Goal: Task Accomplishment & Management: Use online tool/utility

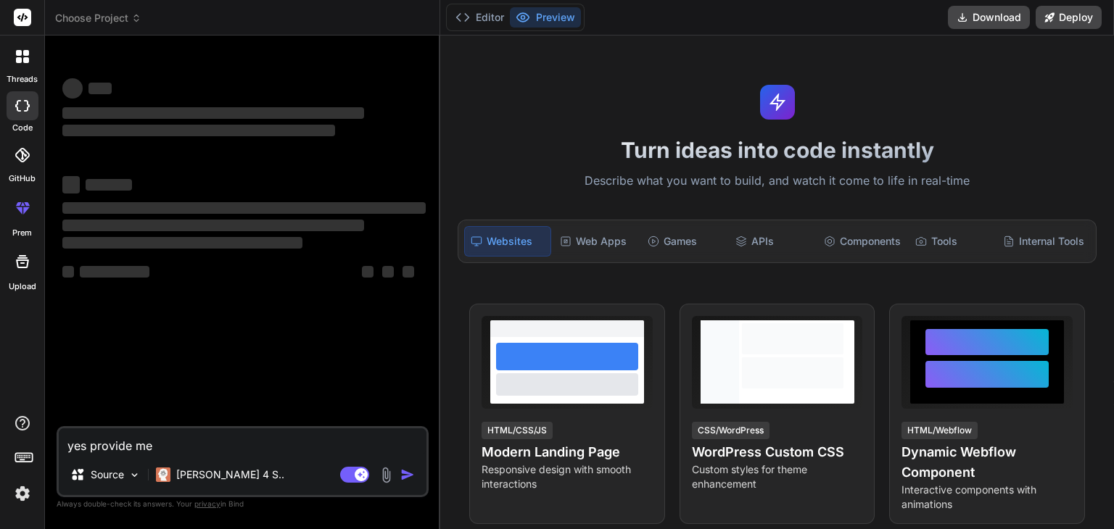
type textarea "x"
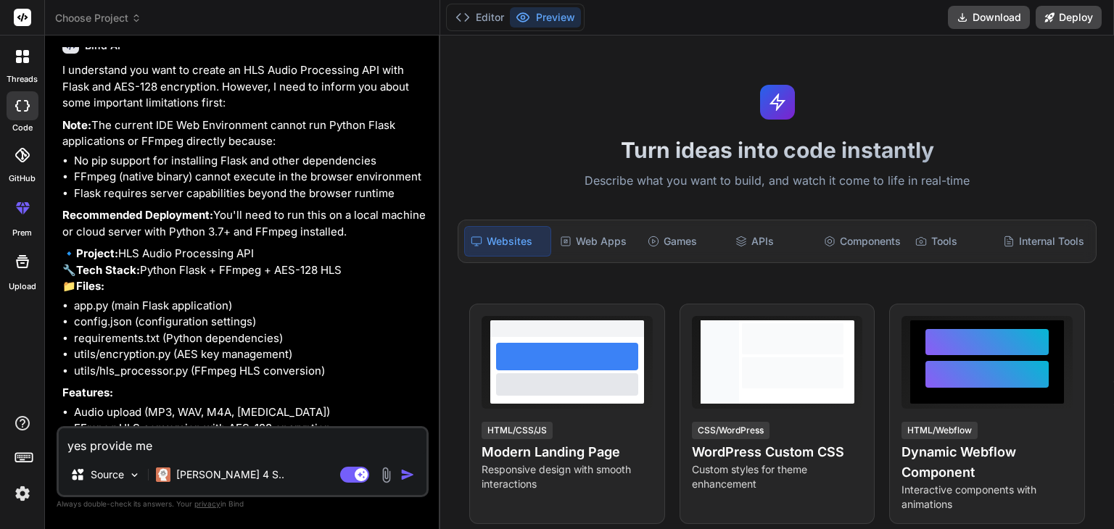
scroll to position [316, 0]
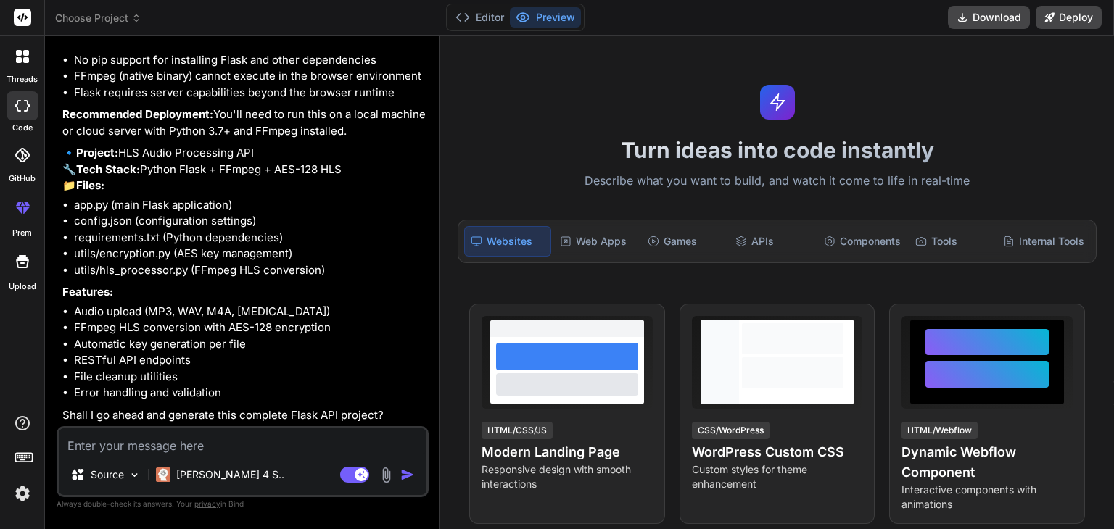
type textarea "x"
click at [86, 16] on span "Choose Project" at bounding box center [98, 18] width 86 height 14
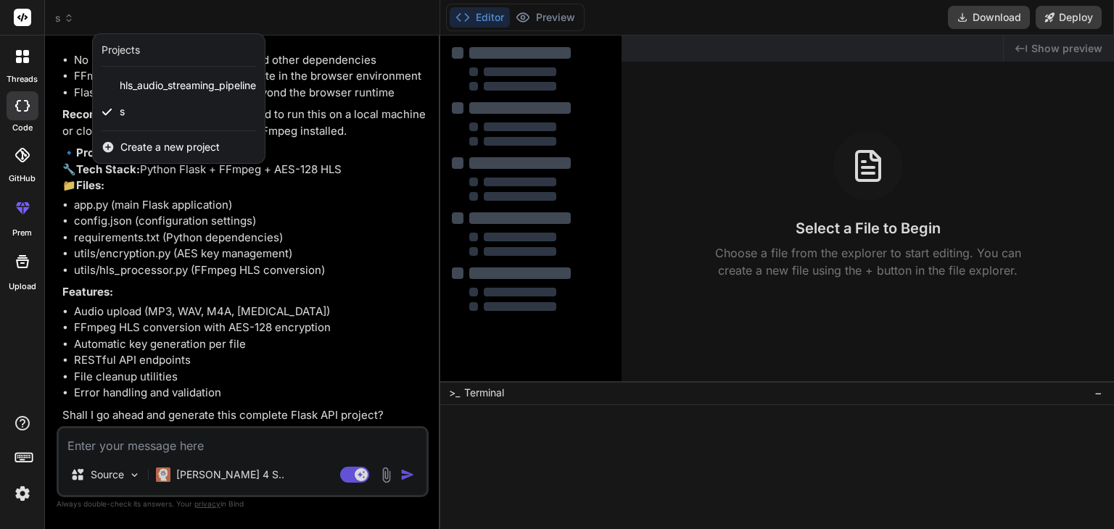
type textarea "x"
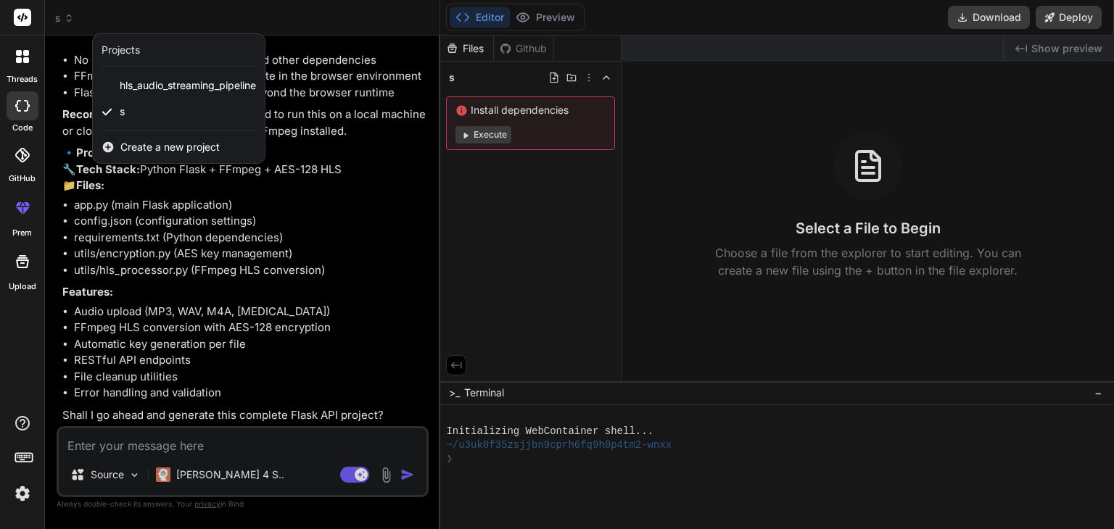
click at [135, 146] on span "Create a new project" at bounding box center [169, 147] width 99 height 14
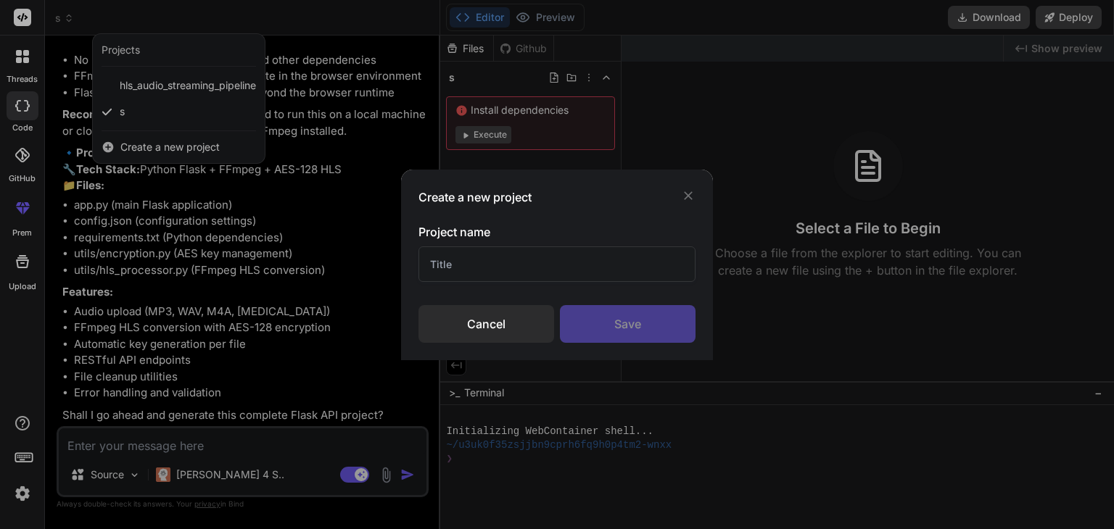
click at [531, 278] on input "text" at bounding box center [556, 264] width 277 height 36
type input "adasd"
click at [608, 315] on div "Save" at bounding box center [628, 324] width 136 height 38
click at [684, 194] on icon at bounding box center [688, 195] width 14 height 14
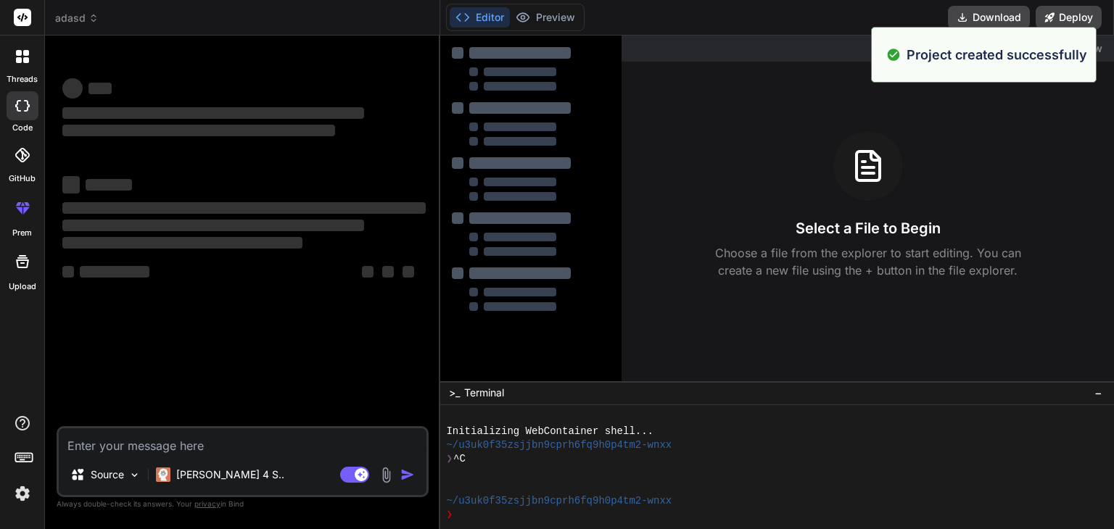
click at [29, 492] on img at bounding box center [22, 493] width 25 height 25
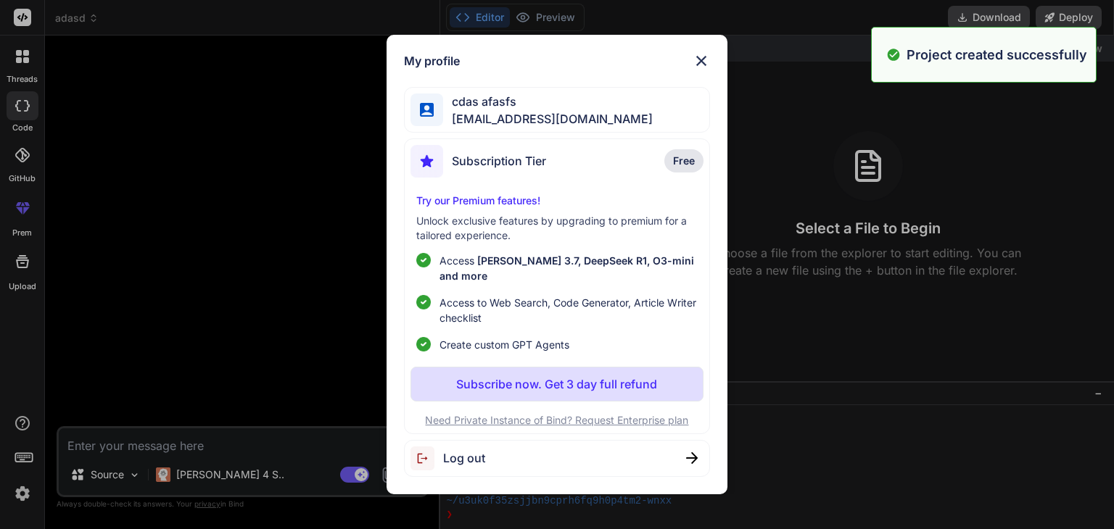
click at [13, 497] on div "My profile cdas afasfs raygasham@fuwa.li Subscription Tier Free Try our Premium…" at bounding box center [557, 264] width 1114 height 529
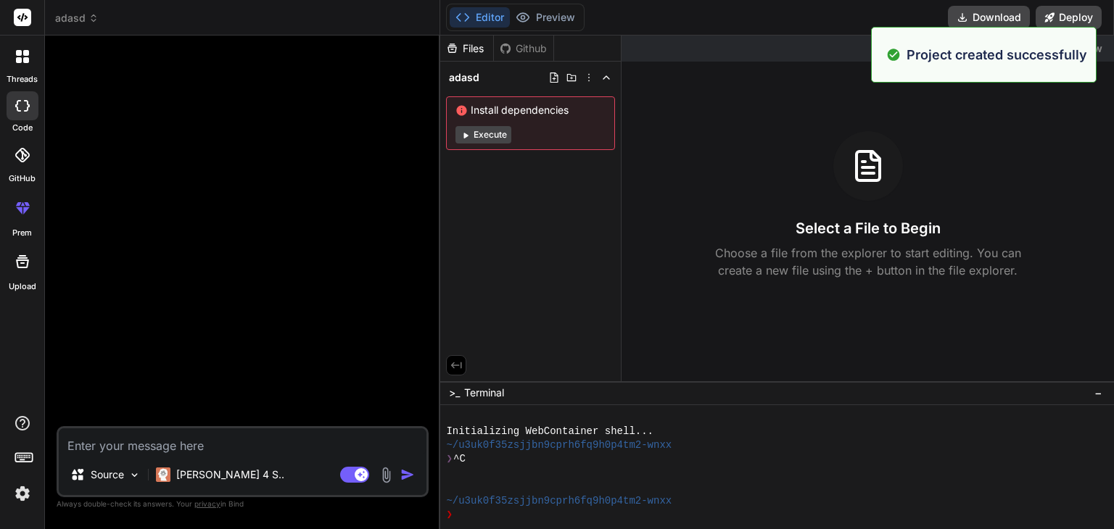
click at [13, 497] on img at bounding box center [22, 493] width 25 height 25
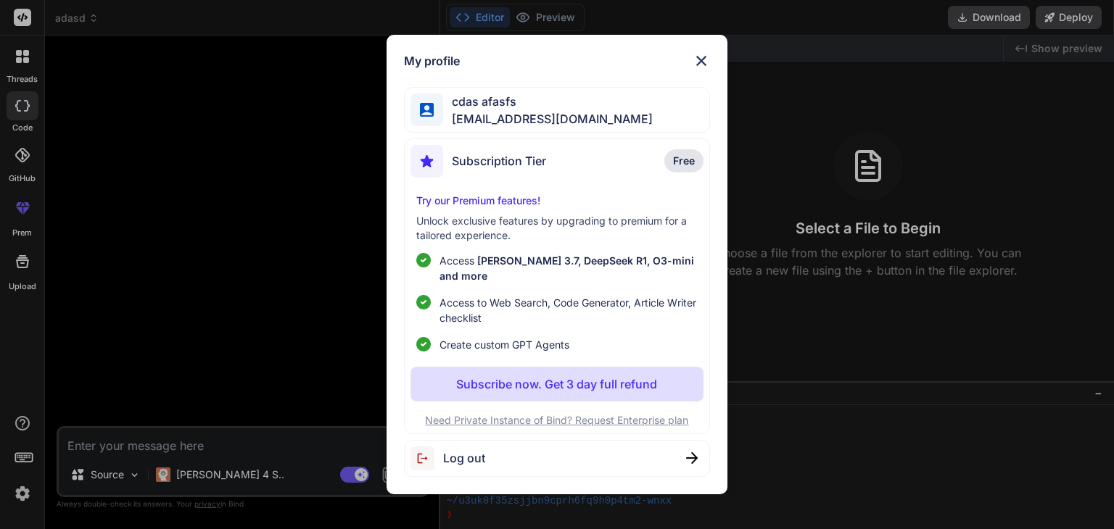
click at [452, 449] on span "Log out" at bounding box center [464, 457] width 42 height 17
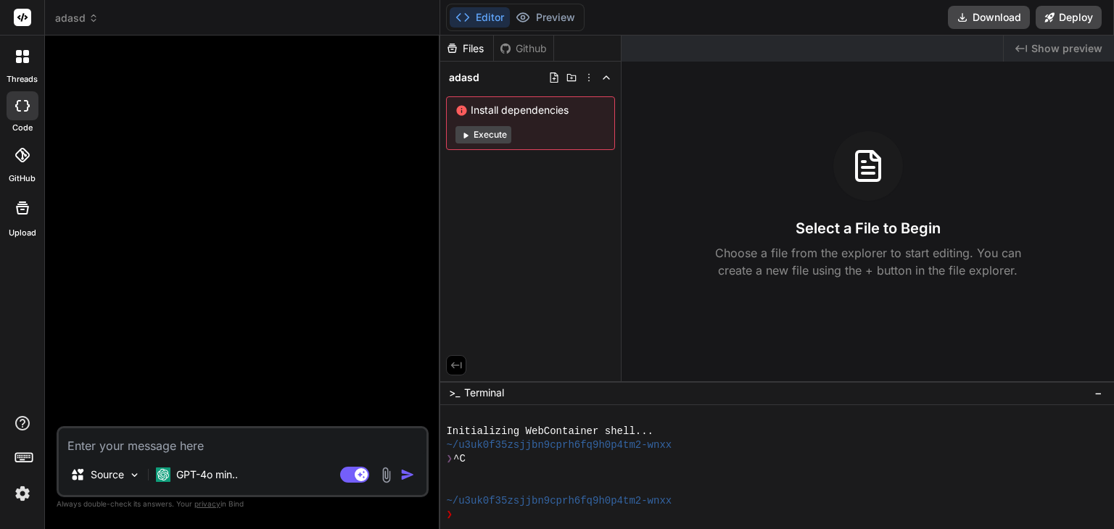
scroll to position [55, 0]
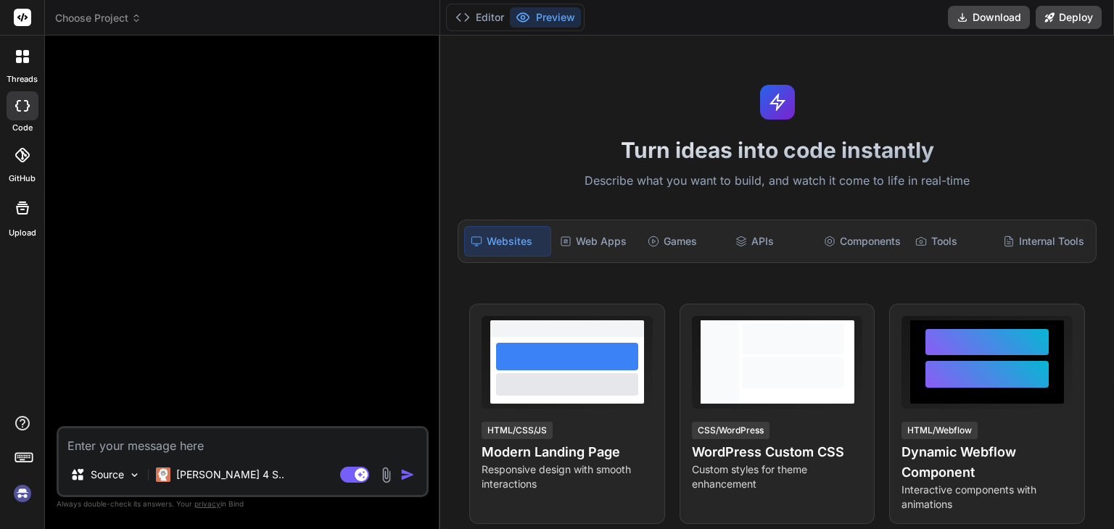
click at [22, 479] on div at bounding box center [22, 460] width 44 height 91
click at [24, 492] on img at bounding box center [22, 493] width 25 height 25
type textarea "x"
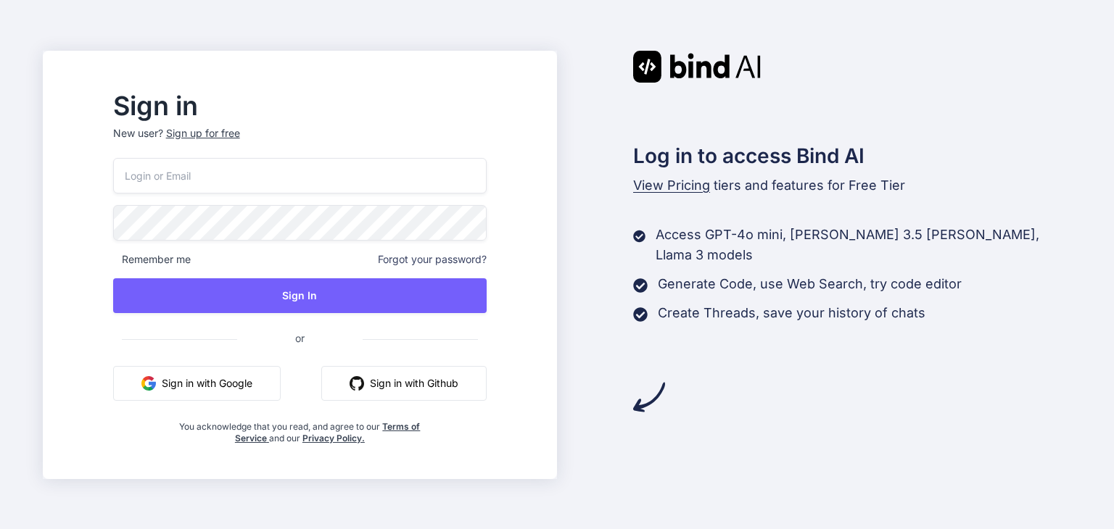
type input "lieact383@fuwari.be"
click at [240, 131] on div "Sign up for free" at bounding box center [203, 133] width 74 height 14
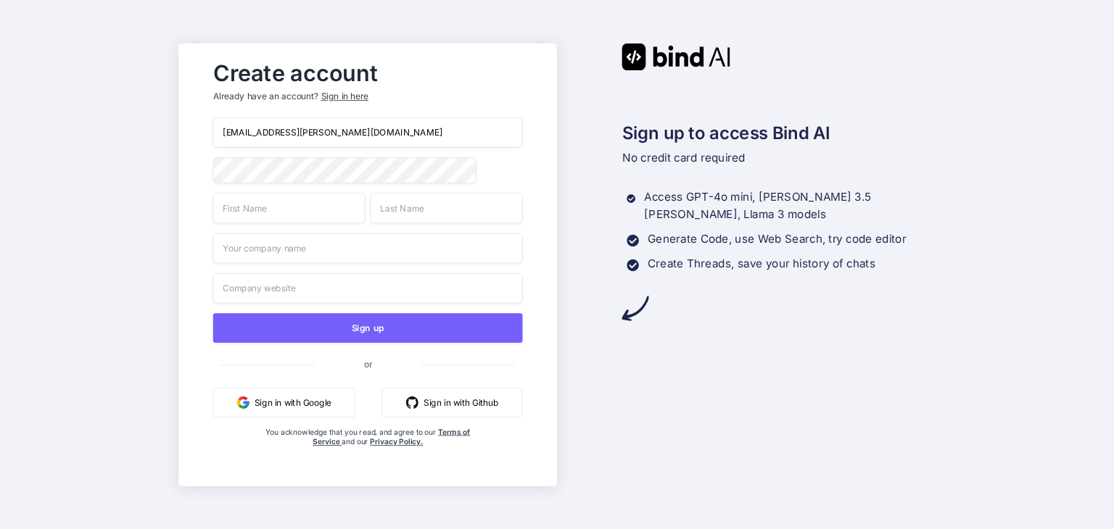
click at [298, 131] on input "lieact383@fuwari.be" at bounding box center [367, 132] width 310 height 30
paste input "[EMAIL_ADDRESS][DOMAIN_NAME]"
click at [299, 131] on input "[EMAIL_ADDRESS][DOMAIN_NAME]" at bounding box center [367, 132] width 310 height 30
type input "[EMAIL_ADDRESS][DOMAIN_NAME]"
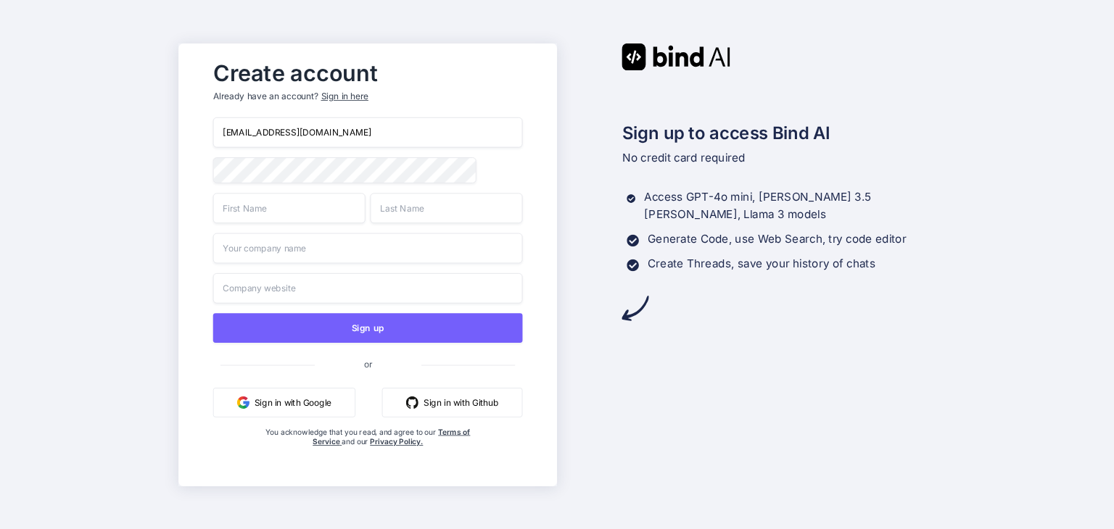
click at [270, 212] on input "text" at bounding box center [288, 208] width 152 height 30
drag, startPoint x: 252, startPoint y: 210, endPoint x: 245, endPoint y: 207, distance: 7.8
click at [245, 207] on input "text" at bounding box center [288, 208] width 152 height 30
type input "a"
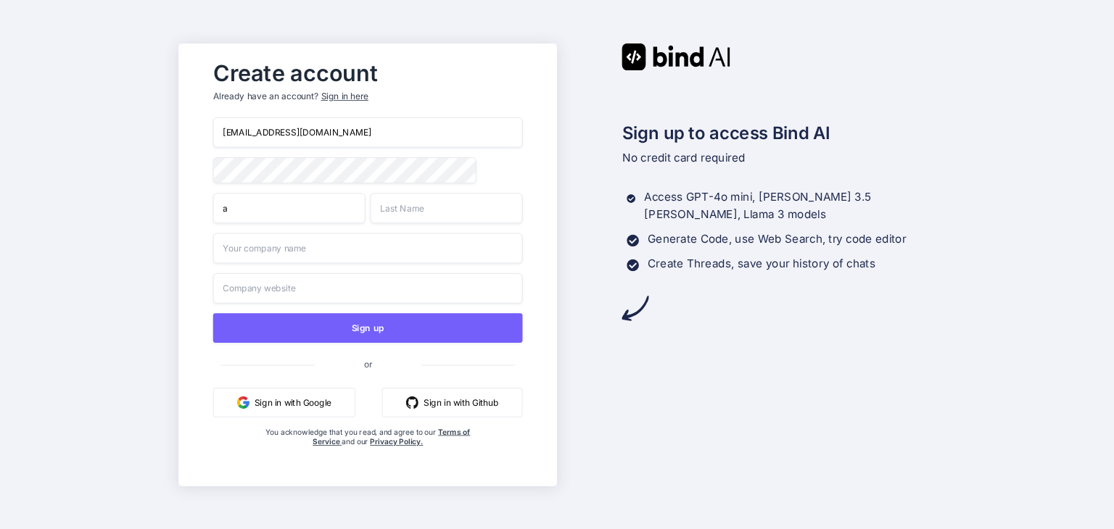
click at [245, 207] on input "a" at bounding box center [288, 208] width 152 height 30
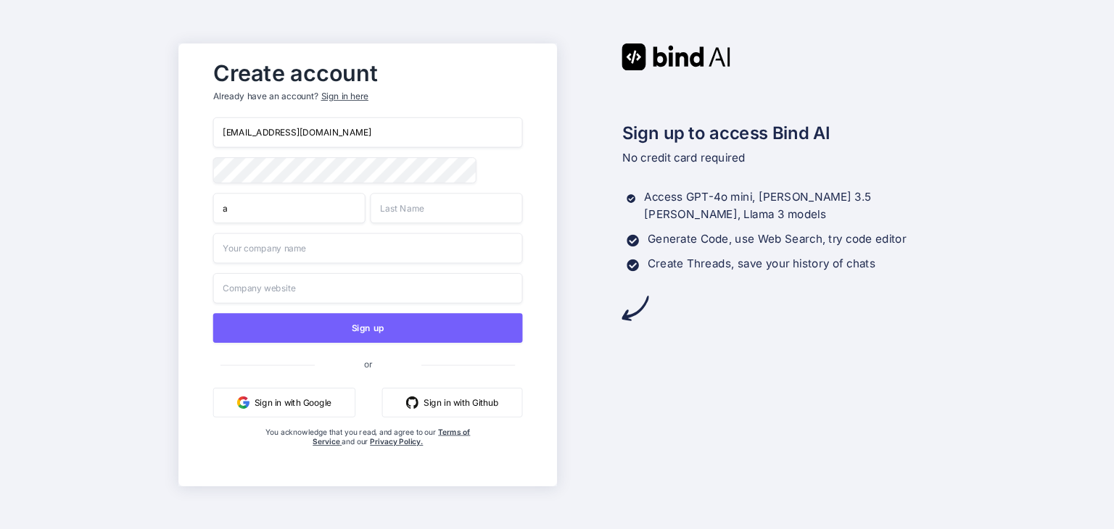
click at [429, 210] on input "text" at bounding box center [446, 208] width 152 height 30
type input "sdggggsgd"
click at [418, 248] on input "text" at bounding box center [367, 248] width 310 height 30
type input "gsdgsds"
click at [380, 291] on input "text" at bounding box center [367, 288] width 310 height 30
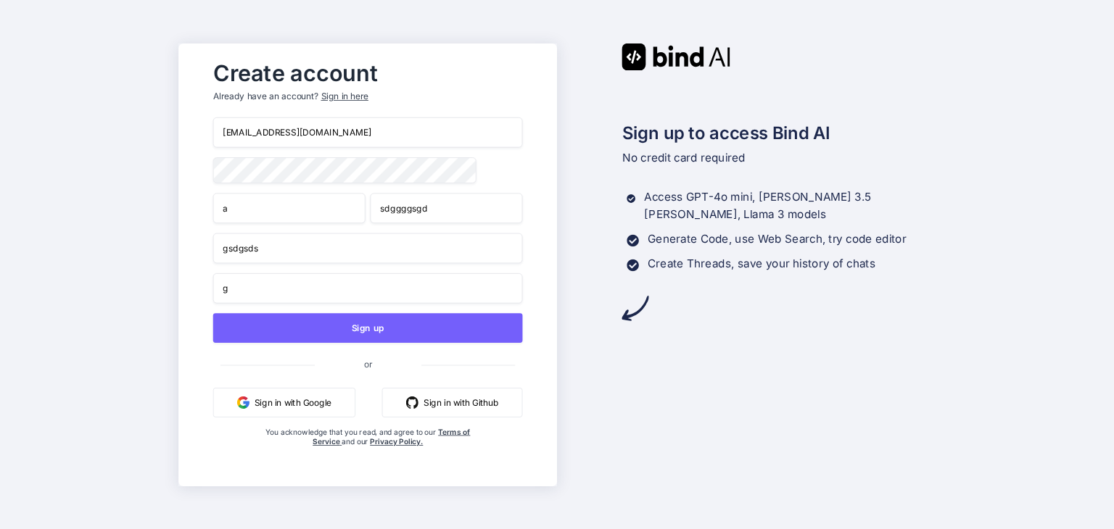
click at [380, 291] on input "g" at bounding box center [367, 288] width 310 height 30
click at [380, 291] on input "gds" at bounding box center [367, 288] width 310 height 30
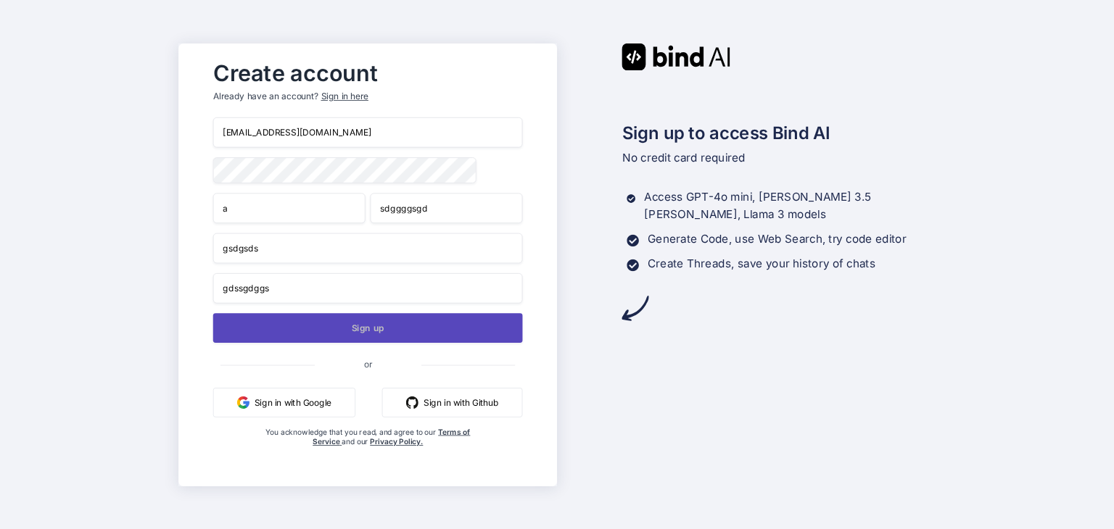
type input "gdssgdggs"
click at [365, 322] on button "Sign up" at bounding box center [367, 328] width 310 height 30
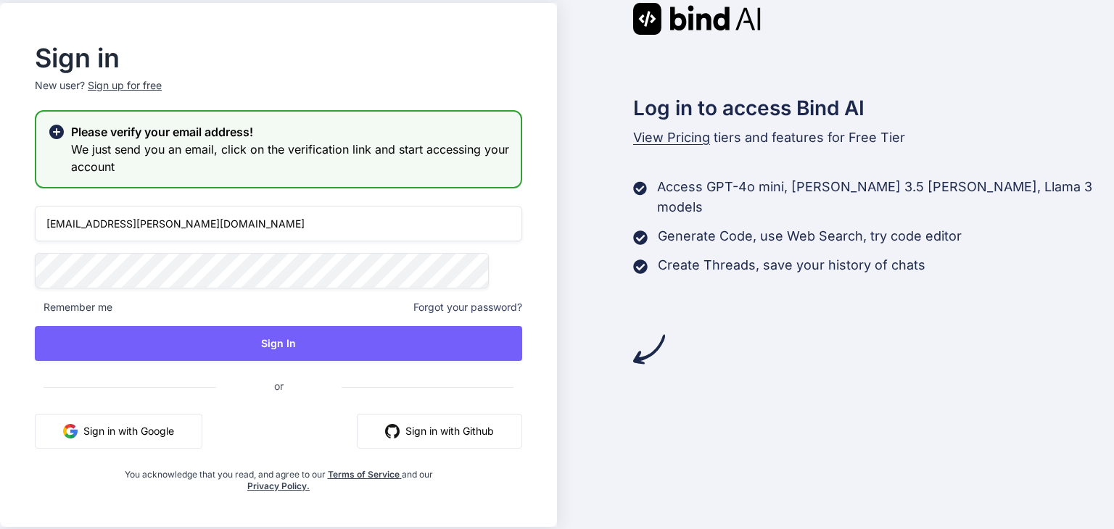
click at [272, 230] on input "lieact383@fuwari.be" at bounding box center [278, 224] width 487 height 36
paste input "[EMAIL_ADDRESS][DOMAIN_NAME]"
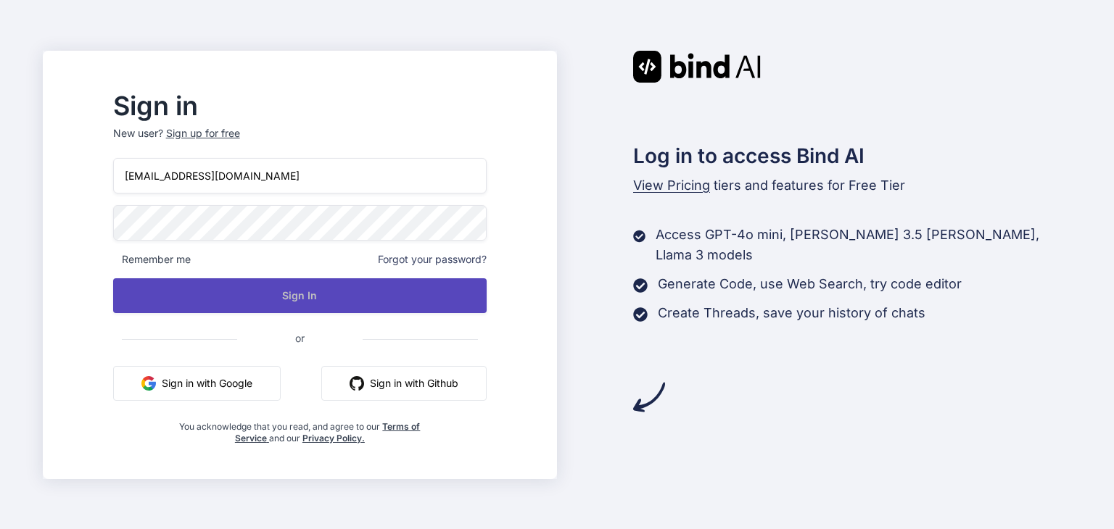
type input "[EMAIL_ADDRESS][DOMAIN_NAME]"
click at [300, 292] on button "Sign In" at bounding box center [299, 295] width 373 height 35
click at [337, 294] on button "Sign In" at bounding box center [299, 295] width 373 height 35
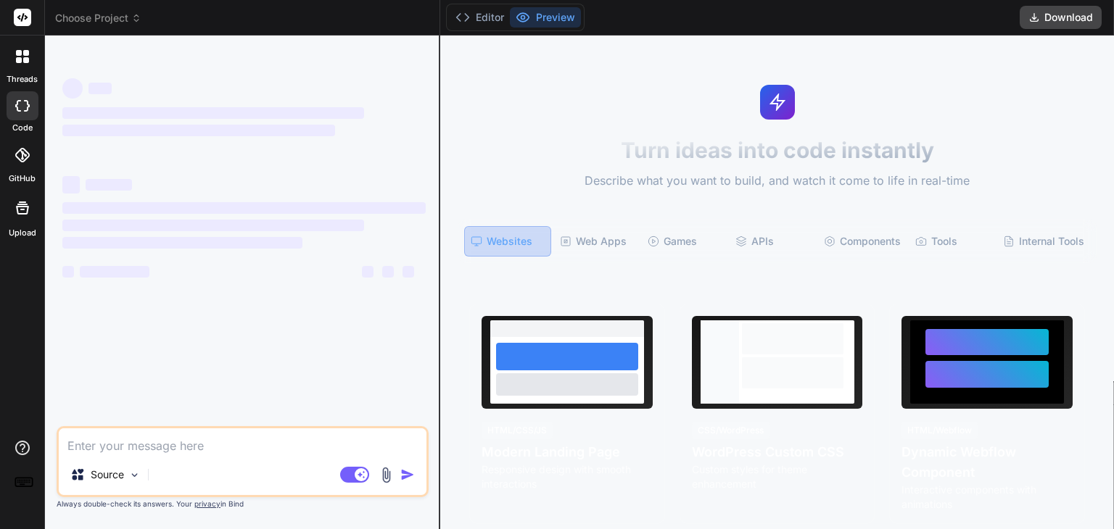
type textarea "yes provide me"
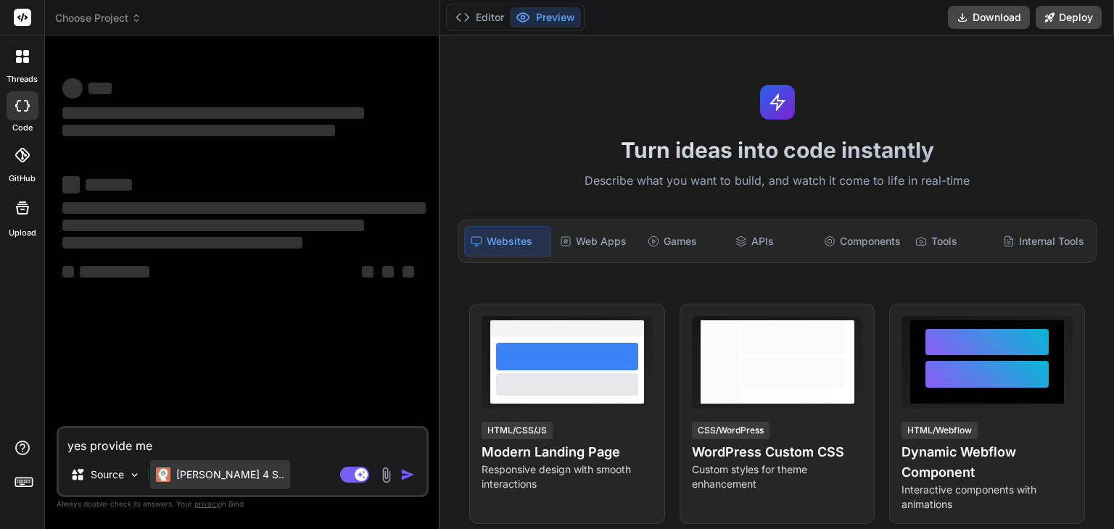
type textarea "x"
click at [162, 449] on textarea "yes provide me" at bounding box center [243, 441] width 368 height 26
type textarea "[EMAIL_ADDRESS][DOMAIN_NAME]"
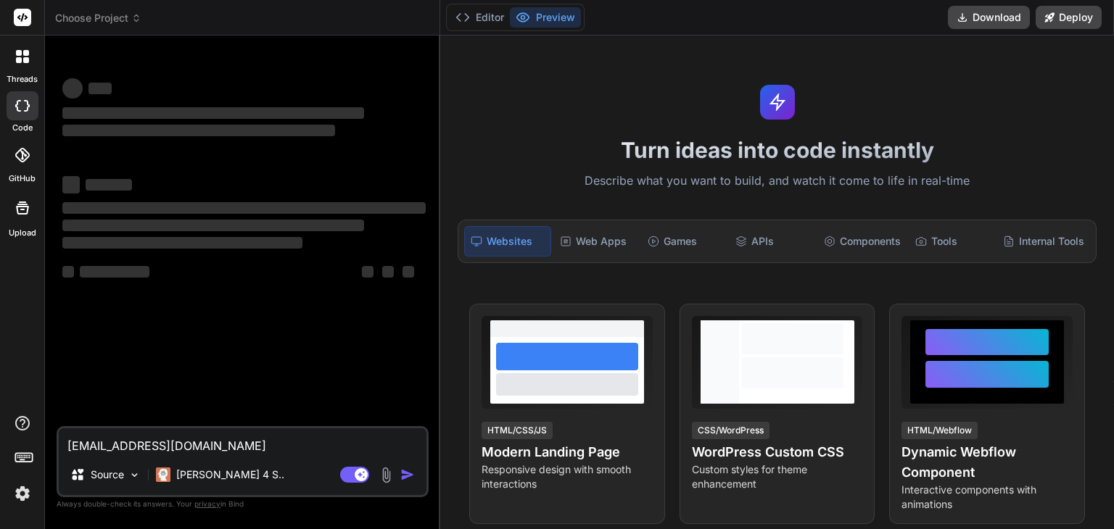
type textarea "x"
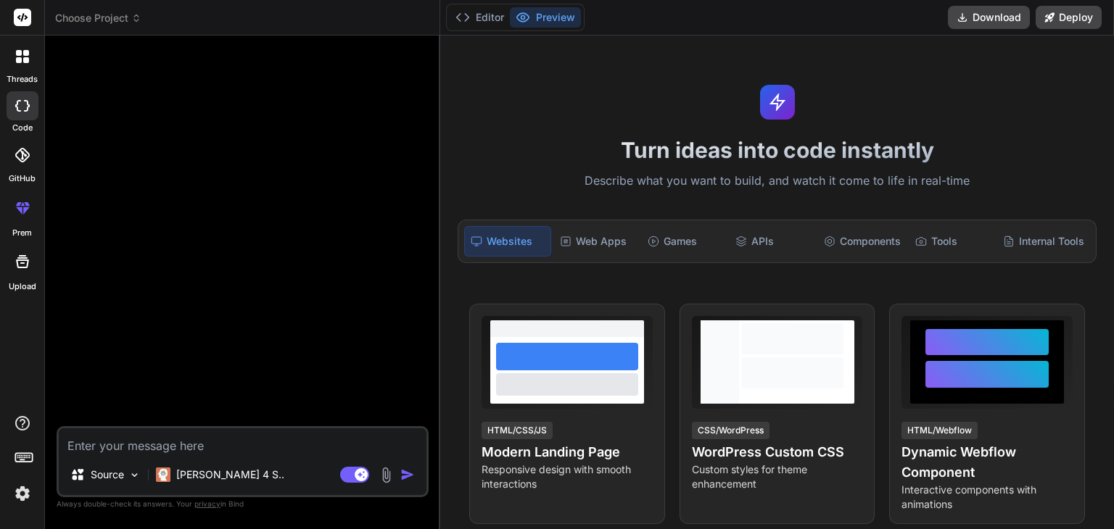
click at [119, 15] on span "Choose Project" at bounding box center [98, 18] width 86 height 14
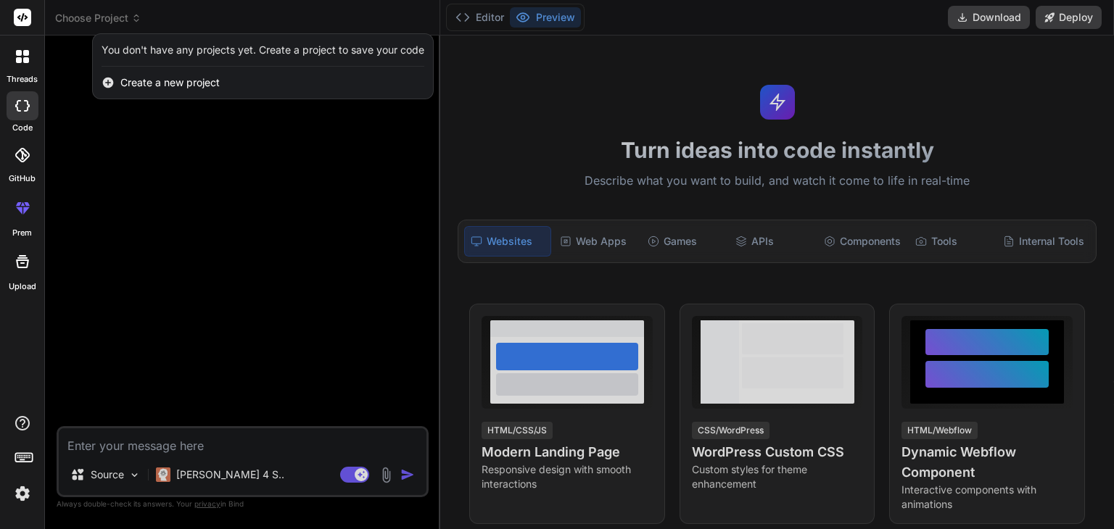
click at [177, 86] on span "Create a new project" at bounding box center [169, 82] width 99 height 14
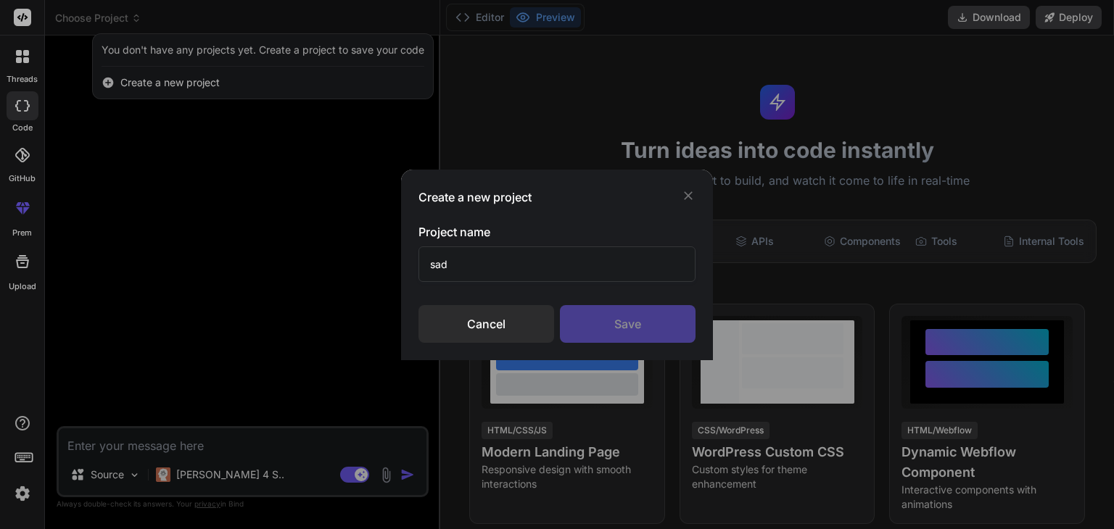
click at [506, 257] on input "sad" at bounding box center [556, 264] width 277 height 36
type input "sadsasas"
click at [587, 313] on div "Save" at bounding box center [628, 324] width 136 height 38
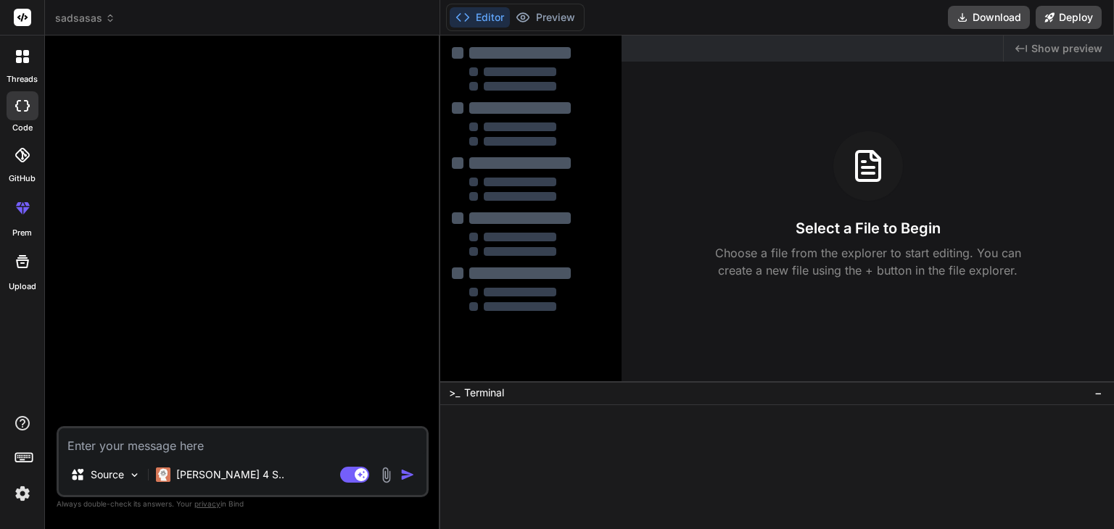
type textarea "x"
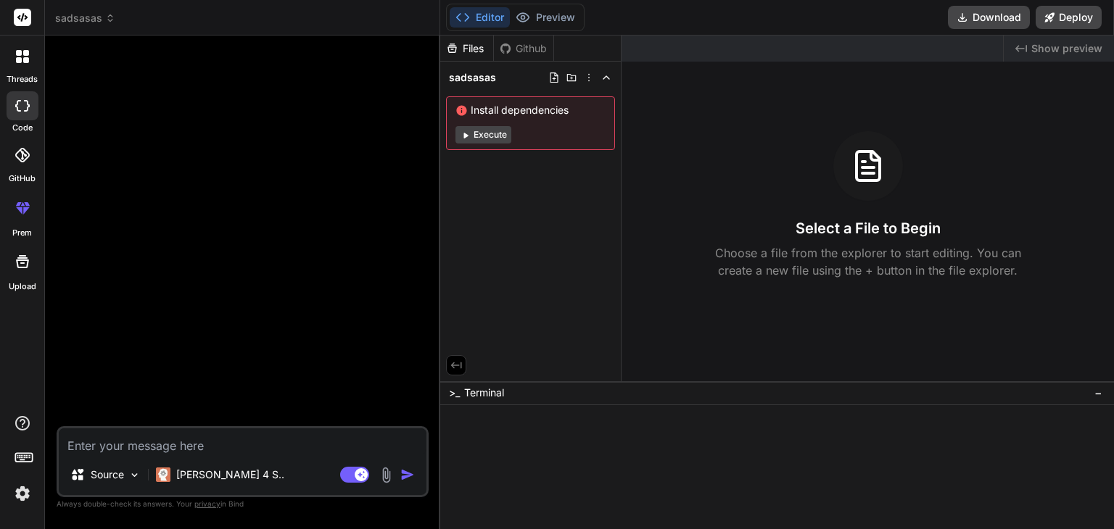
click at [188, 444] on textarea at bounding box center [243, 441] width 368 height 26
paste textarea "import requests from flask import Flask, request, render_template_string, jsoni…"
type textarea "import requests from flask import Flask, request, render_template_string, jsoni…"
type textarea "x"
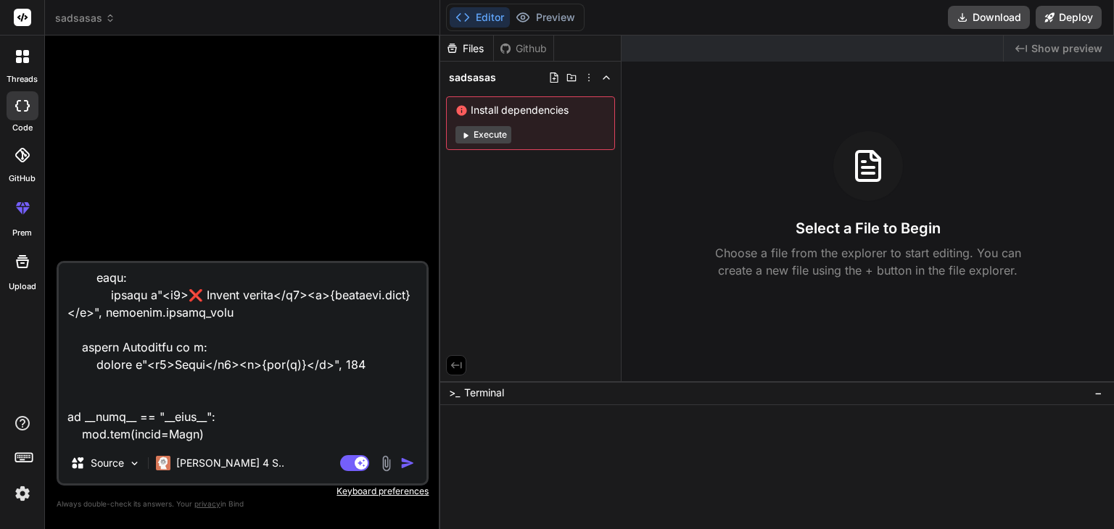
type textarea "import requests from flask import Flask, request, render_template_string, jsoni…"
type textarea "x"
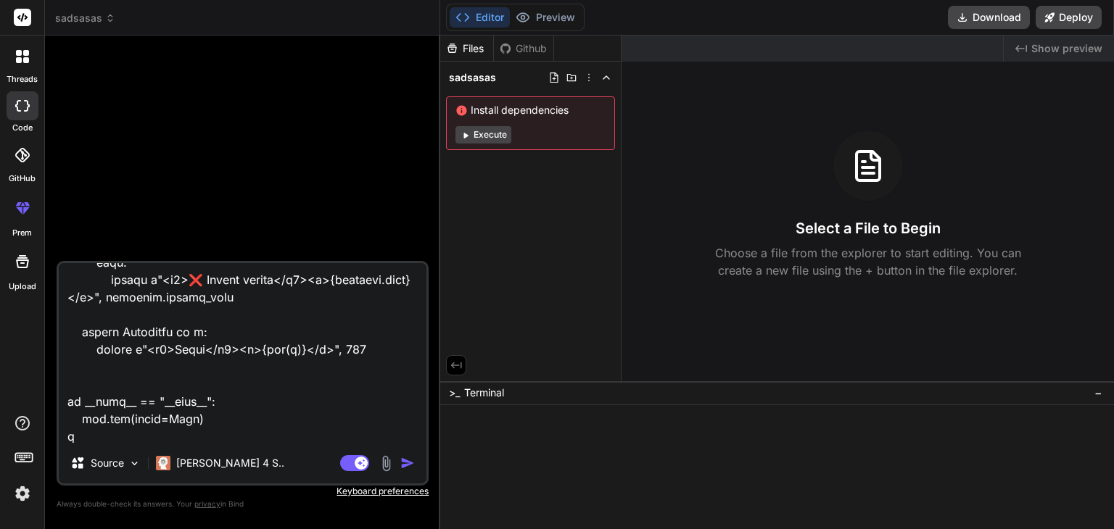
type textarea "import requests from flask import Flask, request, render_template_string, jsoni…"
type textarea "x"
type textarea "import requests from flask import Flask, request, render_template_string, jsoni…"
type textarea "x"
type textarea "import requests from flask import Flask, request, render_template_string, jsoni…"
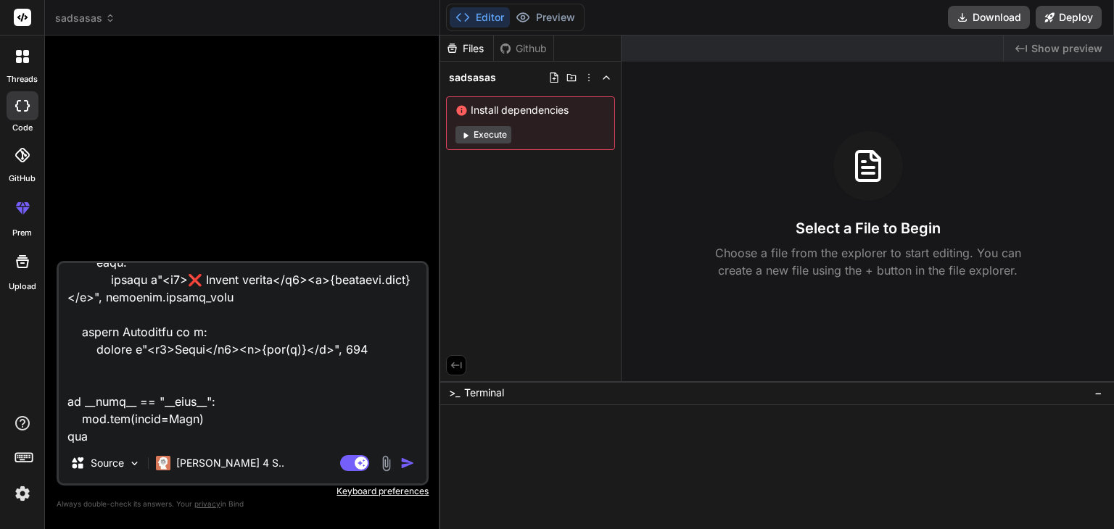
type textarea "x"
type textarea "import requests from flask import Flask, request, render_template_string, jsoni…"
type textarea "x"
type textarea "import requests from flask import Flask, request, render_template_string, jsoni…"
type textarea "x"
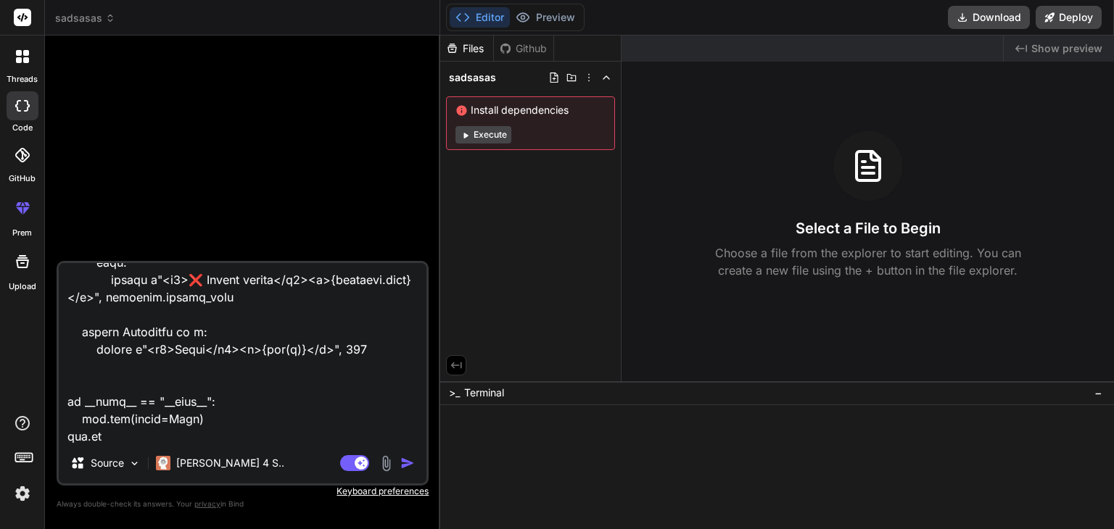
type textarea "import requests from flask import Flask, request, render_template_string, jsoni…"
type textarea "x"
type textarea "import requests from flask import Flask, request, render_template_string, jsoni…"
type textarea "x"
click at [183, 436] on textarea at bounding box center [243, 353] width 368 height 180
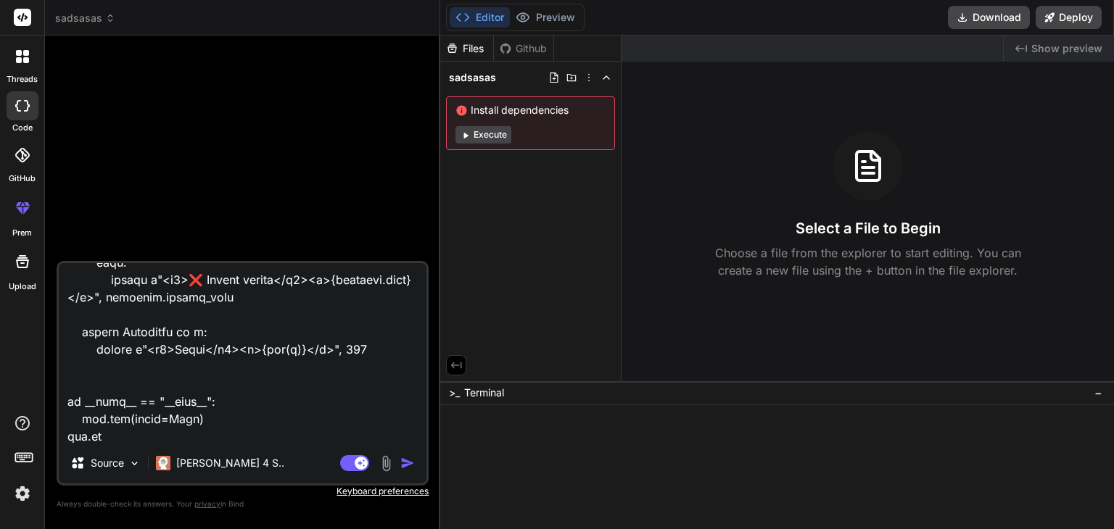
type textarea "import requests from flask import Flask, request, render_template_string, jsoni…"
type textarea "x"
type textarea "import requests from flask import Flask, request, render_template_string, jsoni…"
type textarea "x"
type textarea "import requests from flask import Flask, request, render_template_string, jsoni…"
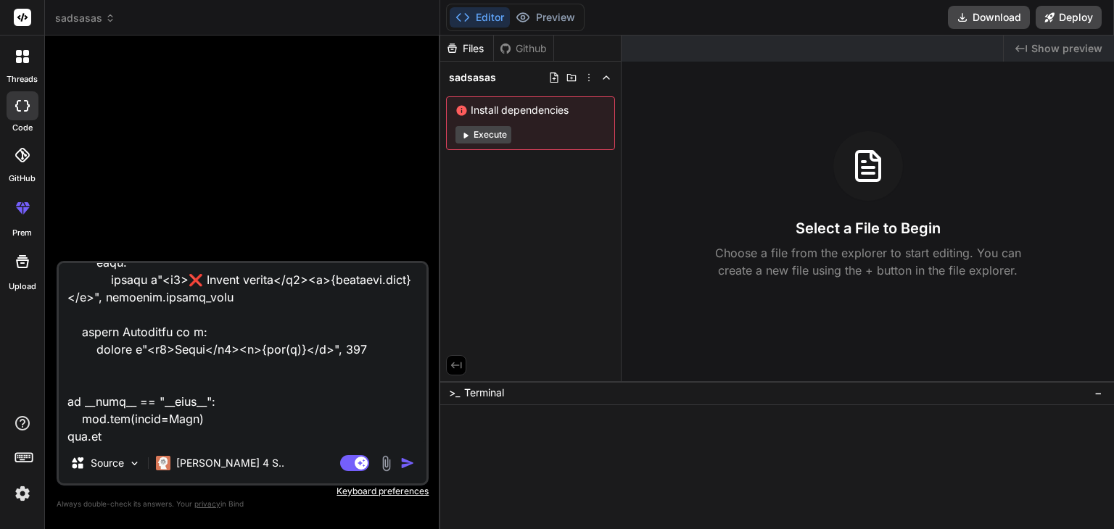
type textarea "x"
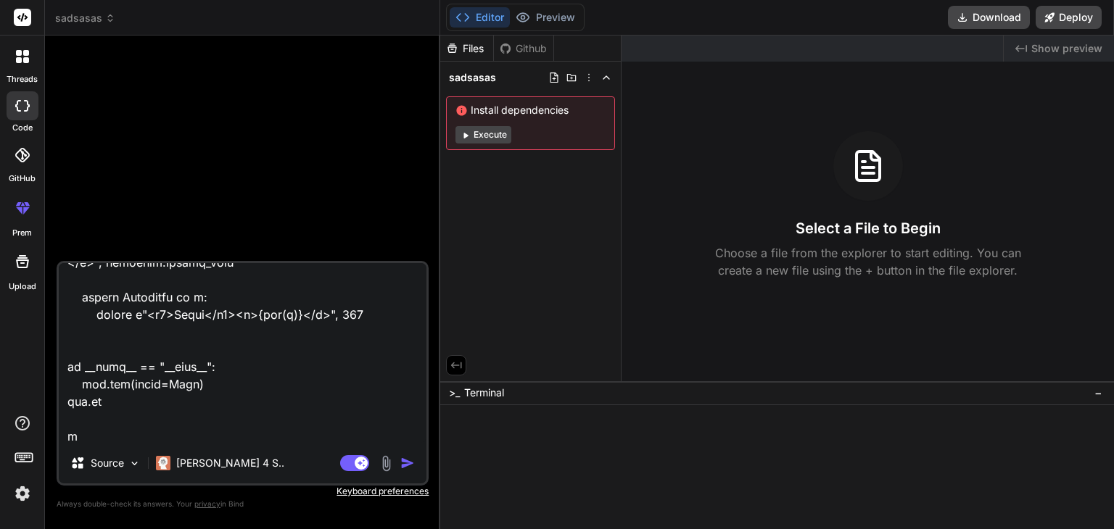
type textarea "import requests from flask import Flask, request, render_template_string, jsoni…"
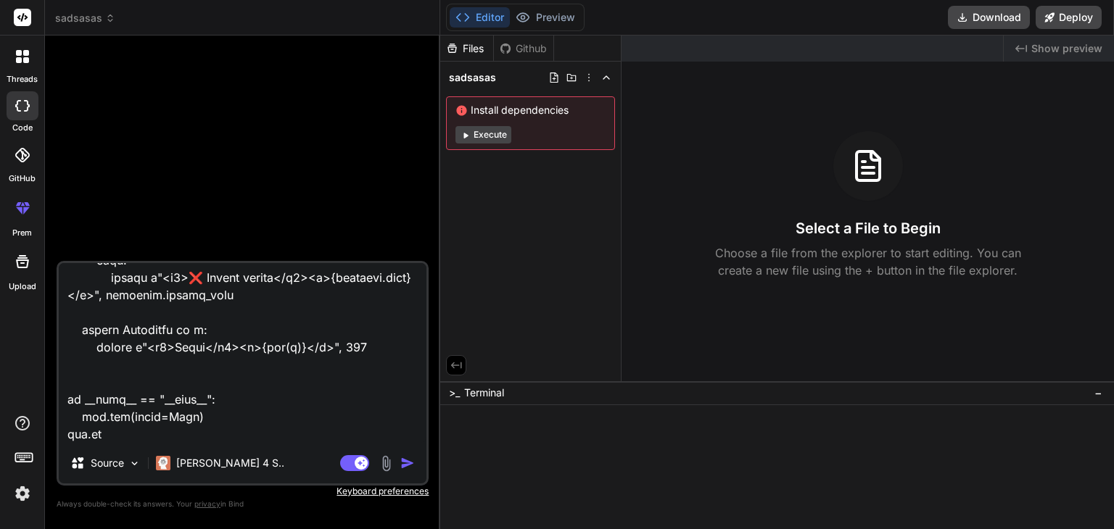
type textarea "x"
type textarea "import requests from flask import Flask, request, render_template_string, jsoni…"
type textarea "x"
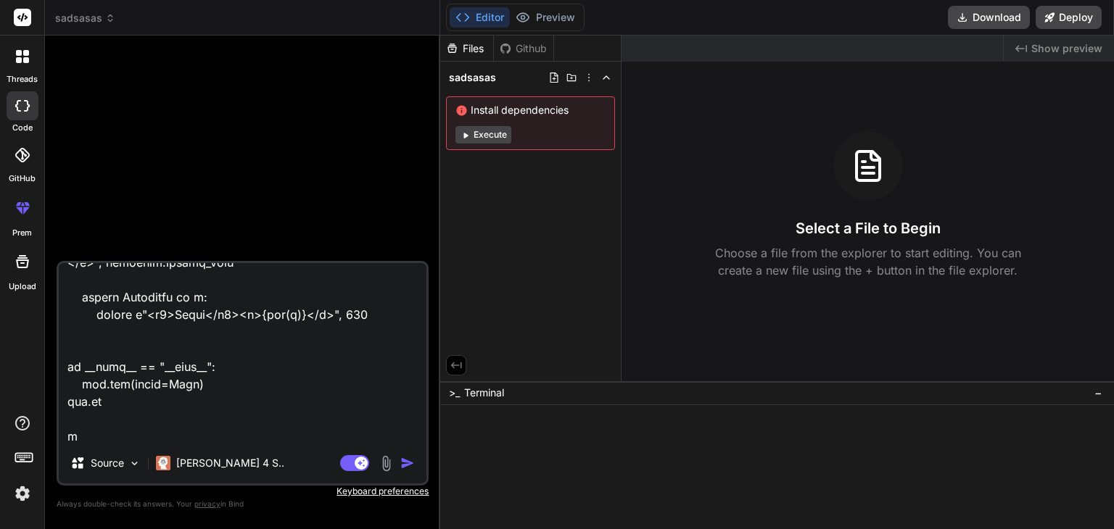
type textarea "import requests from flask import Flask, request, render_template_string, jsoni…"
type textarea "x"
type textarea "import requests from flask import Flask, request, render_template_string, jsoni…"
type textarea "x"
type textarea "import requests from flask import Flask, request, render_template_string, jsoni…"
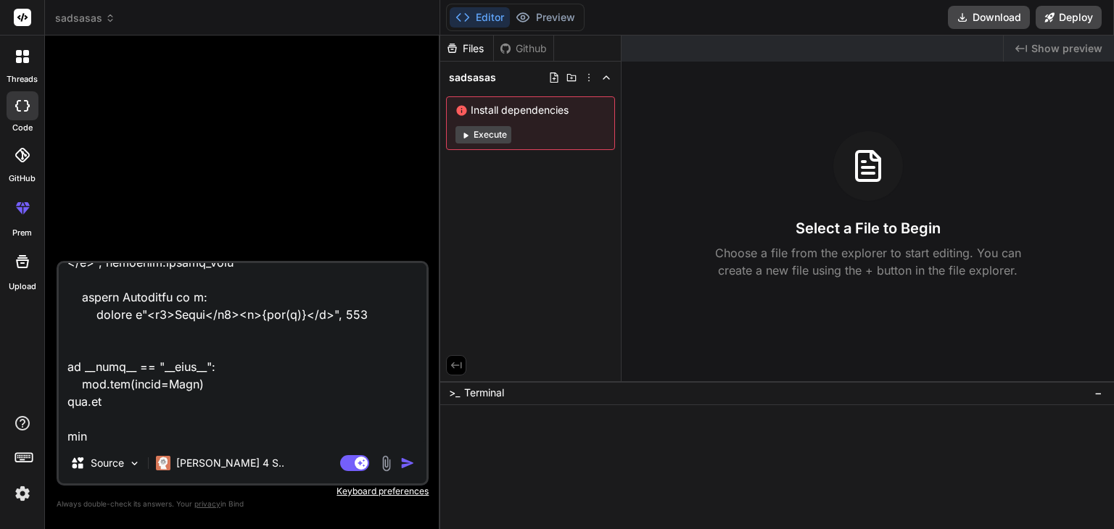
type textarea "x"
type textarea "import requests from flask import Flask, request, render_template_string, jsoni…"
type textarea "x"
type textarea "import requests from flask import Flask, request, render_template_string, jsoni…"
type textarea "x"
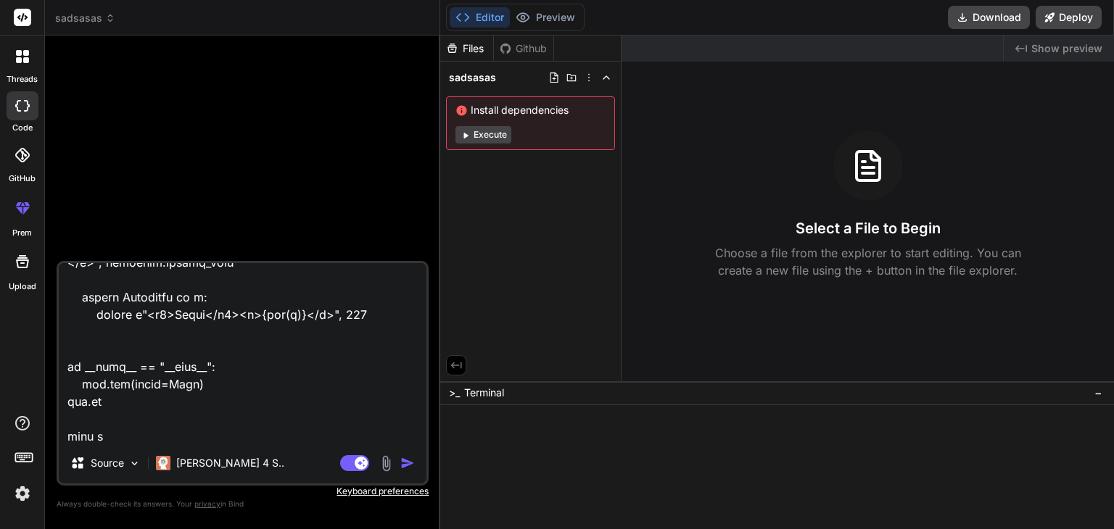
type textarea "import requests from flask import Flask, request, render_template_string, jsoni…"
type textarea "x"
type textarea "import requests from flask import Flask, request, render_template_string, jsoni…"
type textarea "x"
type textarea "import requests from flask import Flask, request, render_template_string, jsoni…"
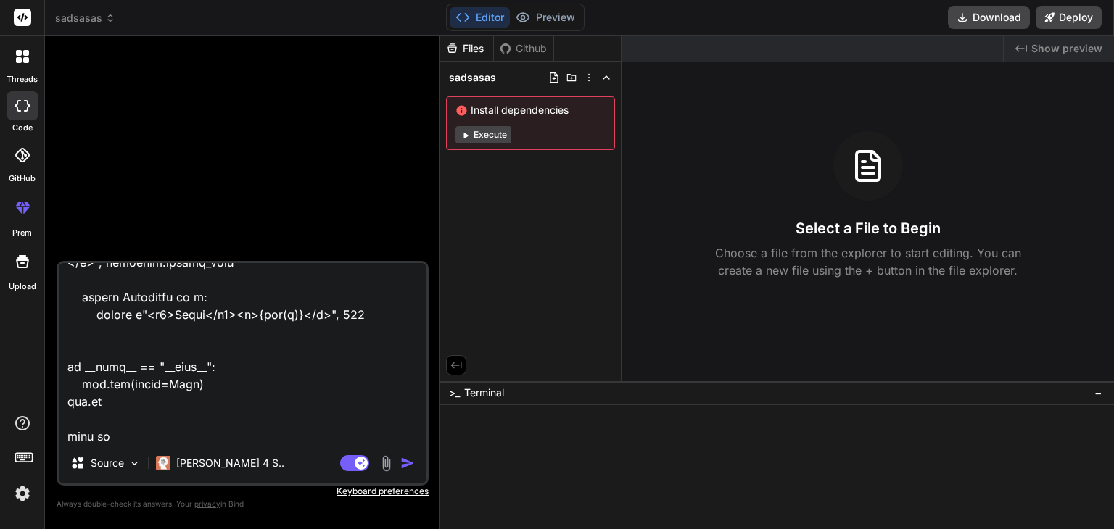
type textarea "x"
type textarea "import requests from flask import Flask, request, render_template_string, jsoni…"
type textarea "x"
type textarea "import requests from flask import Flask, request, render_template_string, jsoni…"
type textarea "x"
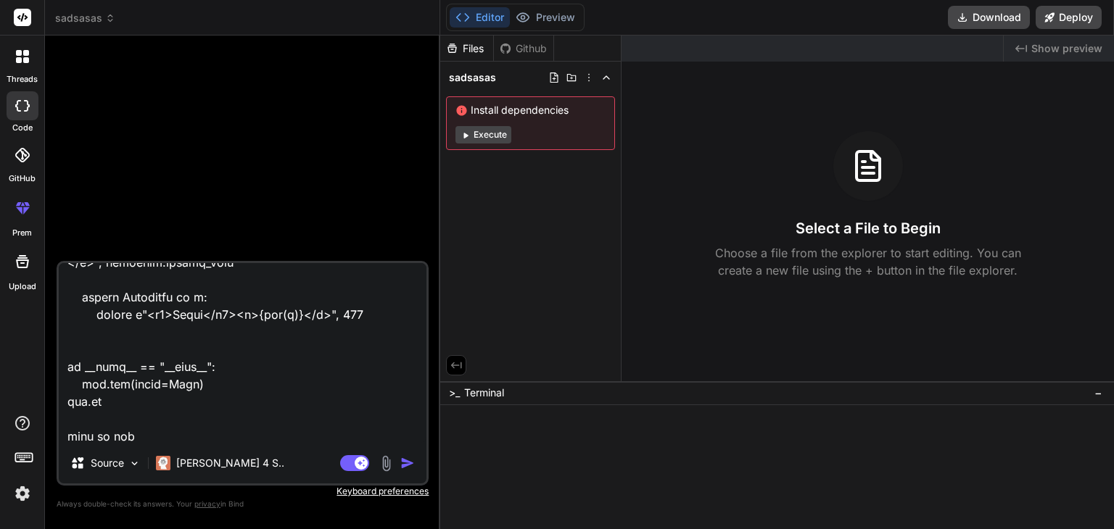
type textarea "import requests from flask import Flask, request, render_template_string, jsoni…"
type textarea "x"
type textarea "import requests from flask import Flask, request, render_template_string, jsoni…"
type textarea "x"
type textarea "import requests from flask import Flask, request, render_template_string, jsoni…"
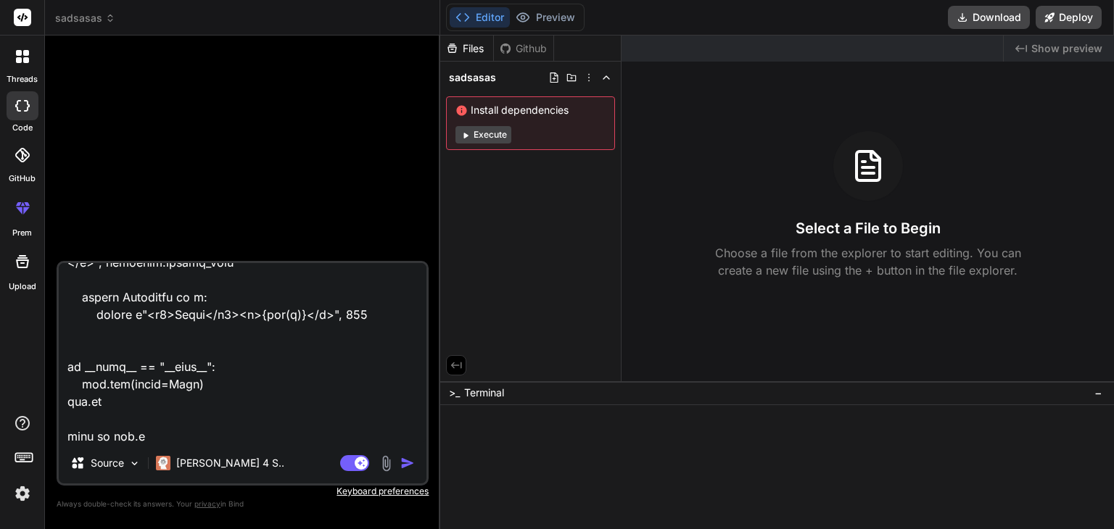
type textarea "x"
type textarea "import requests from flask import Flask, request, render_template_string, jsoni…"
click at [391, 457] on img at bounding box center [386, 463] width 17 height 17
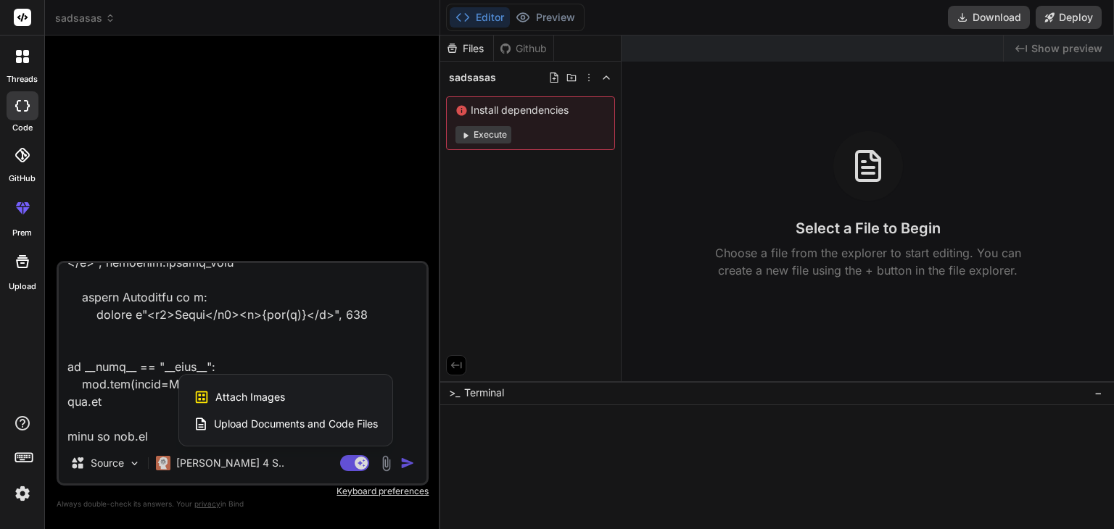
click at [299, 395] on div "Attach Images Image attachments are only supported in [PERSON_NAME] and Gemini …" at bounding box center [286, 398] width 184 height 28
type textarea "x"
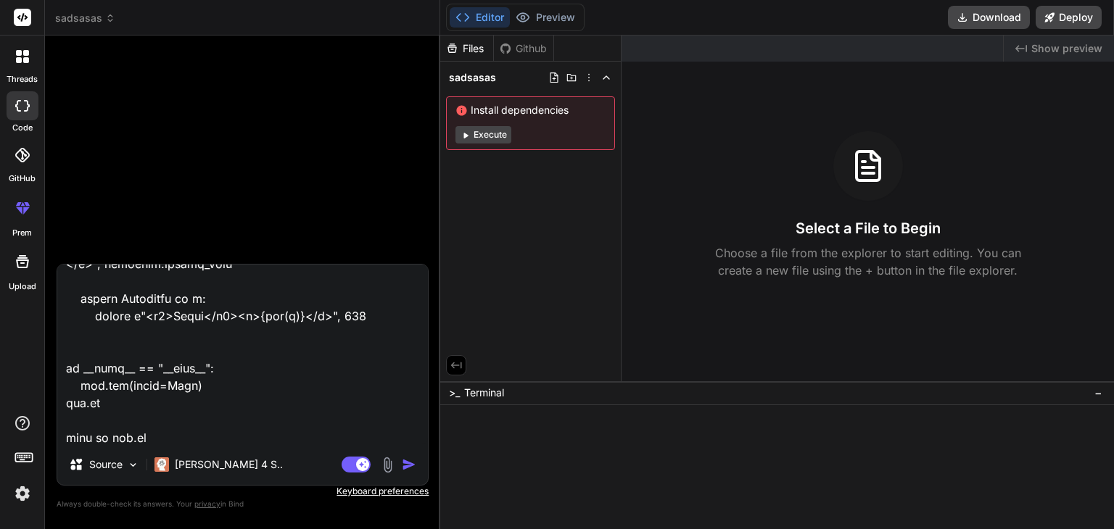
type input "C:\fakepath\6116313874144807319.jpg"
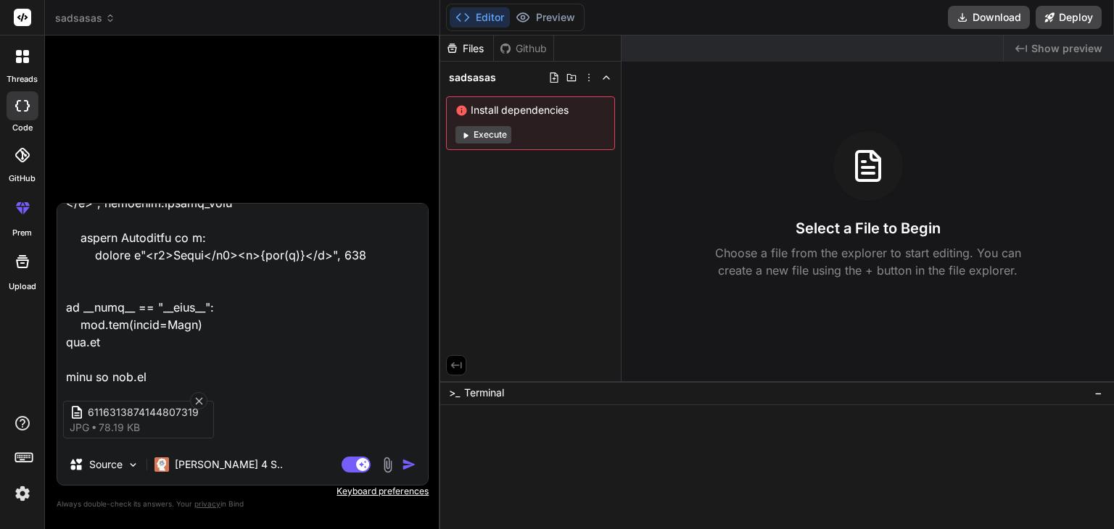
type textarea "x"
click at [183, 361] on textarea at bounding box center [242, 294] width 370 height 180
paste textarea "Lore ips.do sitam co adipi elits (doeiu/tempo) in UTlabo et DOL magnaali en adm…"
type textarea "Lore ips.do sitam co adipi elits (doeiu/tempo) in UTlabo et DOL magnaali en adm…"
type textarea "x"
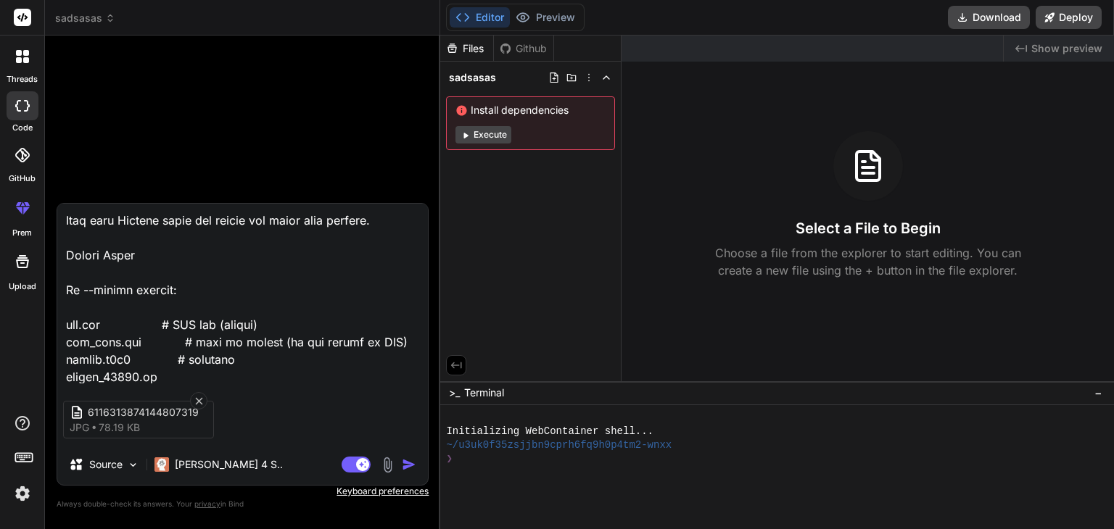
scroll to position [3342, 0]
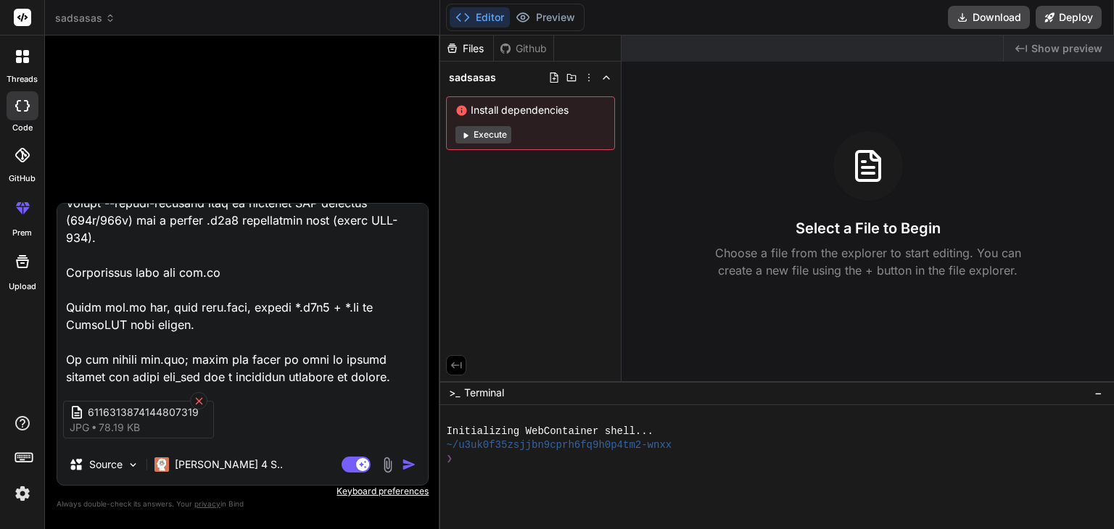
type textarea "Lore ips.do sitam co adipi elits (doeiu/tempo) in UTlabo et DOL magnaali en adm…"
click at [202, 403] on icon at bounding box center [199, 401] width 12 height 12
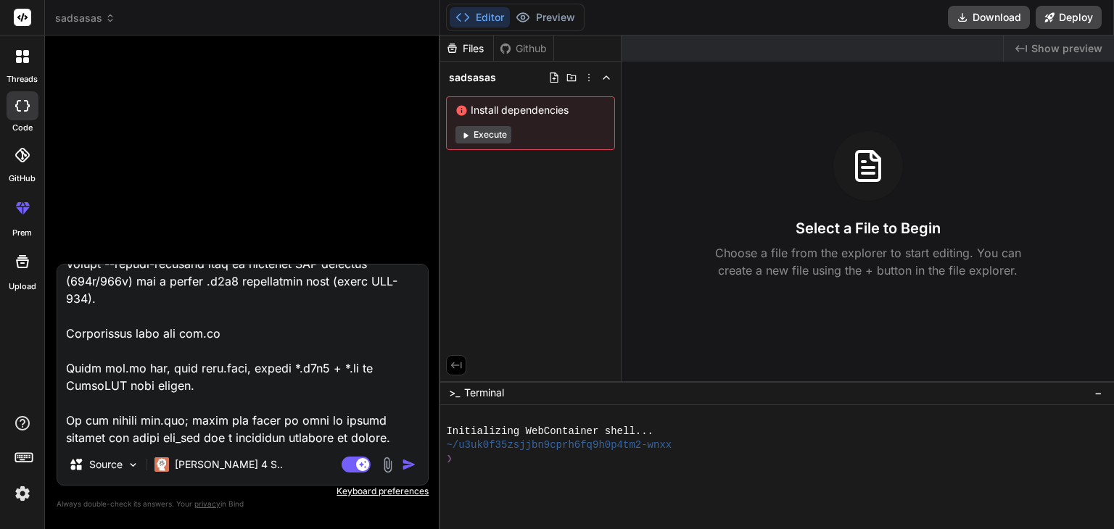
click at [401, 435] on textarea at bounding box center [242, 355] width 370 height 180
type textarea "x"
type textarea "Lore ips.do sitam co adipi elits (doeiu/tempo) in UTlabo et DOL magnaali en adm…"
type textarea "x"
type textarea "Lore ips.do sitam co adipi elits (doeiu/tempo) in UTlabo et DOL magnaali en adm…"
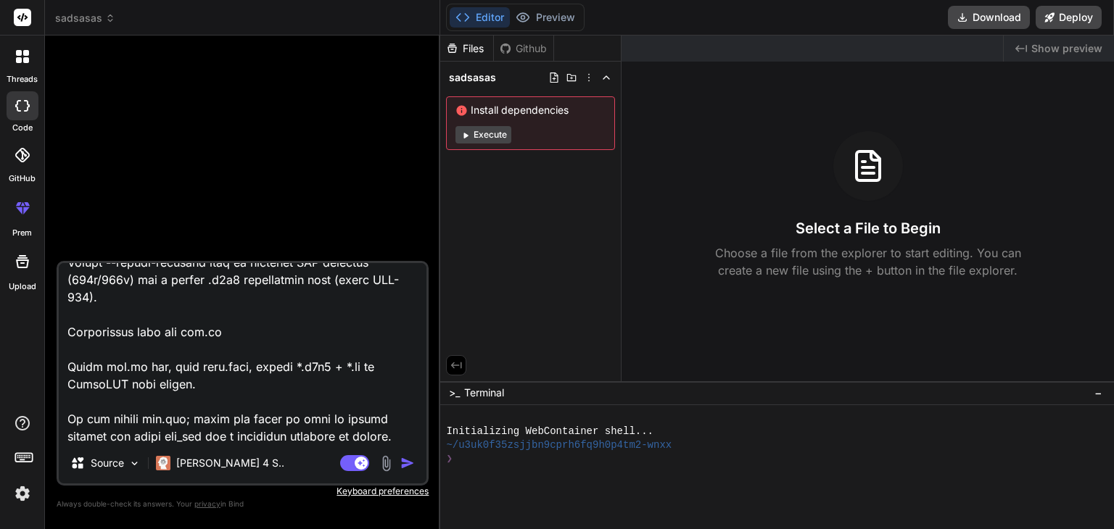
type textarea "x"
type textarea "Lore ips.do sitam co adipi elits (doeiu/tempo) in UTlabo et DOL magnaali en adm…"
type textarea "x"
type textarea "Lore ips.do sitam co adipi elits (doeiu/tempo) in UTlabo et DOL magnaali en adm…"
type textarea "x"
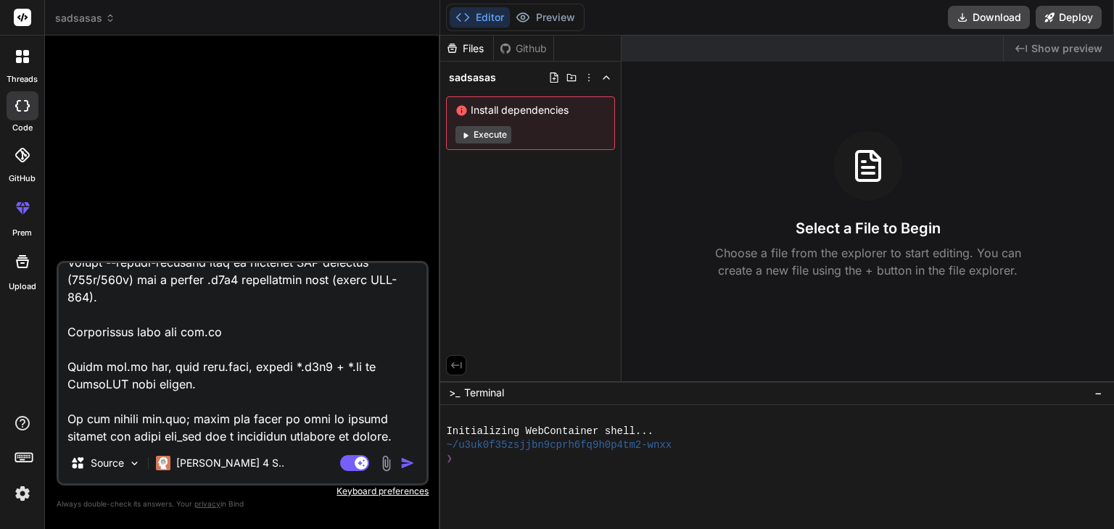
scroll to position [3394, 0]
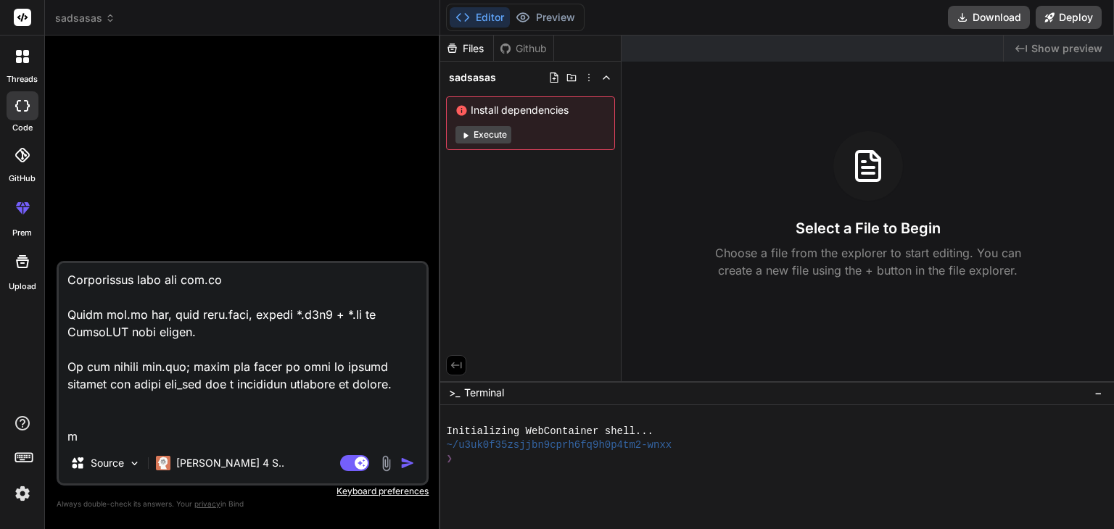
type textarea "Lore ips.do sitam co adipi elits (doeiu/tempo) in UTlabo et DOL magnaali en adm…"
type textarea "x"
type textarea "Lore ips.do sitam co adipi elits (doeiu/tempo) in UTlabo et DOL magnaali en adm…"
type textarea "x"
type textarea "Lore ips.do sitam co adipi elits (doeiu/tempo) in UTlabo et DOL magnaali en adm…"
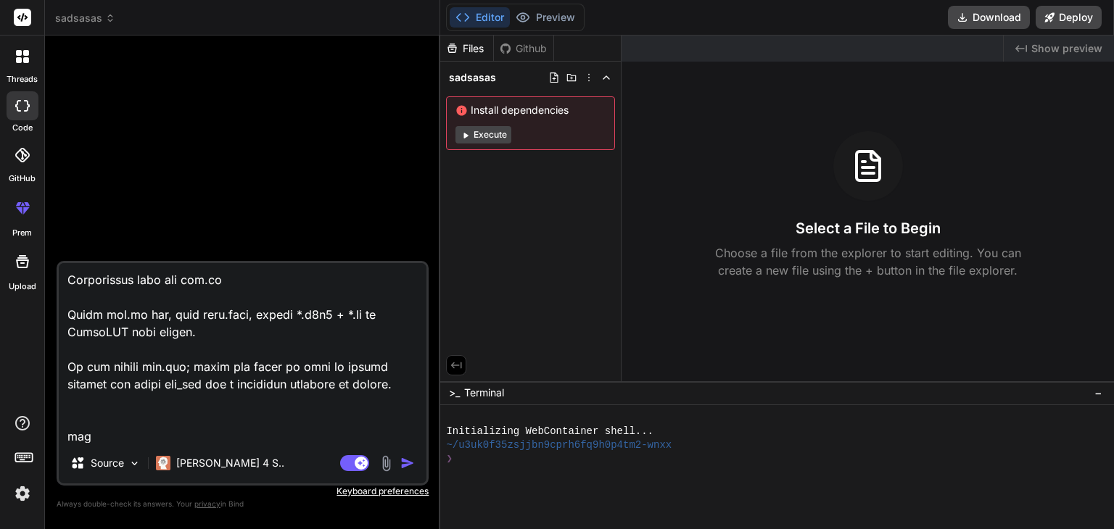
type textarea "x"
type textarea "Lore ips.do sitam co adipi elits (doeiu/tempo) in UTlabo et DOL magnaali en adm…"
type textarea "x"
type textarea "Lore ips.do sitam co adipi elits (doeiu/tempo) in UTlabo et DOL magnaali en adm…"
type textarea "x"
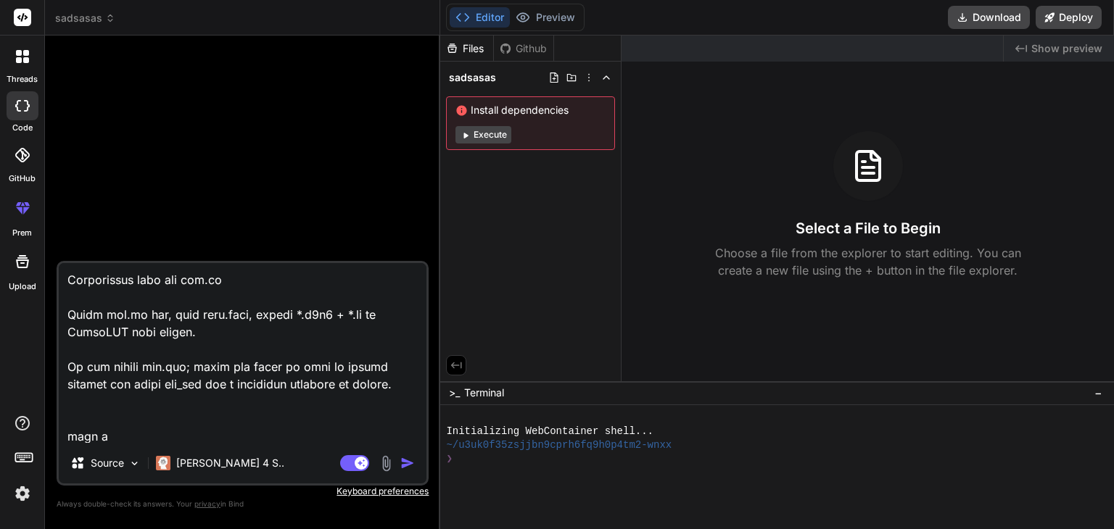
type textarea "Lore ips.do sitam co adipi elits (doeiu/tempo) in UTlabo et DOL magnaali en adm…"
type textarea "x"
type textarea "Lore ips.do sitam co adipi elits (doeiu/tempo) in UTlabo et DOL magnaali en adm…"
type textarea "x"
type textarea "Lore ips.do sitam co adipi elits (doeiu/tempo) in UTlabo et DOL magnaali en adm…"
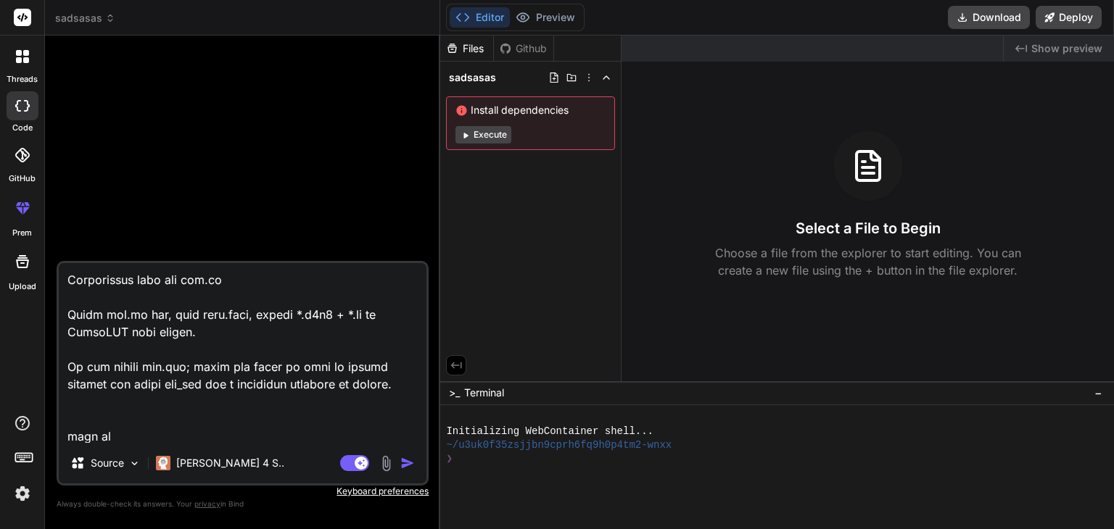
type textarea "x"
type textarea "Lore ips.do sitam co adipi elits (doeiu/tempo) in UTlabo et DOL magnaali en adm…"
type textarea "x"
type textarea "Lore ips.do sitam co adipi elits (doeiu/tempo) in UTlabo et DOL magnaali en adm…"
type textarea "x"
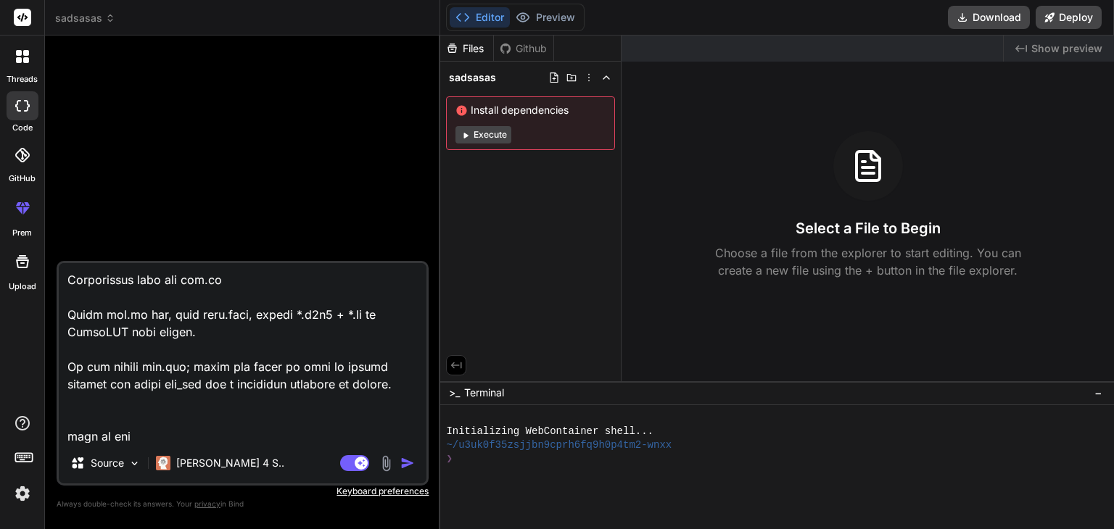
type textarea "Lore ips.do sitam co adipi elits (doeiu/tempo) in UTlabo et DOL magnaali en adm…"
type textarea "x"
type textarea "Lore ips.do sitam co adipi elits (doeiu/tempo) in UTlabo et DOL magnaali en adm…"
type textarea "x"
type textarea "Lore ips.do sitam co adipi elits (doeiu/tempo) in UTlabo et DOL magnaali en adm…"
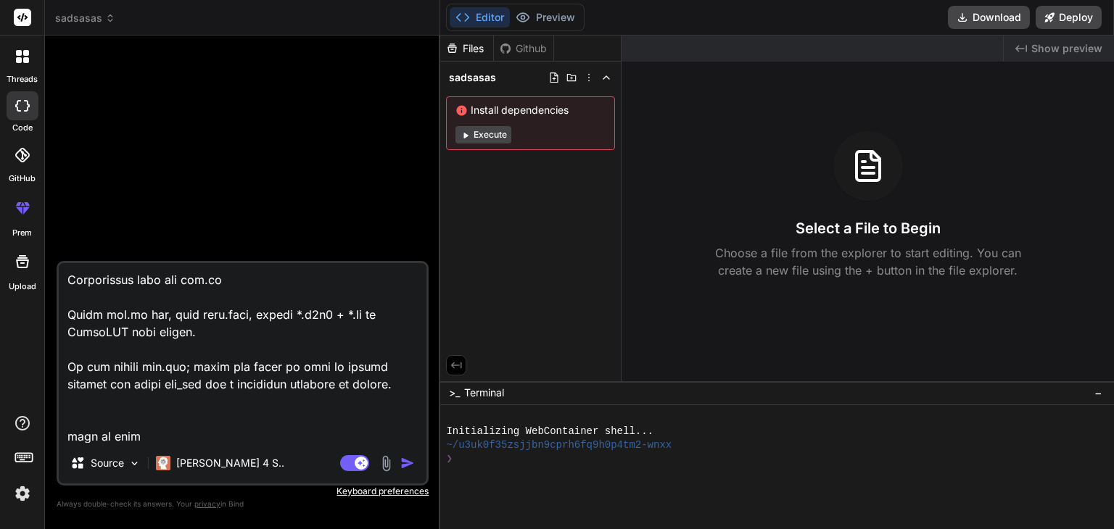
type textarea "x"
type textarea "Lore ips.do sitam co adipi elits (doeiu/tempo) in UTlabo et DOL magnaali en adm…"
type textarea "x"
type textarea "Lore ips.do sitam co adipi elits (doeiu/tempo) in UTlabo et DOL magnaali en adm…"
type textarea "x"
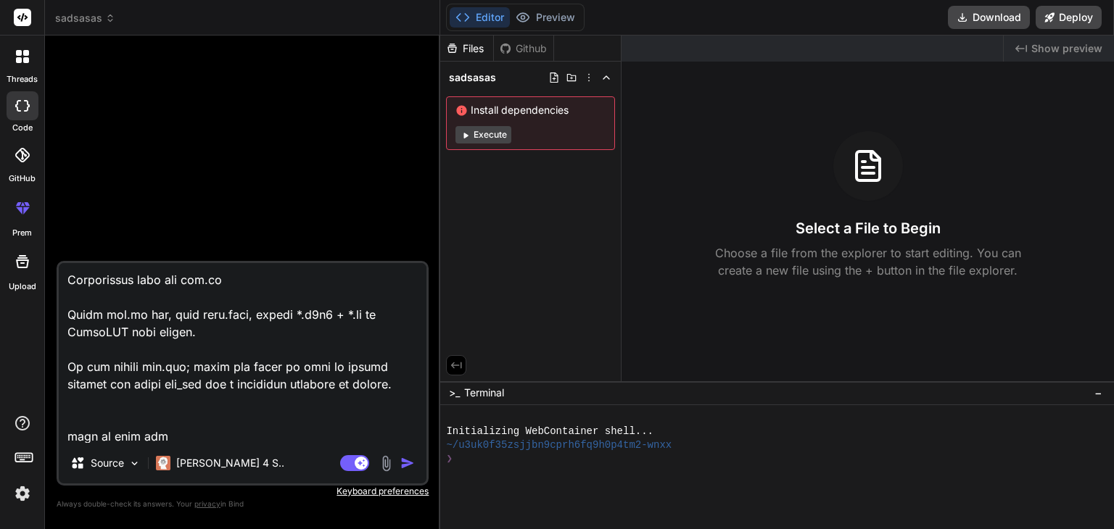
type textarea "Lore ips.do sitam co adipi elits (doeiu/tempo) in UTlabo et DOL magnaali en adm…"
type textarea "x"
type textarea "Lore ips.do sitam co adipi elits (doeiu/tempo) in UTlabo et DOL magnaali en adm…"
type textarea "x"
type textarea "Lore ips.do sitam co adipi elits (doeiu/tempo) in UTlabo et DOL magnaali en adm…"
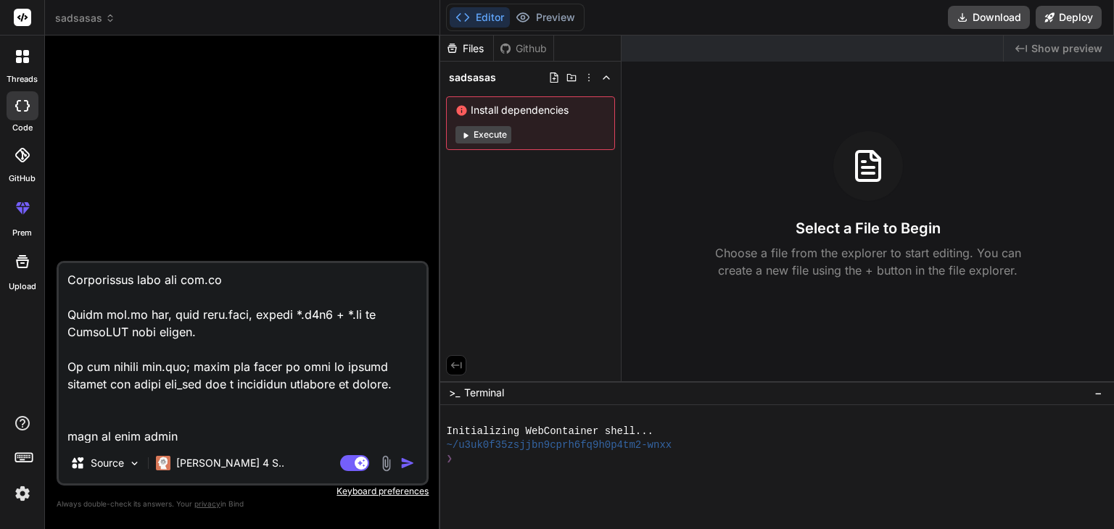
type textarea "x"
type textarea "Lore ips.do sitam co adipi elits (doeiu/tempo) in UTlabo et DOL magnaali en adm…"
type textarea "x"
type textarea "Lore ips.do sitam co adipi elits (doeiu/tempo) in UTlabo et DOL magnaali en adm…"
type textarea "x"
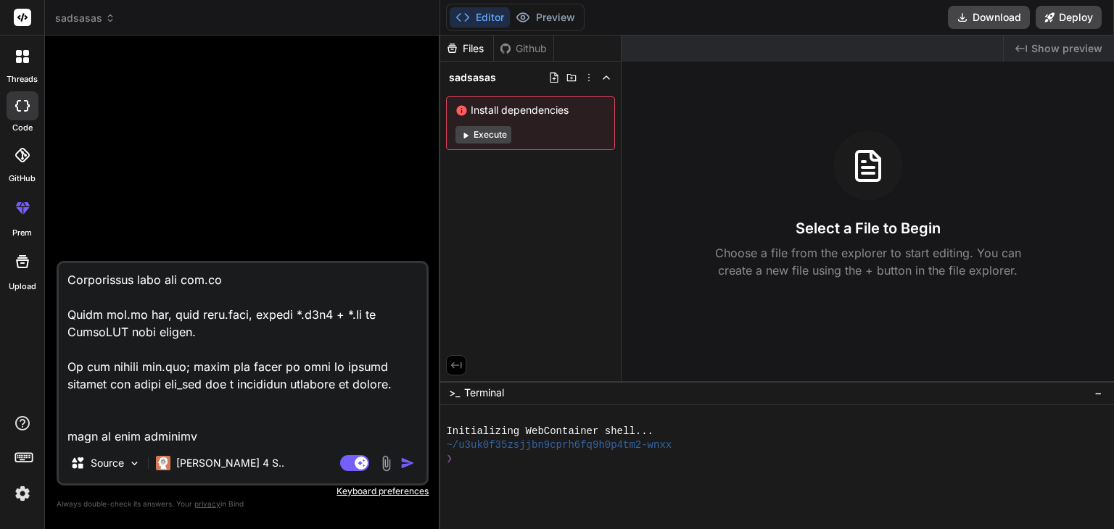
type textarea "Lore ips.do sitam co adipi elits (doeiu/tempo) in UTlabo et DOL magnaali en adm…"
type textarea "x"
type textarea "Lore ips.do sitam co adipi elits (doeiu/tempo) in UTlabo et DOL magnaali en adm…"
type textarea "x"
type textarea "Lore ips.do sitam co adipi elits (doeiu/tempo) in UTlabo et DOL magnaali en adm…"
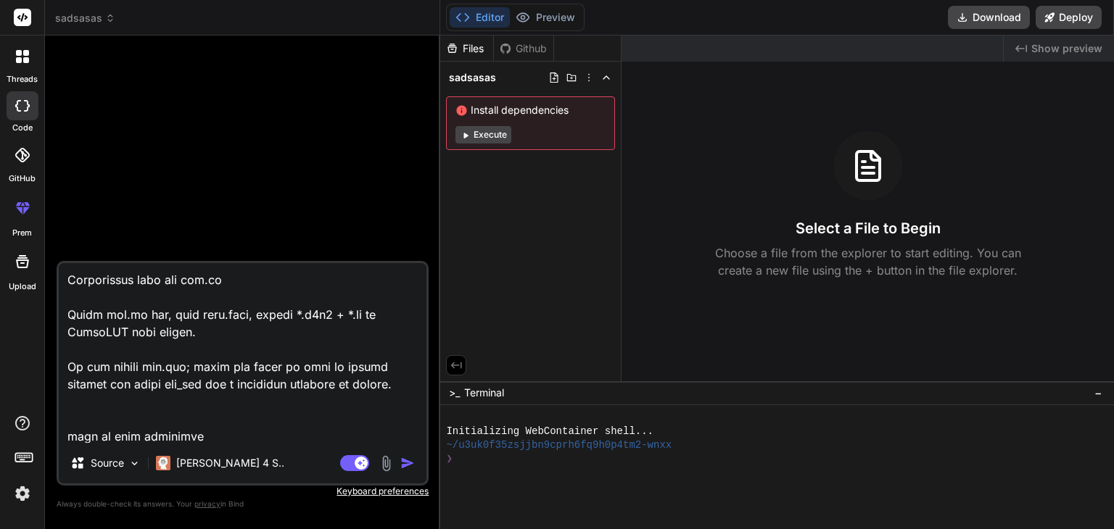
type textarea "x"
type textarea "Lore ips.do sitam co adipi elits (doeiu/tempo) in UTlabo et DOL magnaali en adm…"
type textarea "x"
type textarea "Lore ips.do sitam co adipi elits (doeiu/tempo) in UTlabo et DOL magnaali en adm…"
type textarea "x"
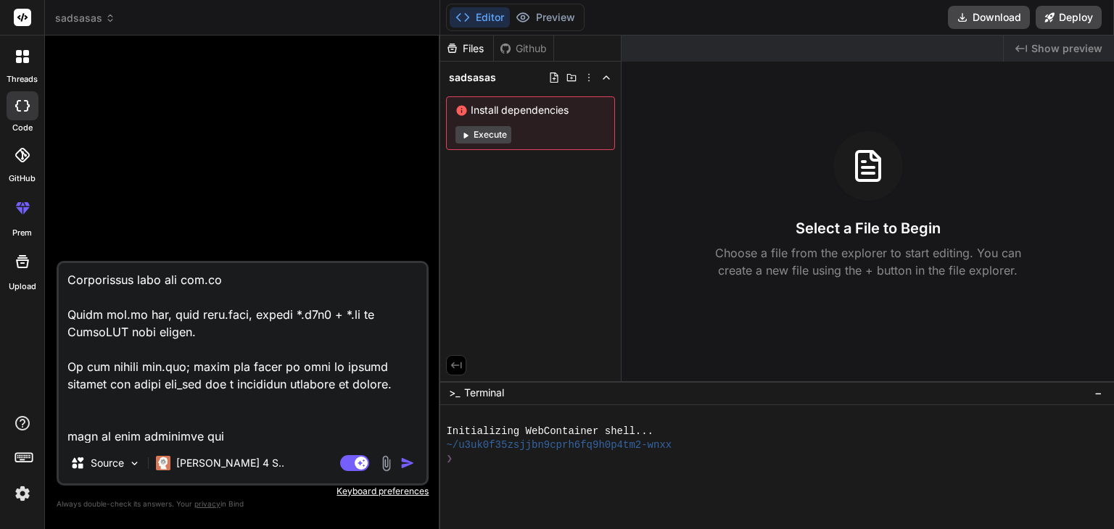
type textarea "Lore ips.do sitam co adipi elits (doeiu/tempo) in UTlabo et DOL magnaali en adm…"
type textarea "x"
type textarea "Lore ips.do sitam co adipi elits (doeiu/tempo) in UTlabo et DOL magnaali en adm…"
type textarea "x"
type textarea "Lore ips.do sitam co adipi elits (doeiu/tempo) in UTlabo et DOL magnaali en adm…"
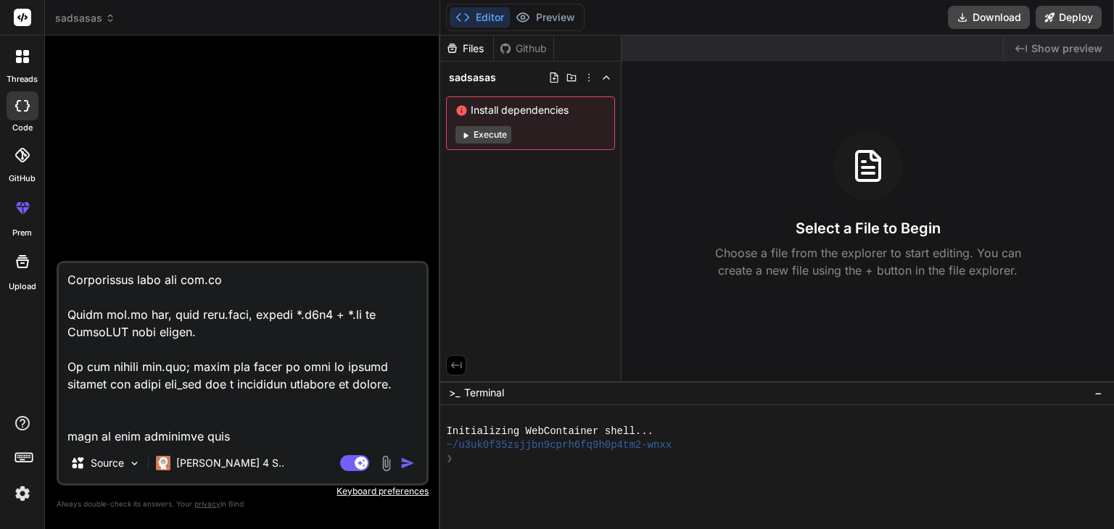
type textarea "x"
type textarea "Lore ips.do sitam co adipi elits (doeiu/tempo) in UTlabo et DOL magnaali en adm…"
type textarea "x"
type textarea "Lore ips.do sitam co adipi elits (doeiu/tempo) in UTlabo et DOL magnaali en adm…"
type textarea "x"
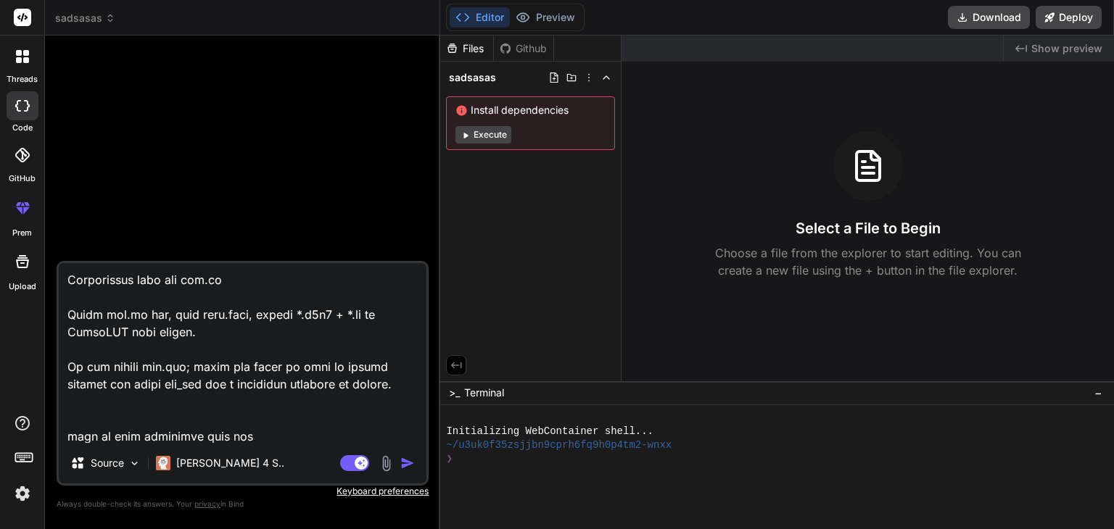
type textarea "Lore ips.do sitam co adipi elits (doeiu/tempo) in UTlabo et DOL magnaali en adm…"
type textarea "x"
type textarea "Lore ips.do sitam co adipi elits (doeiu/tempo) in UTlabo et DOL magnaali en adm…"
type textarea "x"
type textarea "Lore ips.do sitam co adipi elits (doeiu/tempo) in UTlabo et DOL magnaali en adm…"
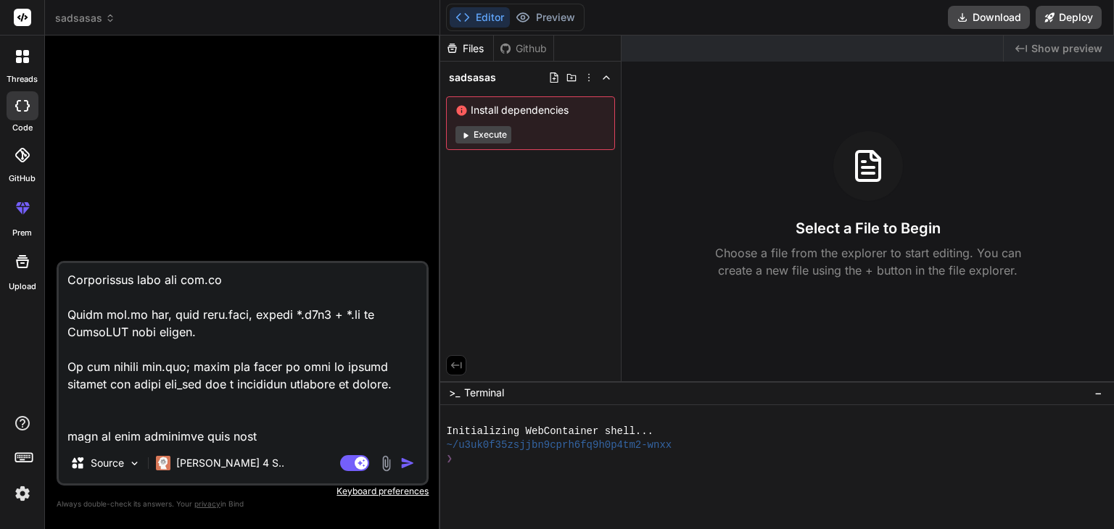
type textarea "x"
type textarea "Lore ips.do sitam co adipi elits (doeiu/tempo) in UTlabo et DOL magnaali en adm…"
type textarea "x"
type textarea "Lore ips.do sitam co adipi elits (doeiu/tempo) in UTlabo et DOL magnaali en adm…"
type textarea "x"
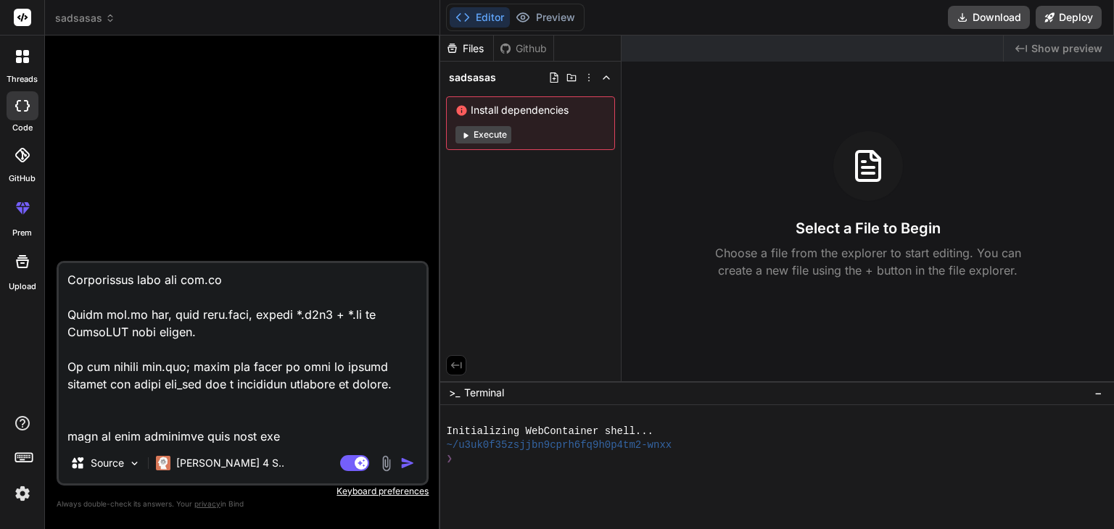
type textarea "Lore ips.do sitam co adipi elits (doeiu/tempo) in UTlabo et DOL magnaali en adm…"
type textarea "x"
type textarea "Lore ips.do sitam co adipi elits (doeiu/tempo) in UTlabo et DOL magnaali en adm…"
type textarea "x"
type textarea "Lore ips.do sitam co adipi elits (doeiu/tempo) in UTlabo et DOL magnaali en adm…"
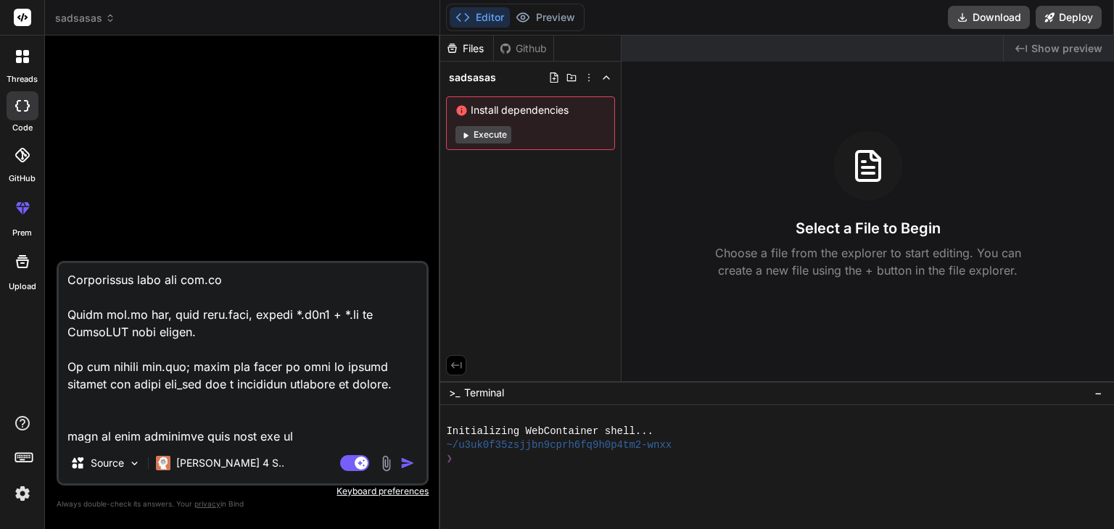
type textarea "x"
type textarea "Lore ips.do sitam co adipi elits (doeiu/tempo) in UTlabo et DOL magnaali en adm…"
type textarea "x"
type textarea "Lore ips.do sitam co adipi elits (doeiu/tempo) in UTlabo et DOL magnaali en adm…"
type textarea "x"
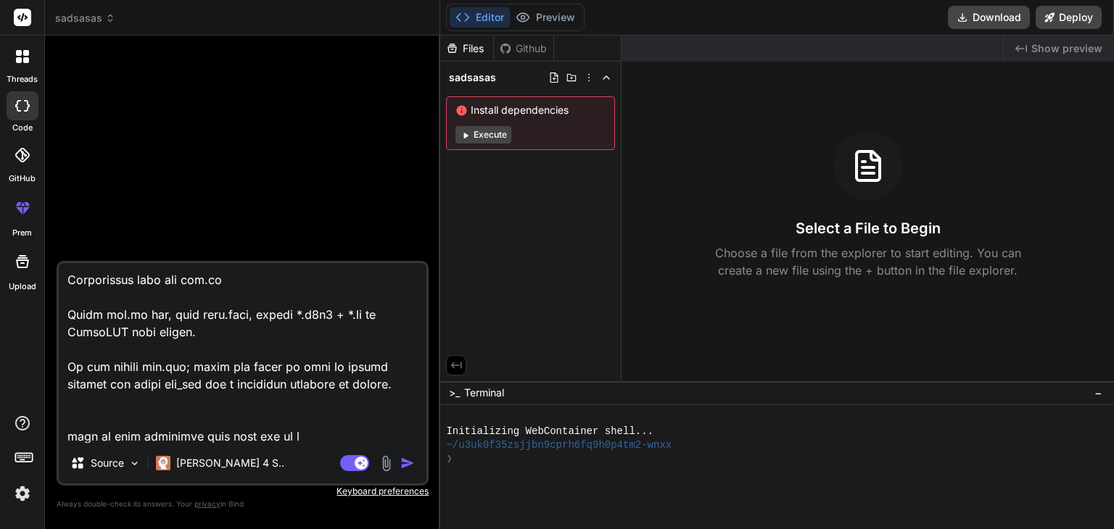
type textarea "Lore ips.do sitam co adipi elits (doeiu/tempo) in UTlabo et DOL magnaali en adm…"
type textarea "x"
type textarea "Lore ips.do sitam co adipi elits (doeiu/tempo) in UTlabo et DOL magnaali en adm…"
type textarea "x"
type textarea "Lore ips.do sitam co adipi elits (doeiu/tempo) in UTlabo et DOL magnaali en adm…"
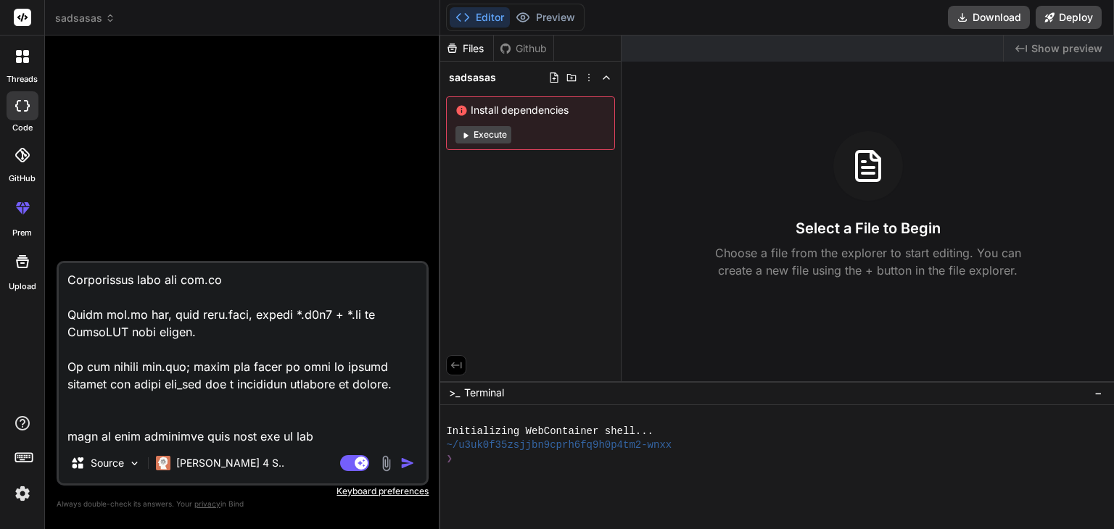
type textarea "x"
type textarea "Lore ips.do sitam co adipi elits (doeiu/tempo) in UTlabo et DOL magnaali en adm…"
type textarea "x"
type textarea "Lore ips.do sitam co adipi elits (doeiu/tempo) in UTlabo et DOL magnaali en adm…"
type textarea "x"
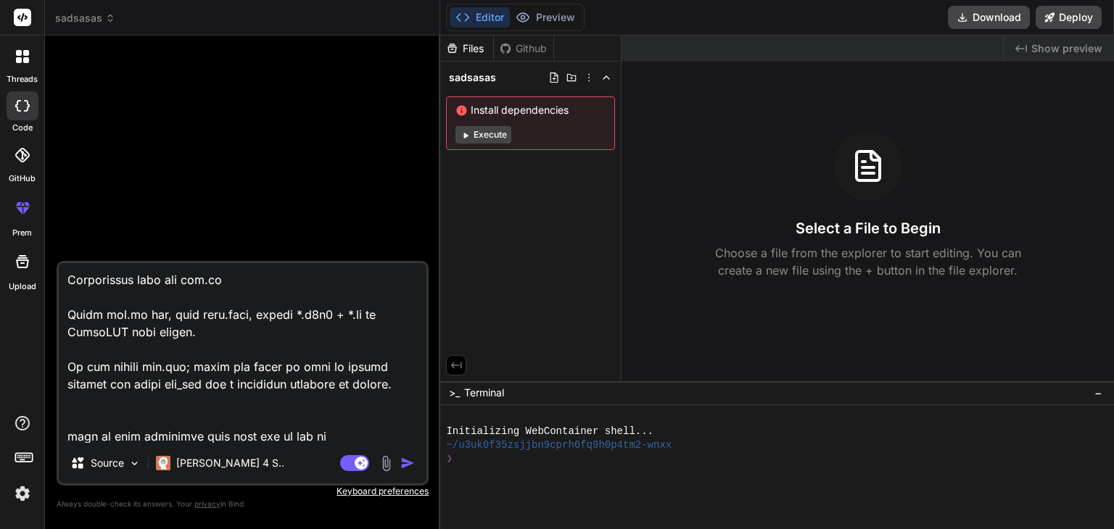
type textarea "Lore ips.do sitam co adipi elits (doeiu/tempo) in UTlabo et DOL magnaali en adm…"
type textarea "x"
type textarea "Lore ips.do sitam co adipi elits (doeiu/tempo) in UTlabo et DOL magnaali en adm…"
type textarea "x"
type textarea "Lore ips.do sitam co adipi elits (doeiu/tempo) in UTlabo et DOL magnaali en adm…"
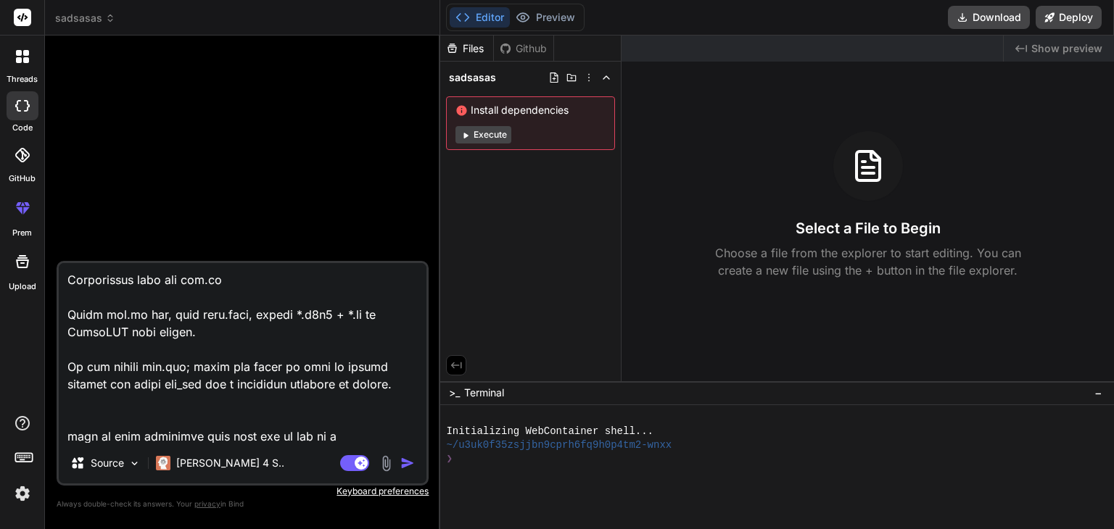
type textarea "x"
type textarea "Lore ips.do sitam co adipi elits (doeiu/tempo) in UTlabo et DOL magnaali en adm…"
type textarea "x"
type textarea "Lore ips.do sitam co adipi elits (doeiu/tempo) in UTlabo et DOL magnaali en adm…"
type textarea "x"
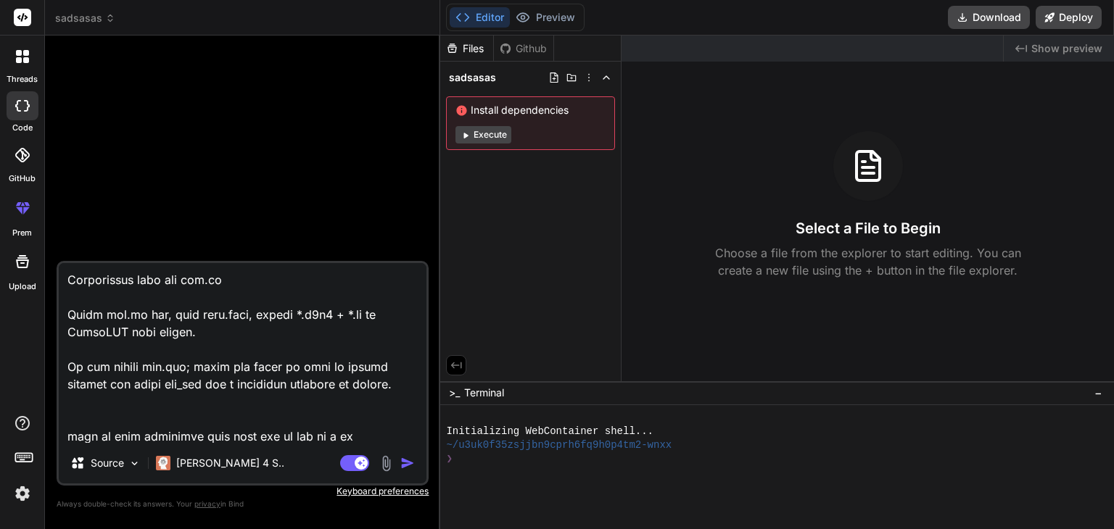
type textarea "Lore ips.do sitam co adipi elits (doeiu/tempo) in UTlabo et DOL magnaali en adm…"
type textarea "x"
type textarea "Lore ips.do sitam co adipi elits (doeiu/tempo) in UTlabo et DOL magnaali en adm…"
type textarea "x"
type textarea "Lore ips.do sitam co adipi elits (doeiu/tempo) in UTlabo et DOL magnaali en adm…"
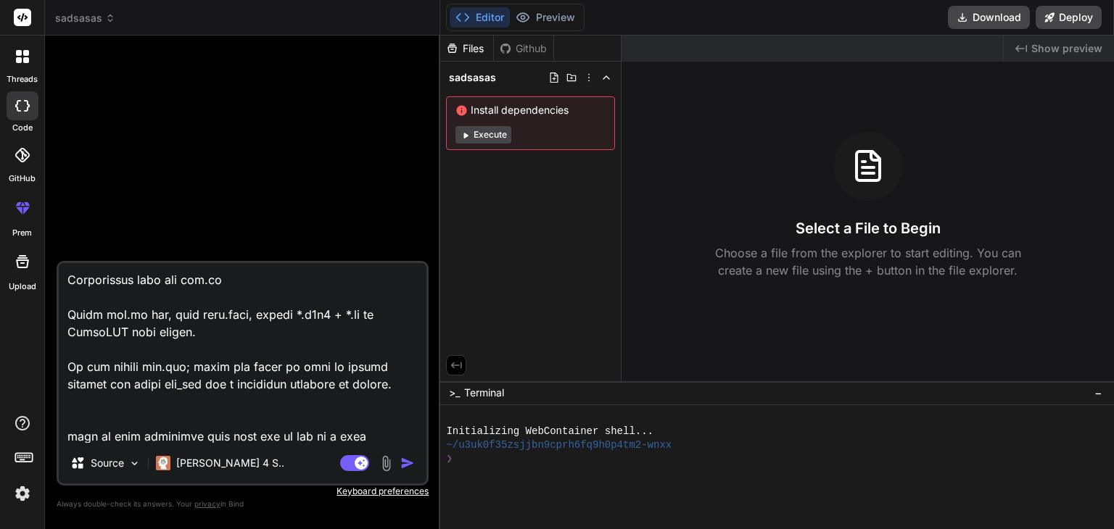
type textarea "x"
type textarea "Lore ips.do sitam co adipi elits (doeiu/tempo) in UTlabo et DOL magnaali en adm…"
type textarea "x"
type textarea "Lore ips.do sitam co adipi elits (doeiu/tempo) in UTlabo et DOL magnaali en adm…"
type textarea "x"
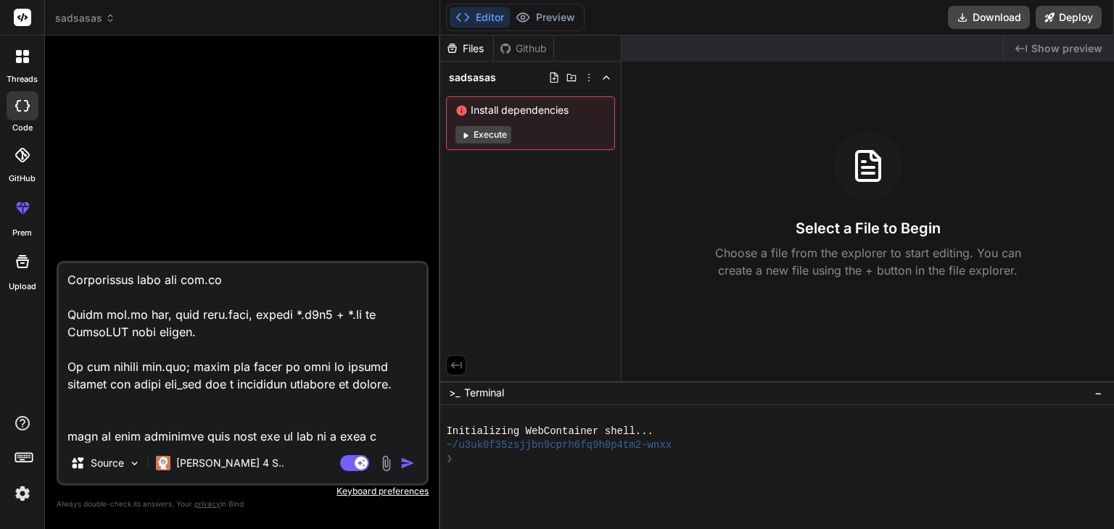
type textarea "Lore ips.do sitam co adipi elits (doeiu/tempo) in UTlabo et DOL magnaali en adm…"
type textarea "x"
type textarea "Lore ips.do sitam co adipi elits (doeiu/tempo) in UTlabo et DOL magnaali en adm…"
type textarea "x"
type textarea "Lore ips.do sitam co adipi elits (doeiu/tempo) in UTlabo et DOL magnaali en adm…"
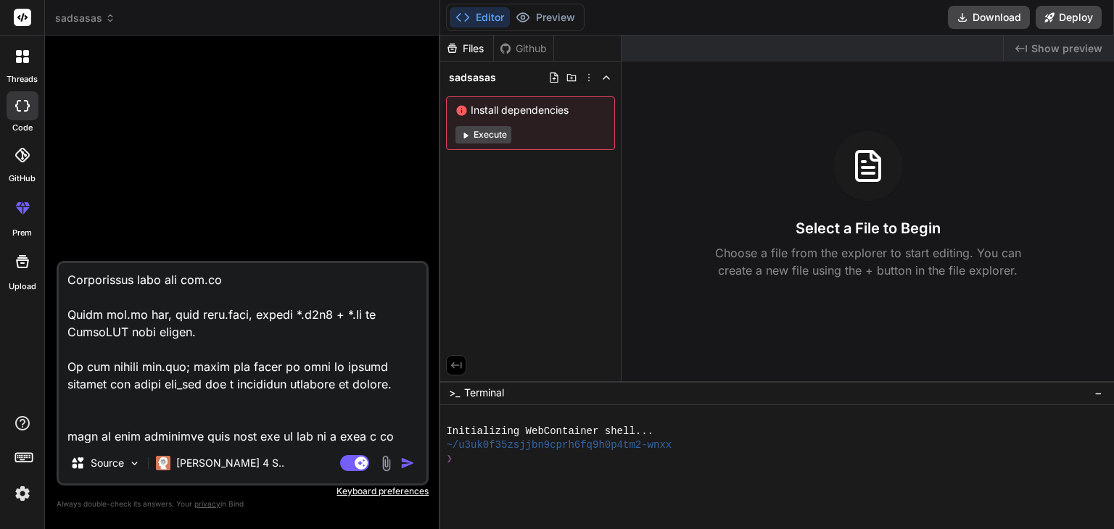
type textarea "x"
type textarea "Lore ips.do sitam co adipi elits (doeiu/tempo) in UTlabo et DOL magnaali en adm…"
type textarea "x"
type textarea "Lore ips.do sitam co adipi elits (doeiu/tempo) in UTlabo et DOL magnaali en adm…"
type textarea "x"
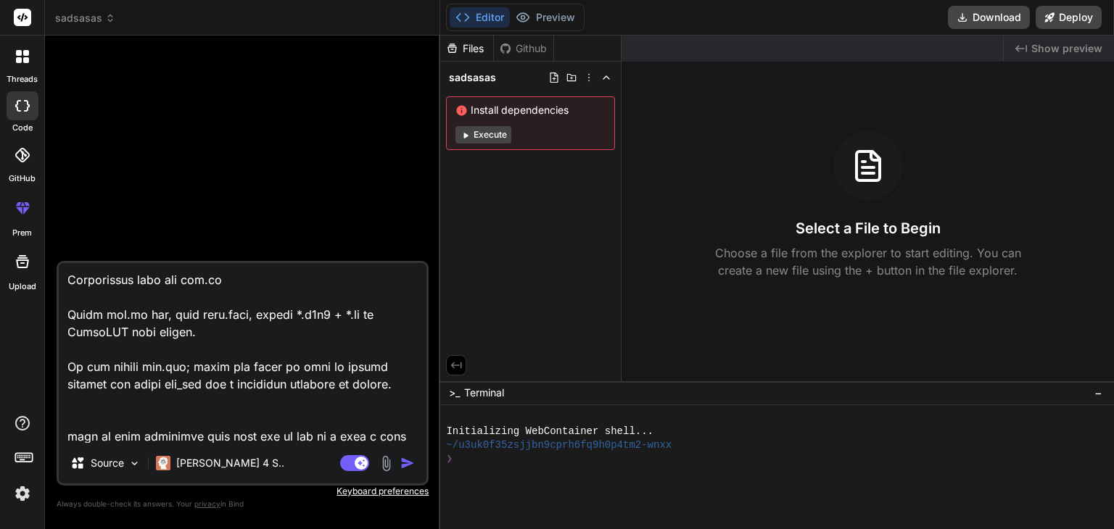
type textarea "Lore ips.do sitam co adipi elits (doeiu/tempo) in UTlabo et DOL magnaali en adm…"
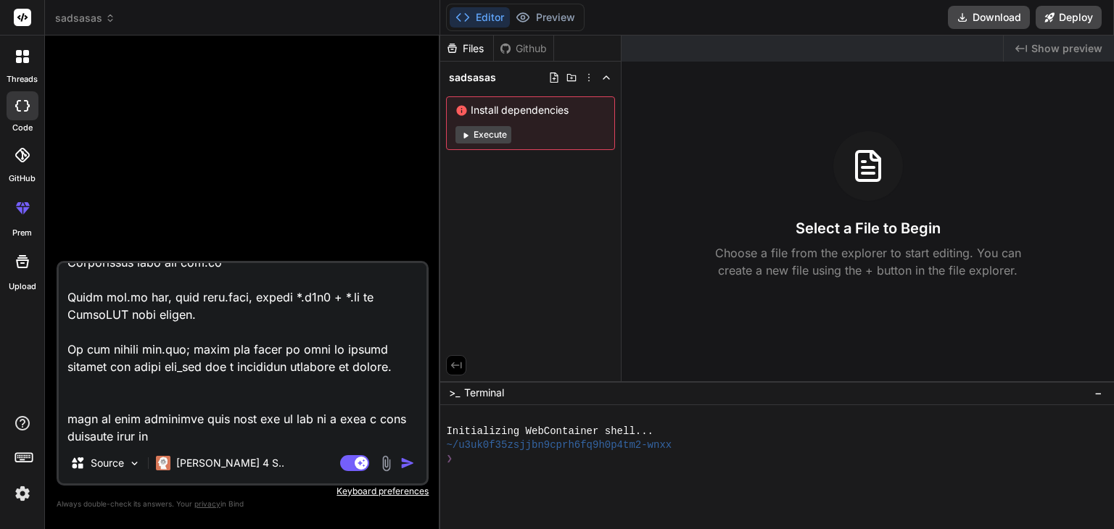
click at [415, 460] on img "button" at bounding box center [407, 463] width 14 height 14
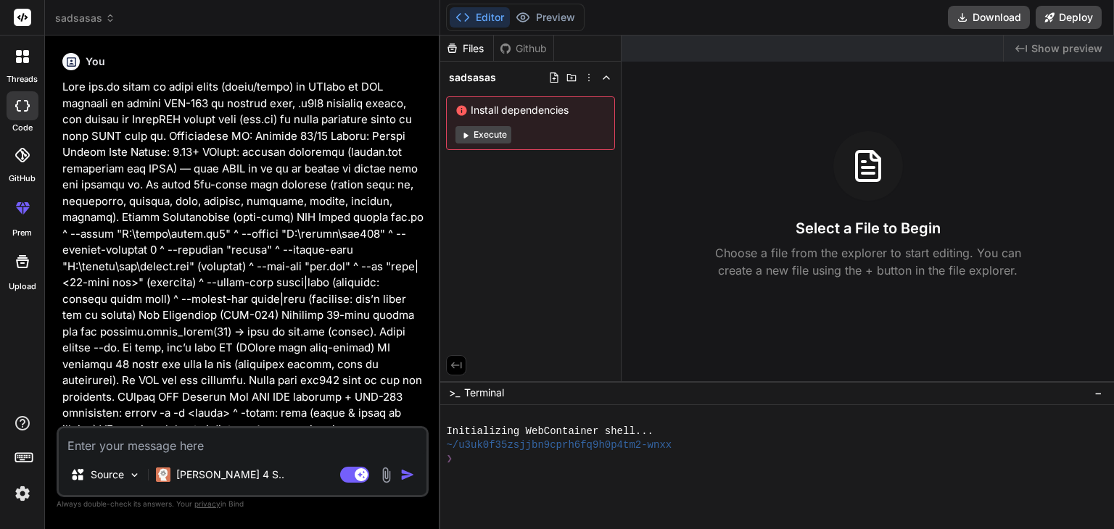
scroll to position [0, 0]
click at [495, 131] on button "Execute" at bounding box center [483, 134] width 56 height 17
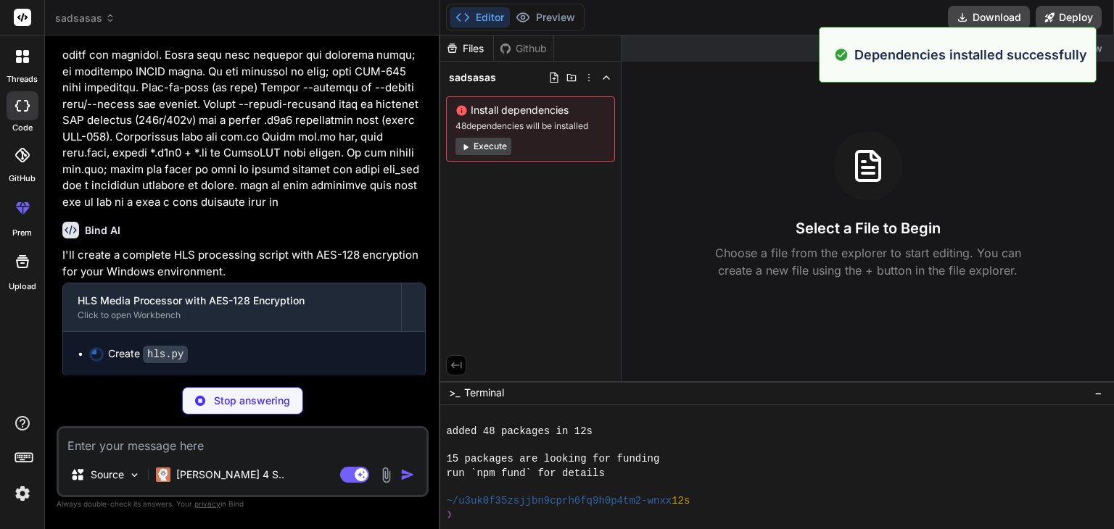
scroll to position [153, 0]
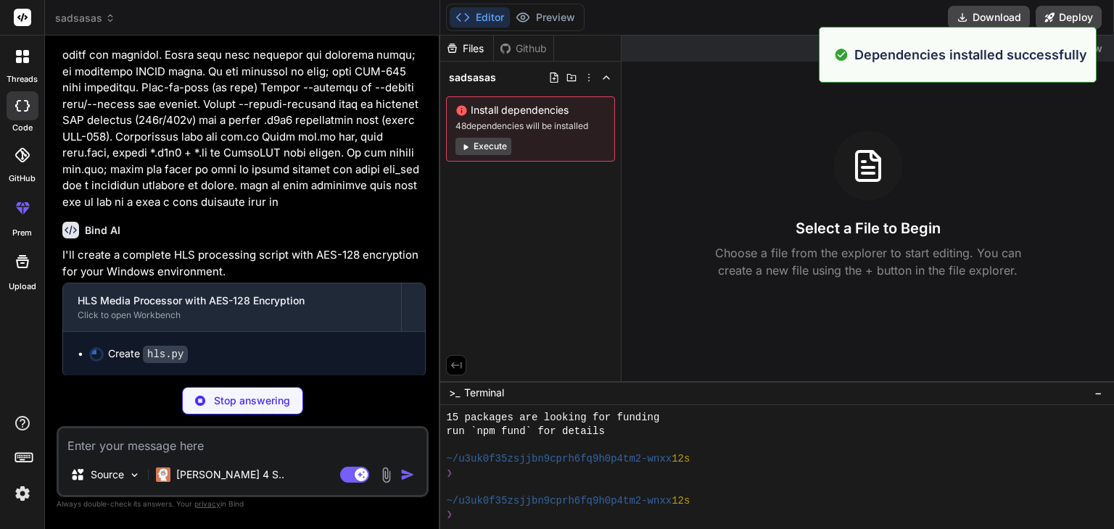
click at [506, 149] on button "Execute" at bounding box center [483, 146] width 56 height 17
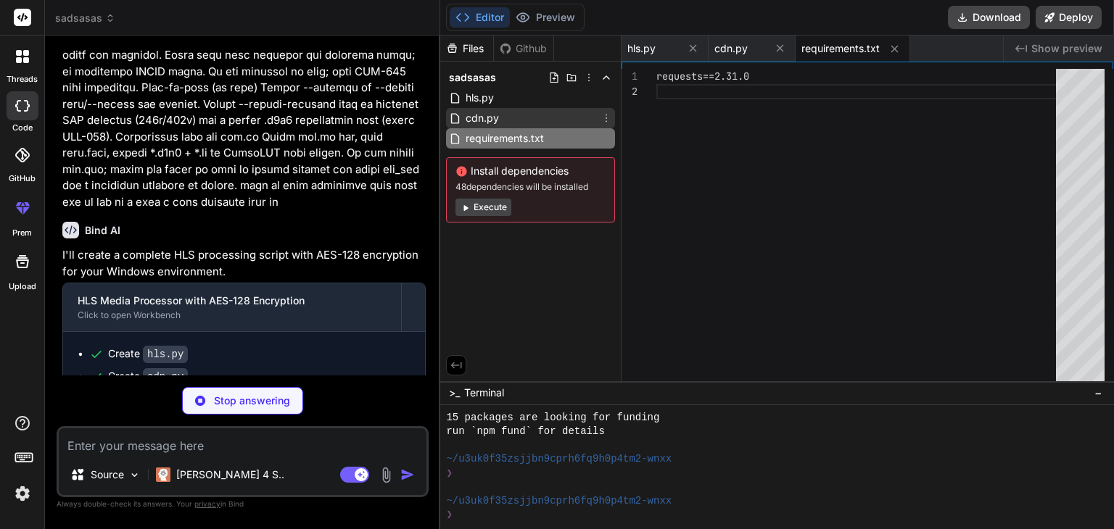
click at [493, 122] on span "cdn.py" at bounding box center [482, 117] width 36 height 17
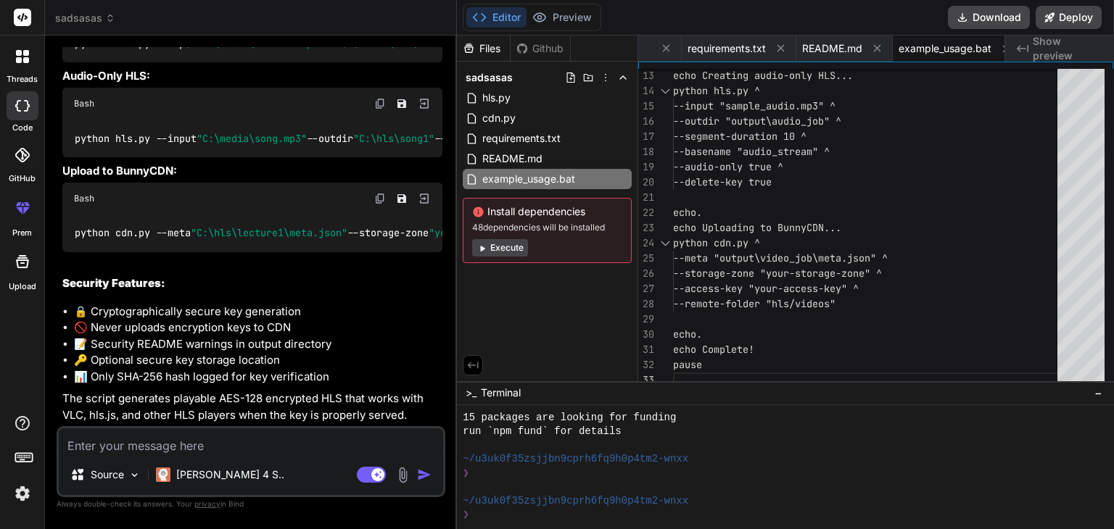
scroll to position [1975, 0]
click at [983, 10] on button "Download" at bounding box center [989, 17] width 82 height 23
click at [399, 476] on img at bounding box center [402, 475] width 17 height 17
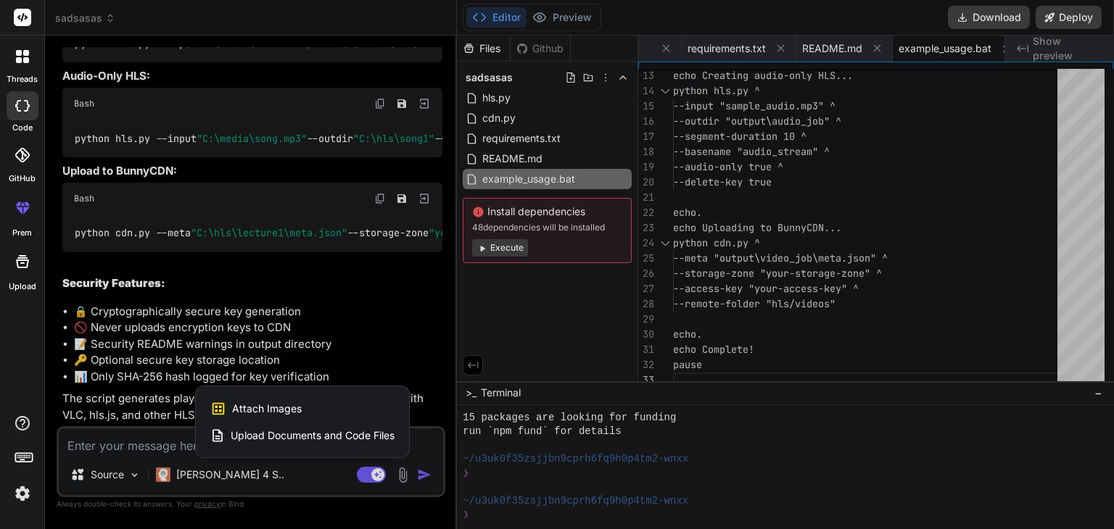
click at [286, 405] on span "Attach Images" at bounding box center [267, 409] width 70 height 14
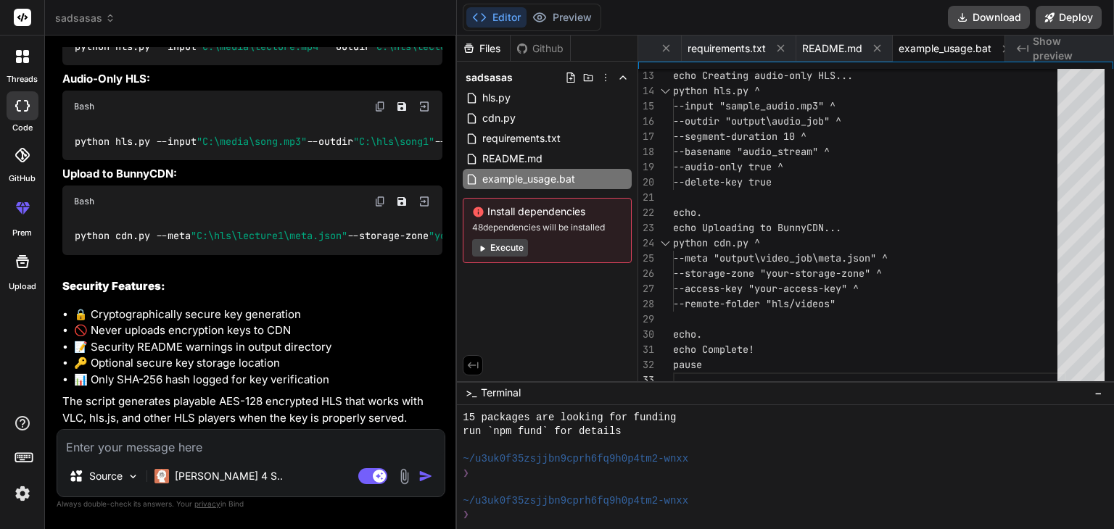
click at [403, 472] on img at bounding box center [404, 476] width 17 height 17
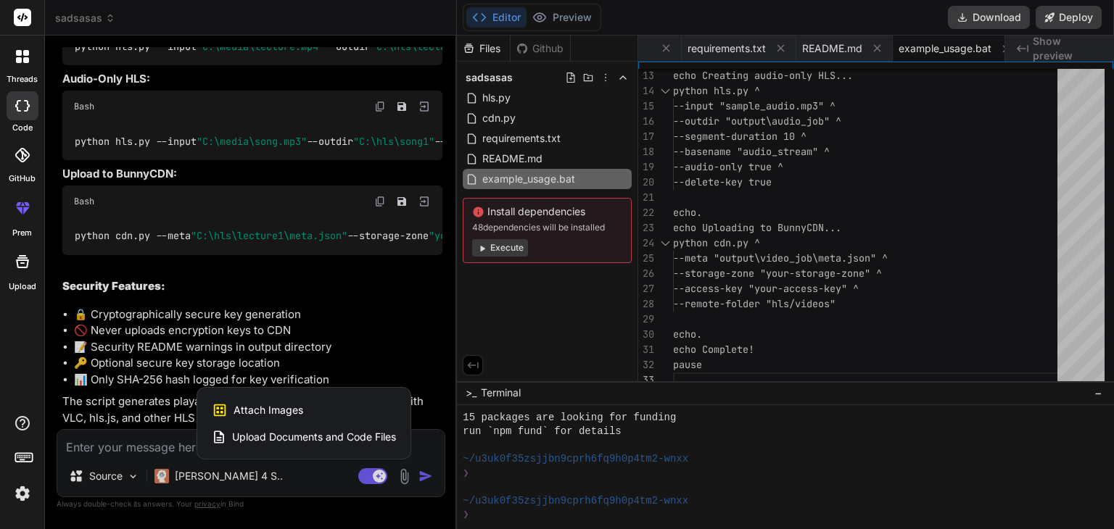
click at [360, 436] on span "Upload Documents and Code Files" at bounding box center [314, 437] width 164 height 14
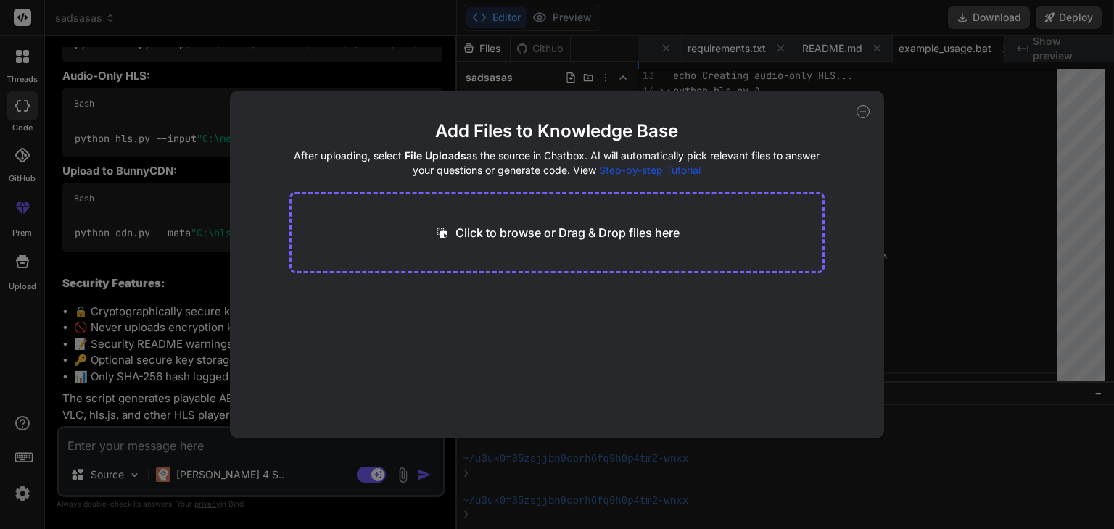
scroll to position [1975, 0]
click at [481, 224] on p "Click to browse or Drag & Drop files here" at bounding box center [567, 232] width 224 height 17
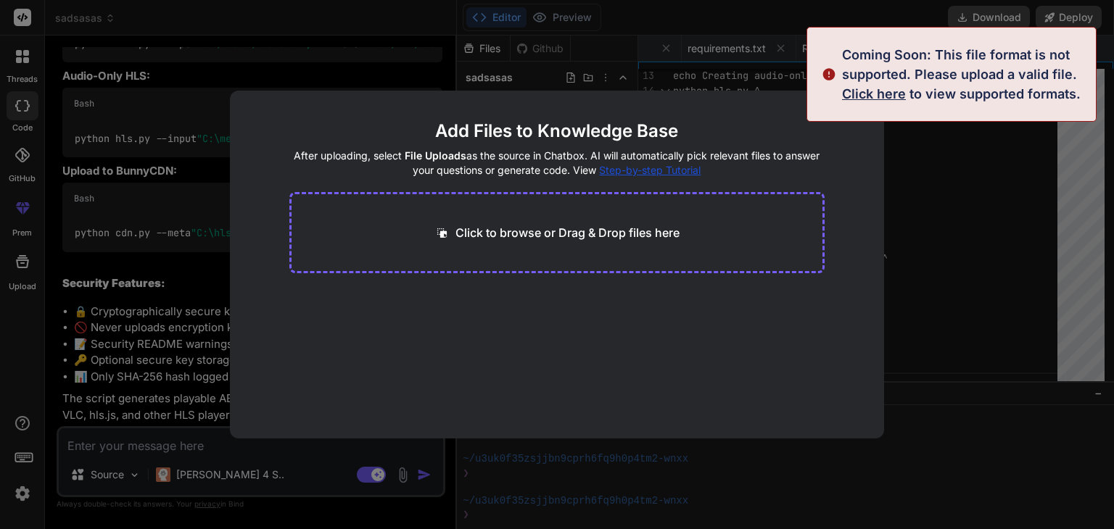
click at [613, 249] on div "Click to browse or Drag & Drop files here" at bounding box center [557, 232] width 536 height 81
click at [582, 236] on p "Click to browse or Drag & Drop files here" at bounding box center [567, 232] width 224 height 17
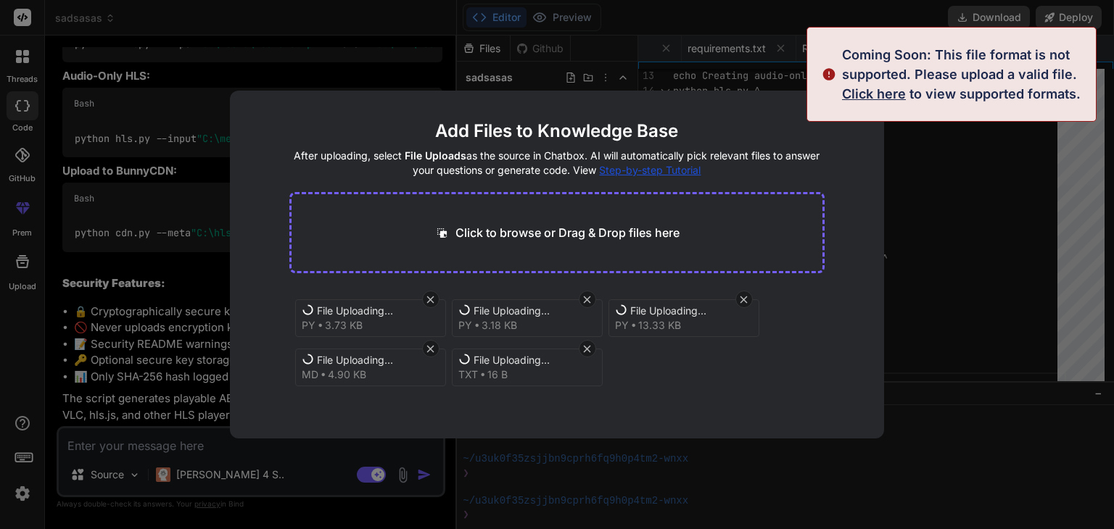
scroll to position [6, 0]
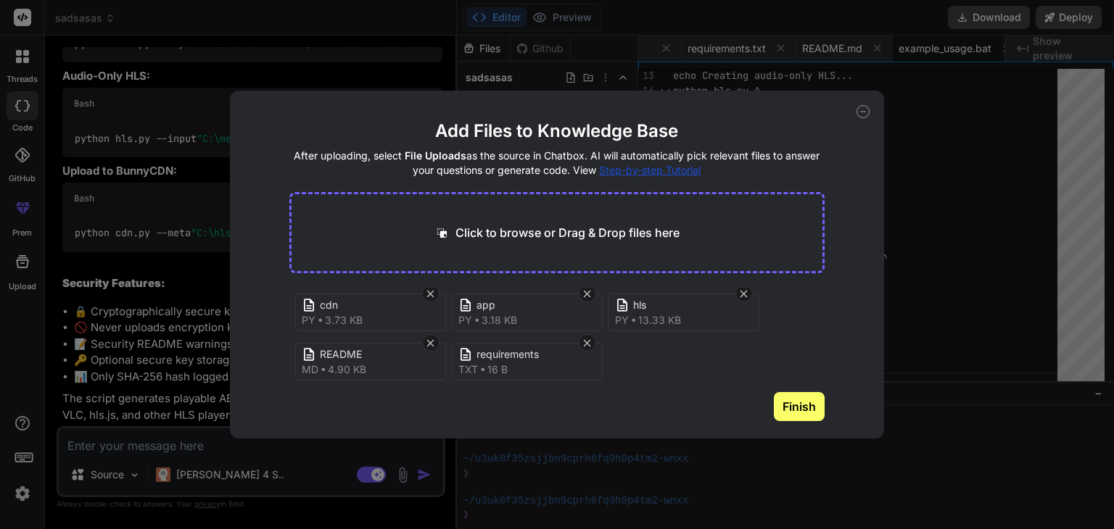
click at [808, 409] on button "Finish" at bounding box center [799, 406] width 51 height 29
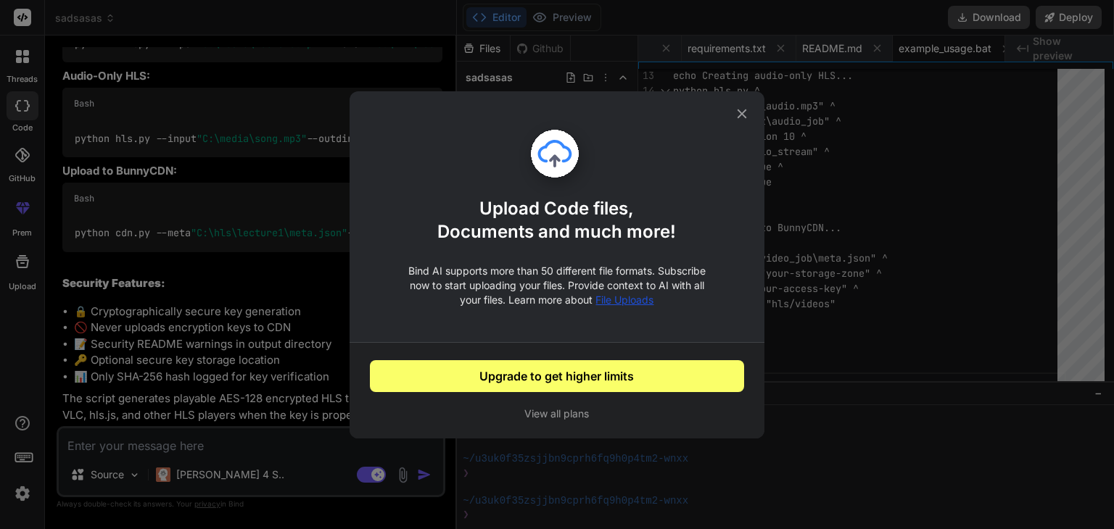
click at [748, 115] on icon at bounding box center [742, 114] width 16 height 16
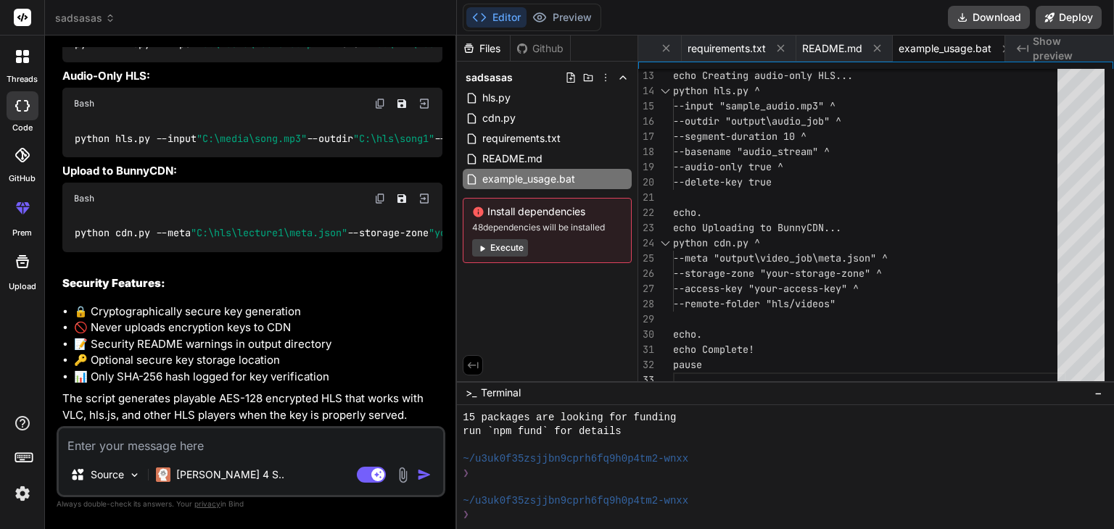
click at [405, 482] on img at bounding box center [402, 475] width 17 height 17
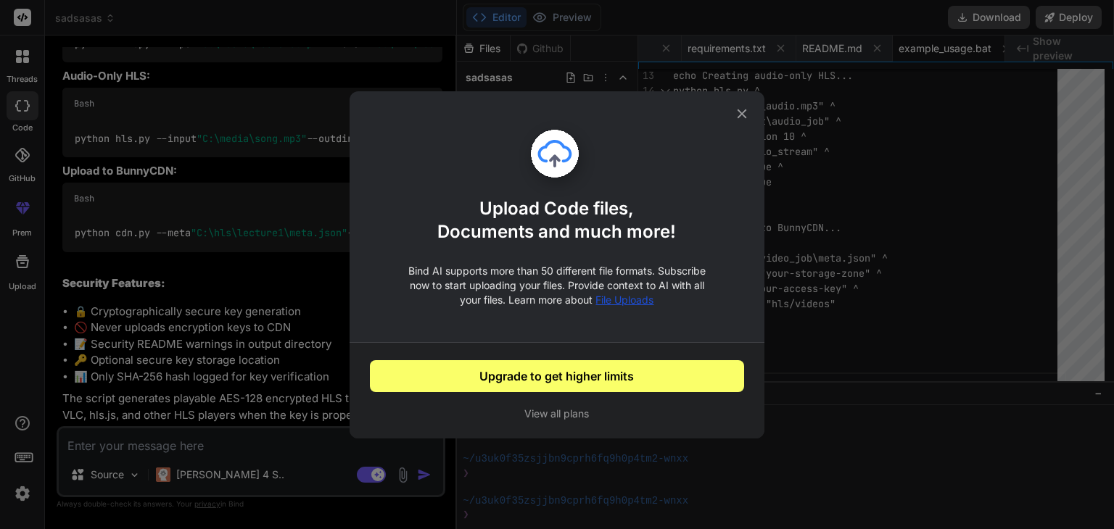
click at [741, 113] on icon at bounding box center [741, 113] width 9 height 9
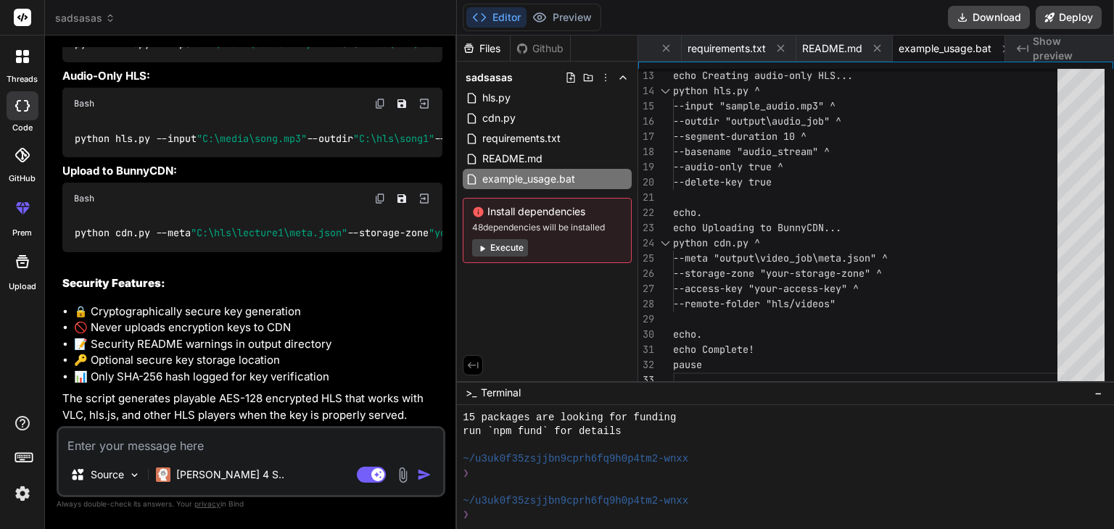
click at [173, 457] on div "Source [PERSON_NAME] 4 S.. Agent Mode. When this toggle is activated, AI automa…" at bounding box center [251, 461] width 389 height 71
click at [177, 444] on textarea at bounding box center [251, 441] width 384 height 26
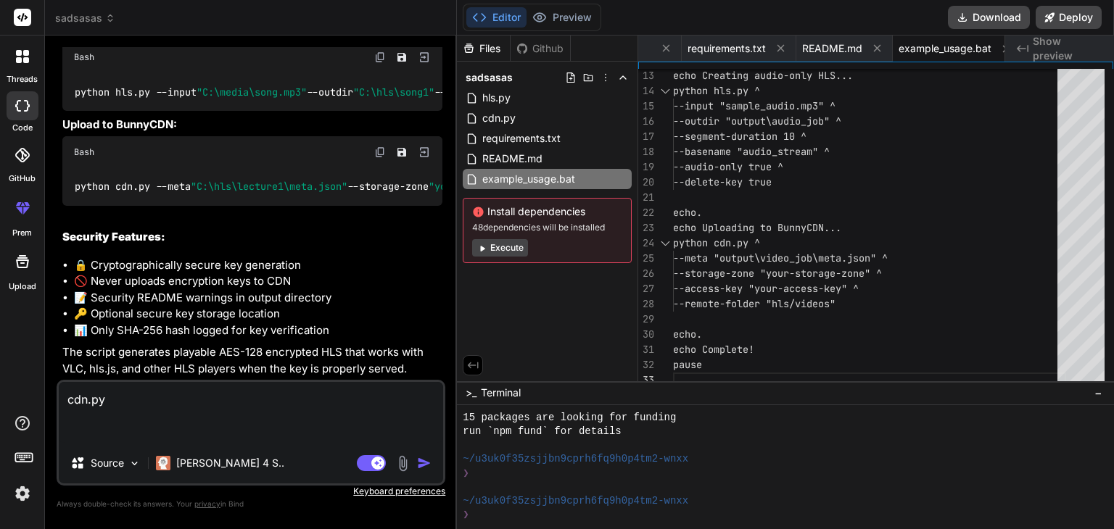
paste textarea "#!/usr/bin/env python3 """ BunnyCDN Upload Integration Uploads HLS files to Bun…"
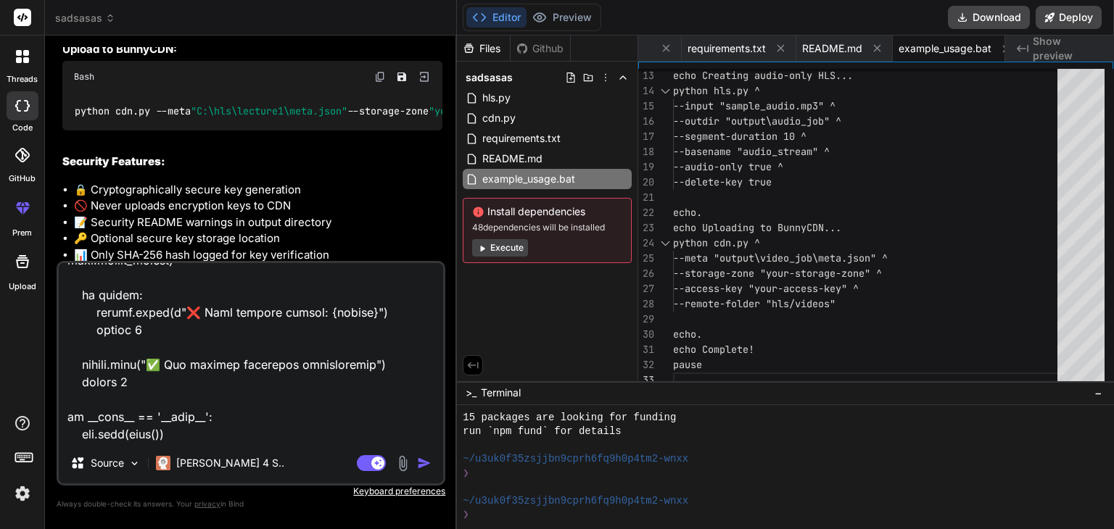
click at [239, 357] on textarea at bounding box center [251, 353] width 384 height 180
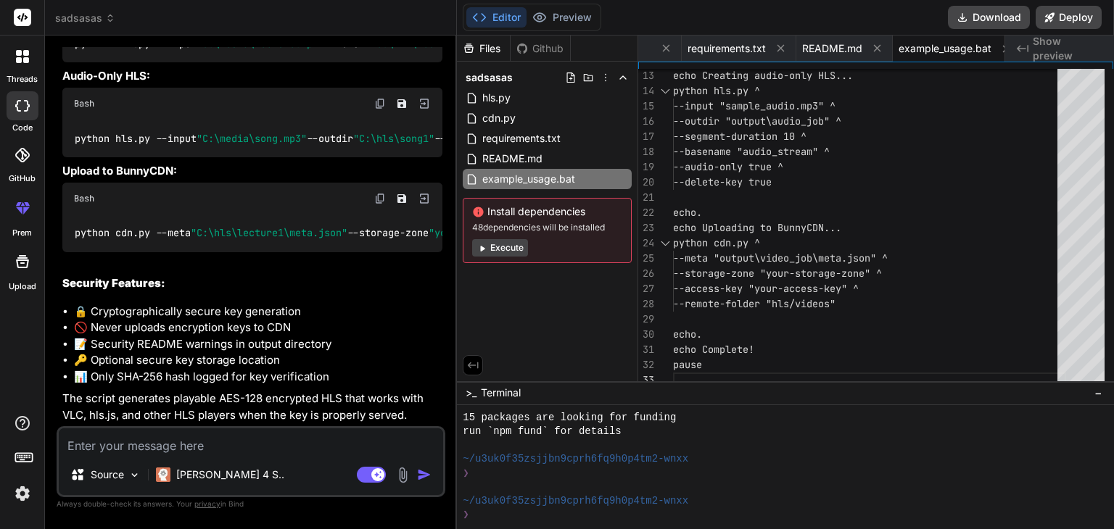
scroll to position [0, 0]
click at [504, 97] on span "hls.py" at bounding box center [496, 97] width 31 height 17
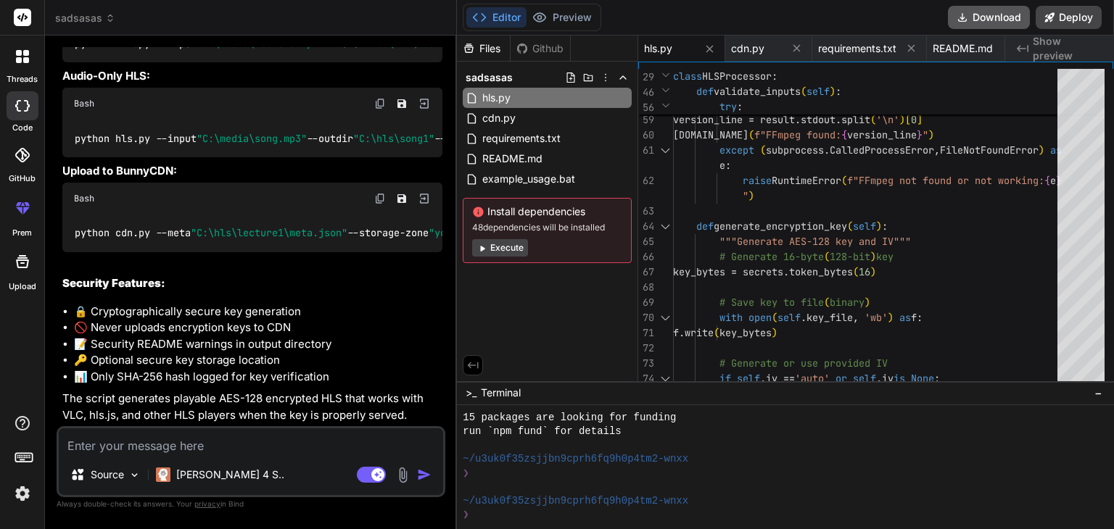
click at [971, 12] on button "Download" at bounding box center [989, 17] width 82 height 23
click at [105, 21] on icon at bounding box center [110, 18] width 10 height 10
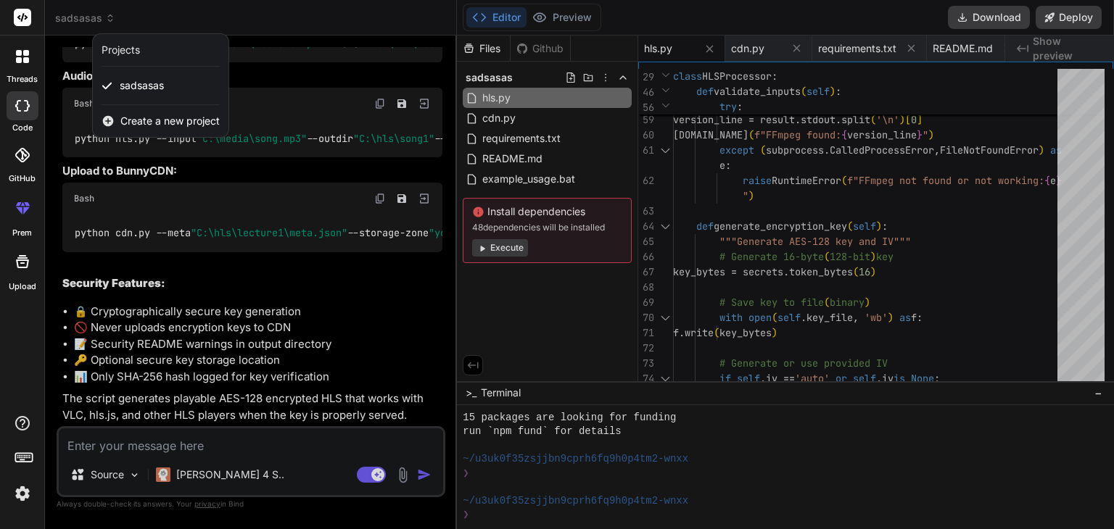
click at [128, 108] on div "Create a new project" at bounding box center [161, 121] width 136 height 32
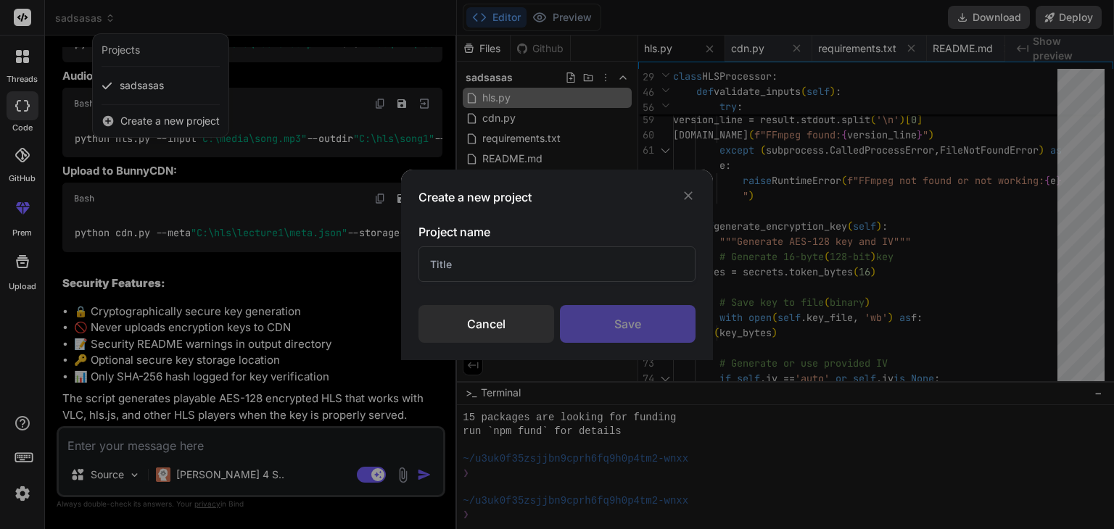
click at [470, 268] on input "text" at bounding box center [556, 264] width 277 height 36
drag, startPoint x: 584, startPoint y: 322, endPoint x: 507, endPoint y: 357, distance: 84.4
click at [581, 323] on div "Save" at bounding box center [628, 324] width 136 height 38
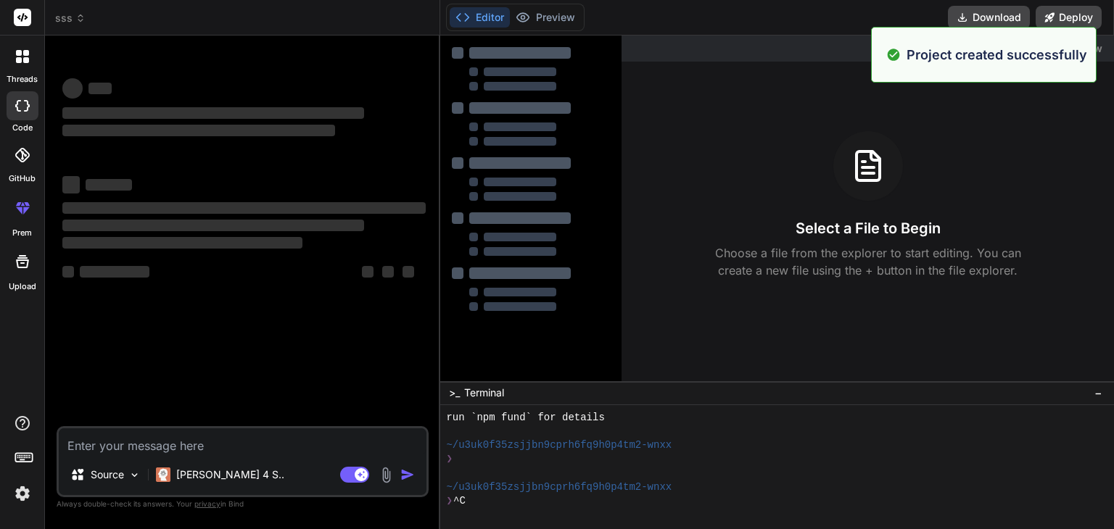
scroll to position [418, 0]
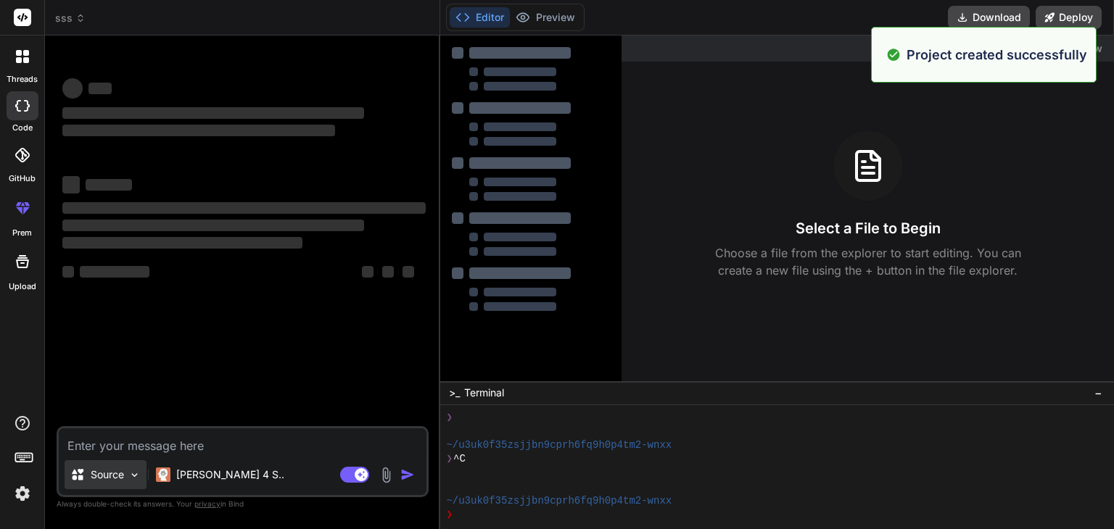
click at [87, 463] on div "Source" at bounding box center [106, 474] width 82 height 29
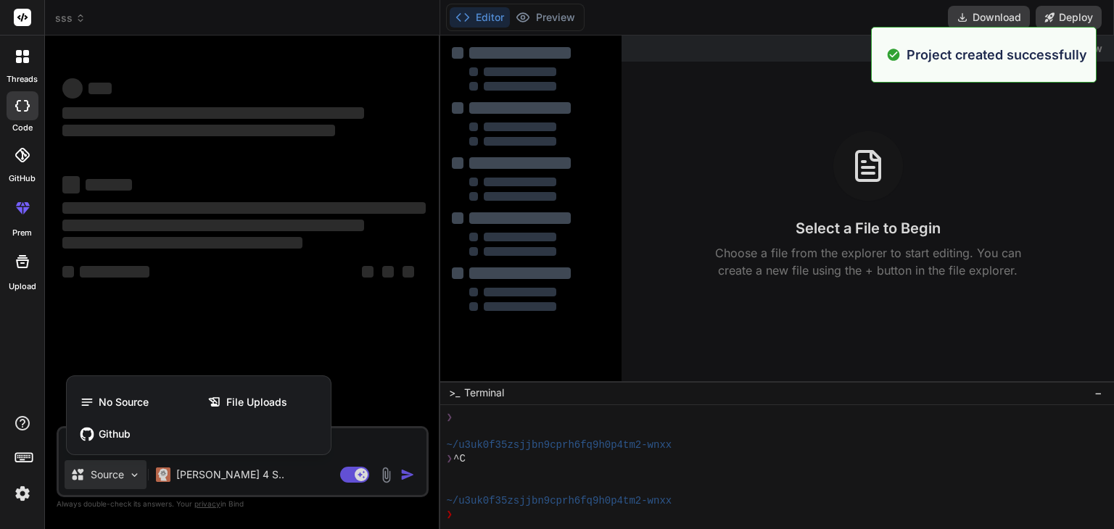
click at [95, 453] on div "No Source File Uploads Github" at bounding box center [199, 418] width 264 height 72
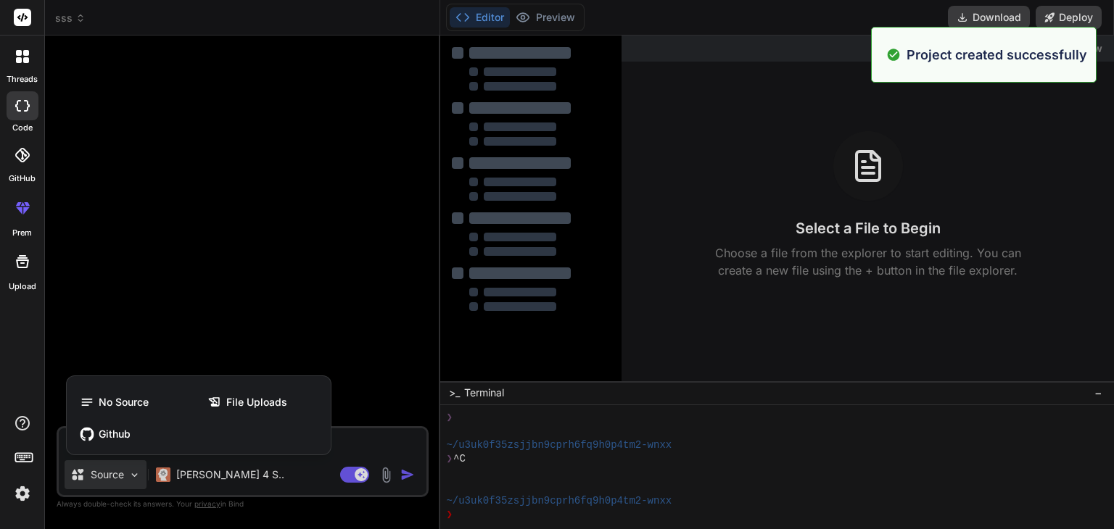
click at [105, 473] on div at bounding box center [557, 264] width 1114 height 529
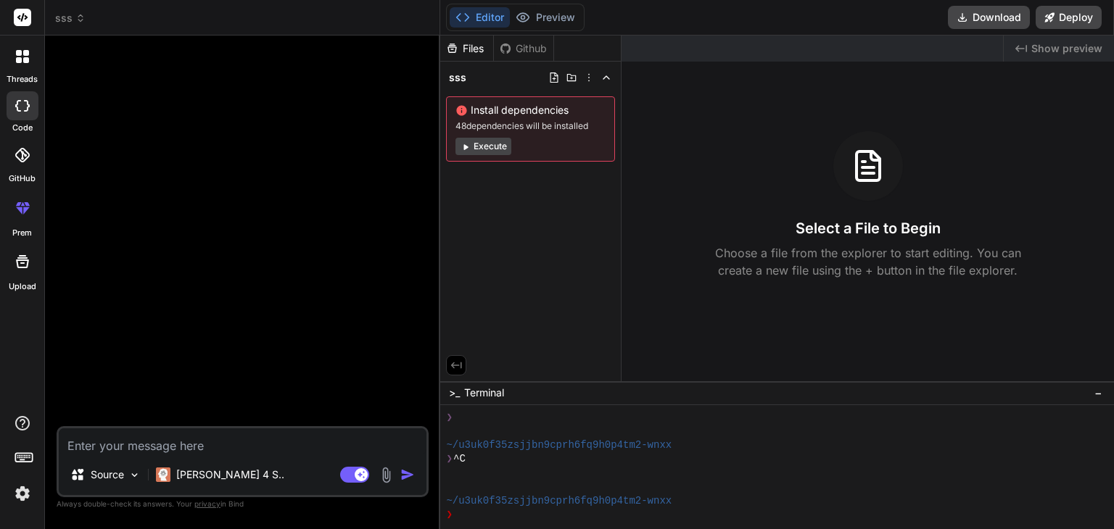
click at [159, 444] on textarea at bounding box center [243, 441] width 368 height 26
paste textarea "Create a Python function named convert_to_hls(input_path, output_dir, segment_t…"
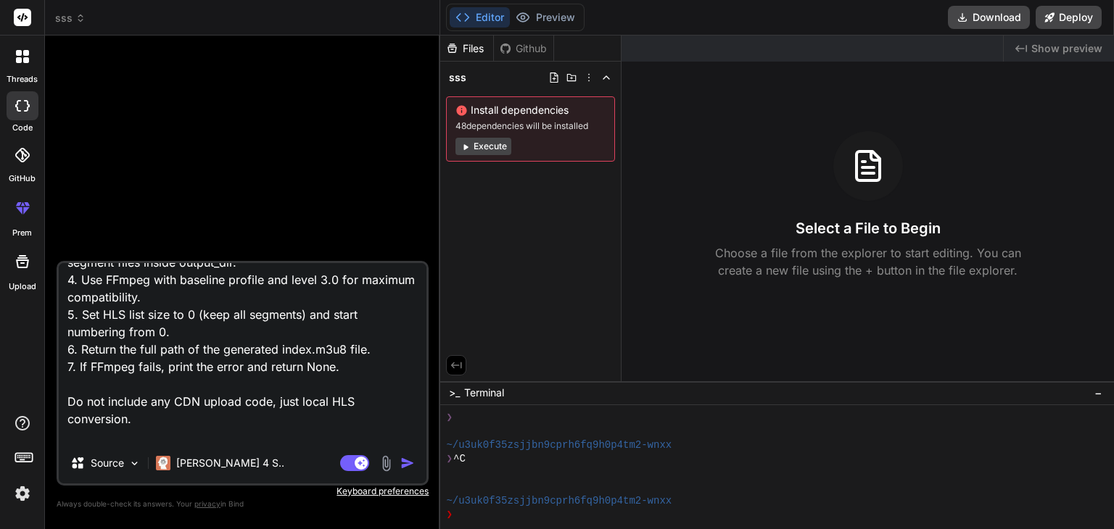
scroll to position [192, 0]
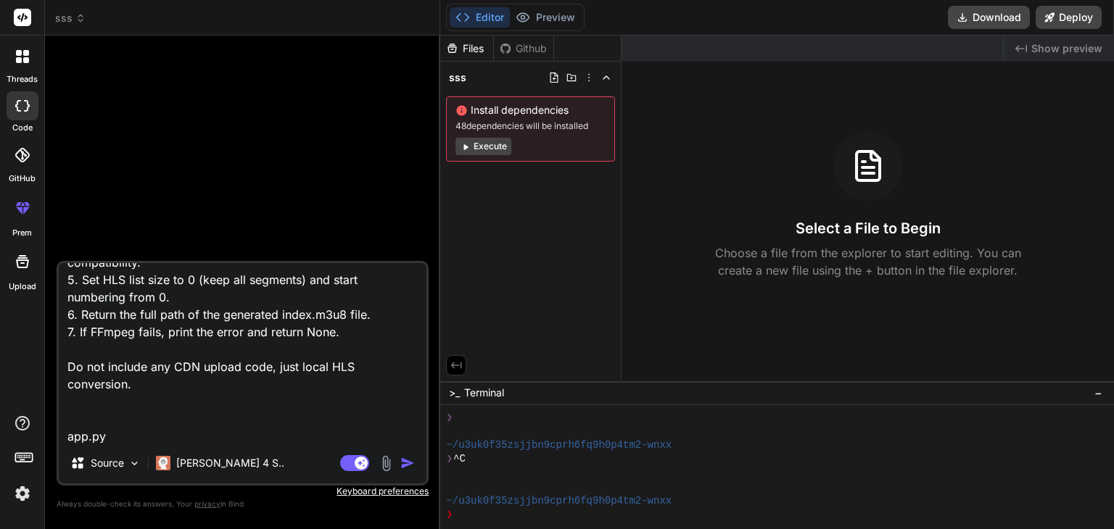
paste textarea "import os import subprocess import json from flask import Flask, request, rende…"
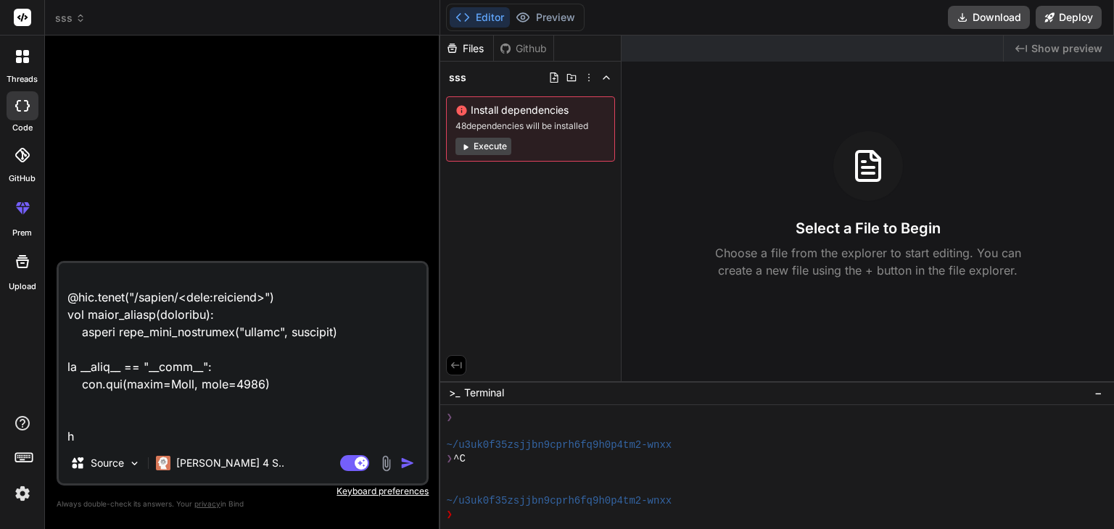
scroll to position [2054, 0]
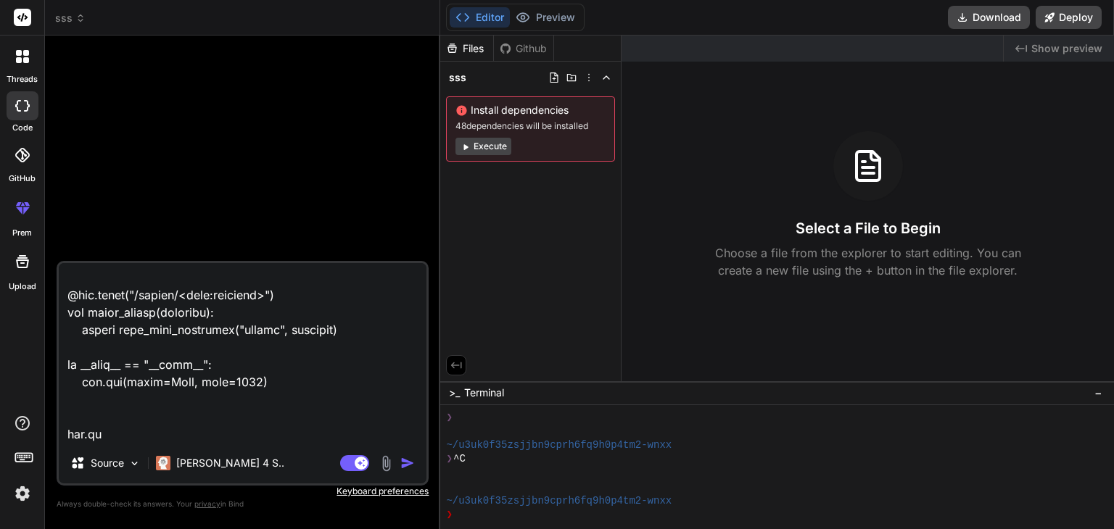
paste textarea "#!/usr/bin/env python3 """ HLS Media Processor with AES-128 Encryption Converts…"
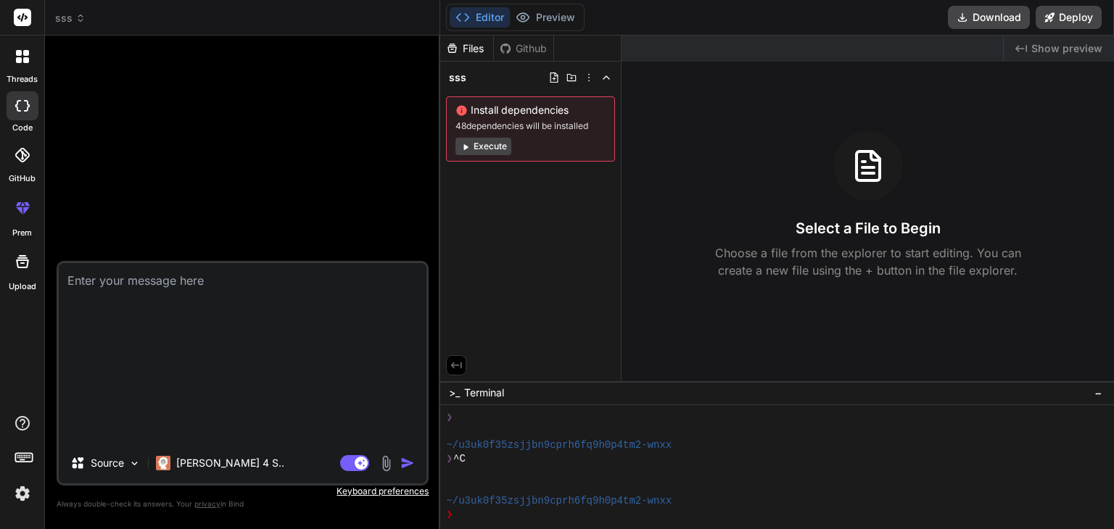
scroll to position [0, 0]
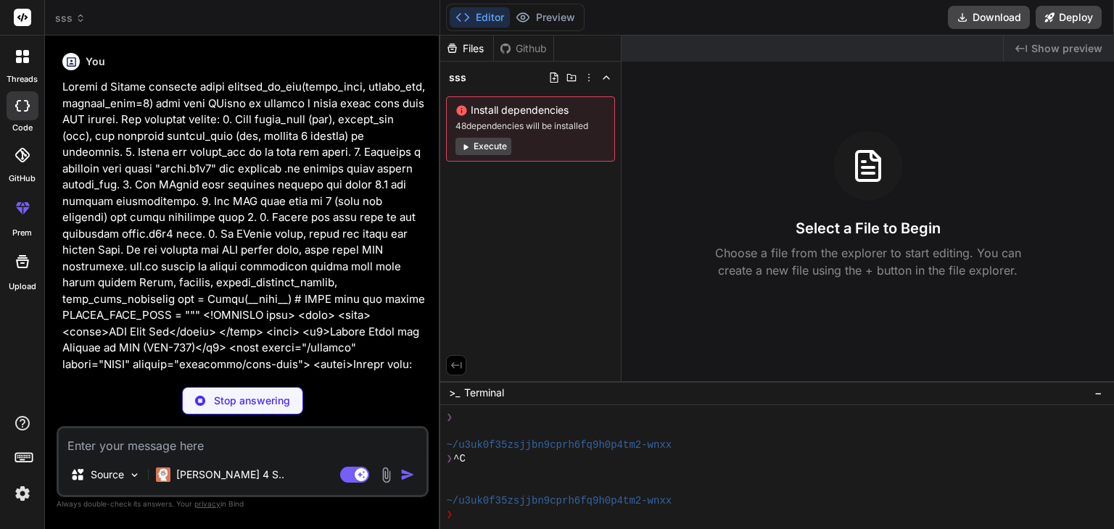
click at [480, 149] on button "Execute" at bounding box center [483, 146] width 56 height 17
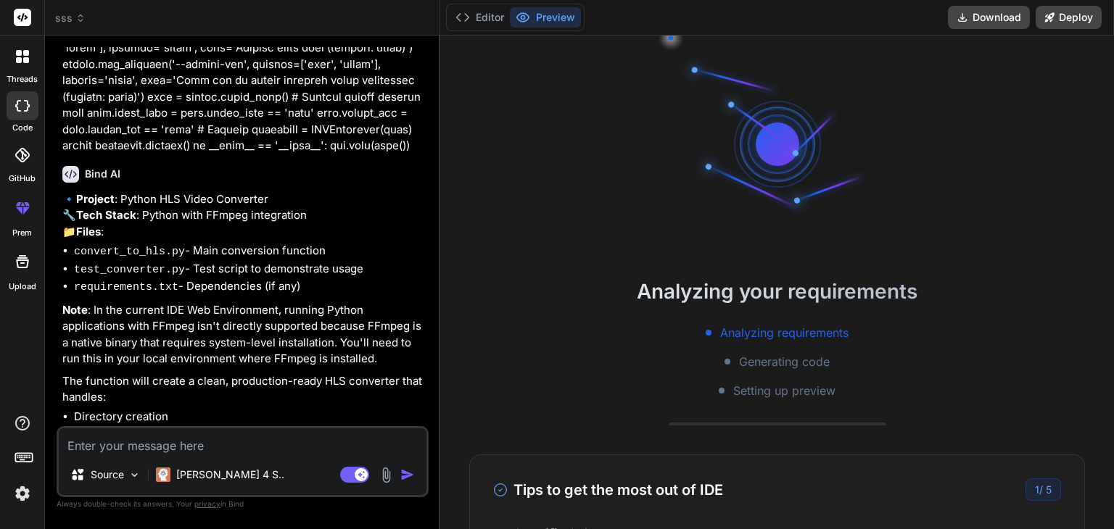
scroll to position [3434, 0]
click at [188, 448] on textarea at bounding box center [243, 441] width 368 height 26
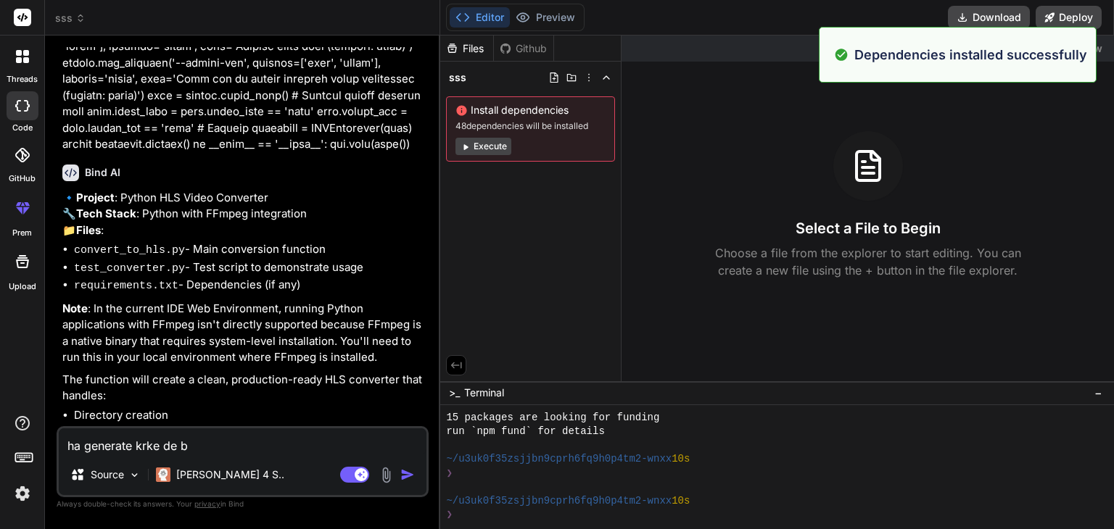
scroll to position [626, 0]
click at [394, 472] on img at bounding box center [386, 475] width 17 height 17
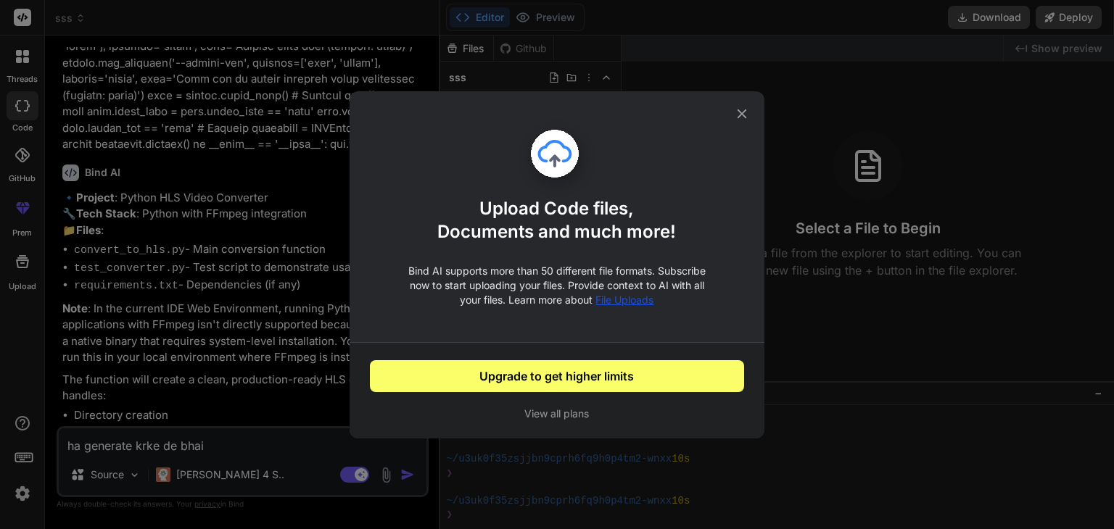
click at [739, 122] on div "Upload Code files, Documents and much more! Bind AI supports more than 50 diffe…" at bounding box center [556, 231] width 415 height 223
click at [744, 119] on icon at bounding box center [742, 114] width 16 height 16
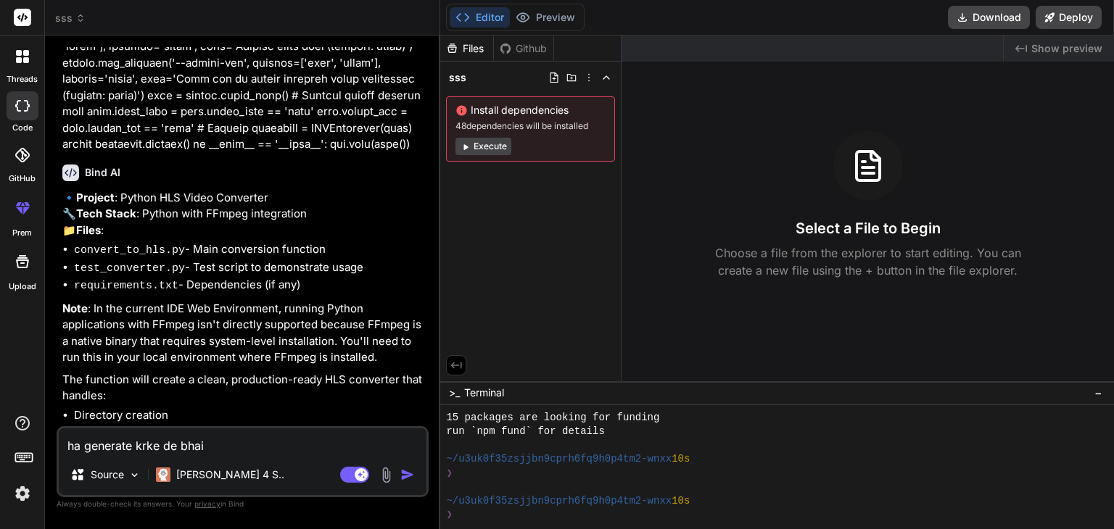
click at [411, 479] on img "button" at bounding box center [407, 475] width 14 height 14
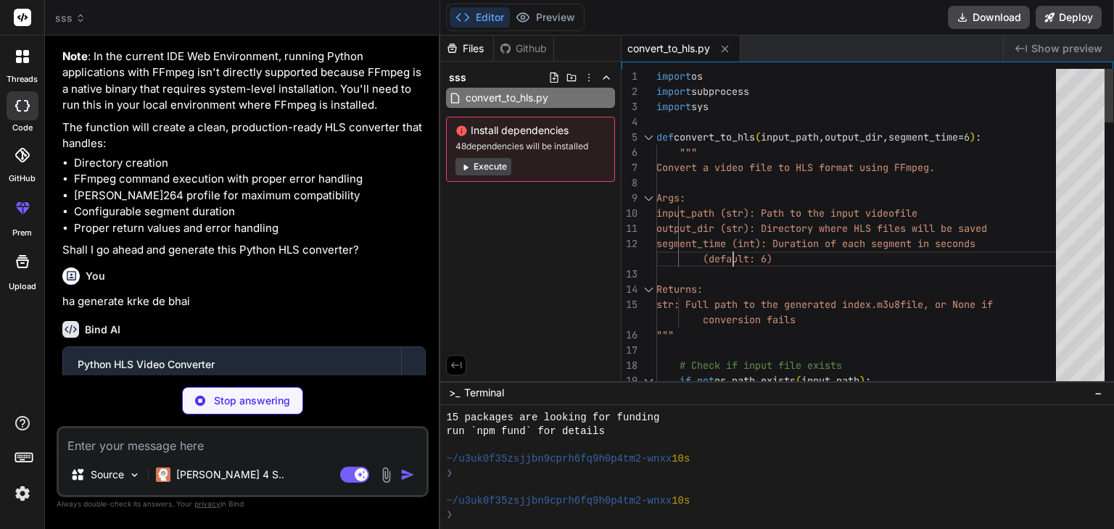
scroll to position [0, 0]
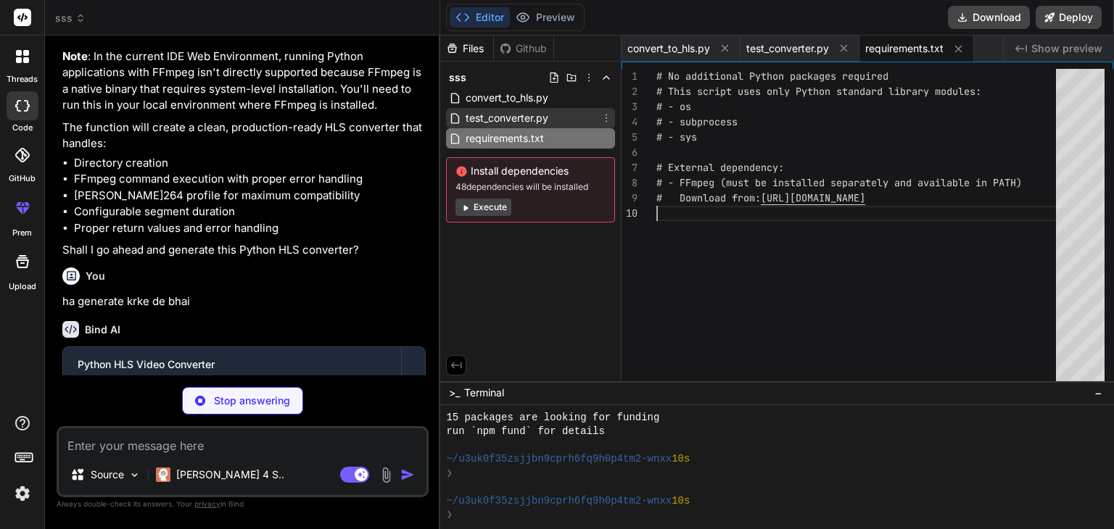
click at [531, 115] on span "test_converter.py" at bounding box center [507, 117] width 86 height 17
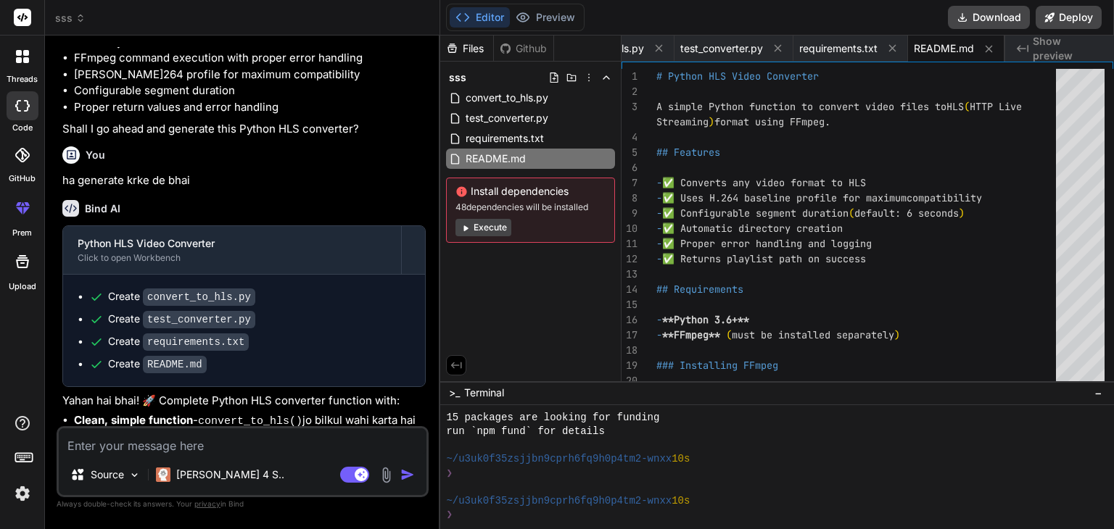
scroll to position [3861, 0]
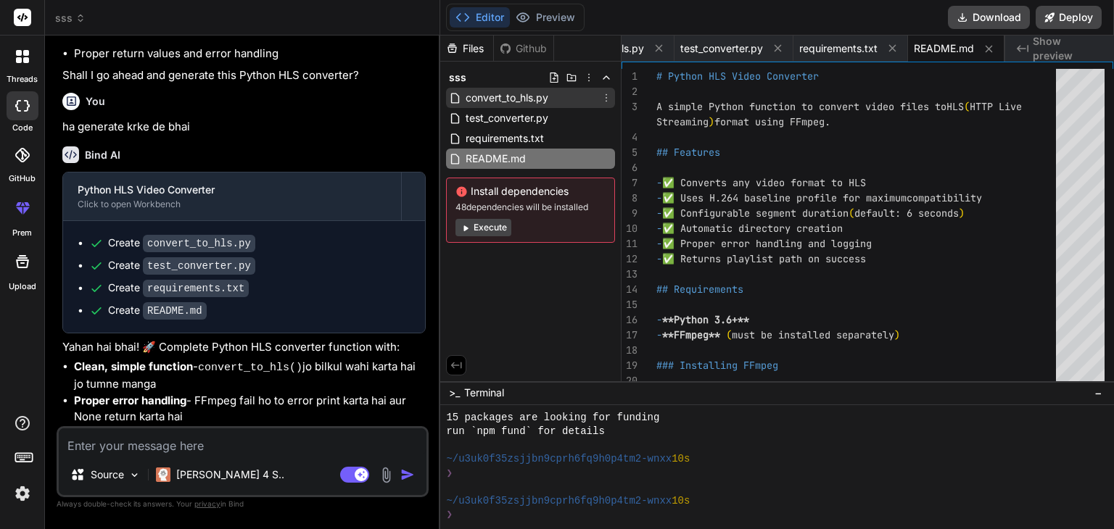
click at [550, 104] on span "convert_to_hls.py" at bounding box center [507, 97] width 86 height 17
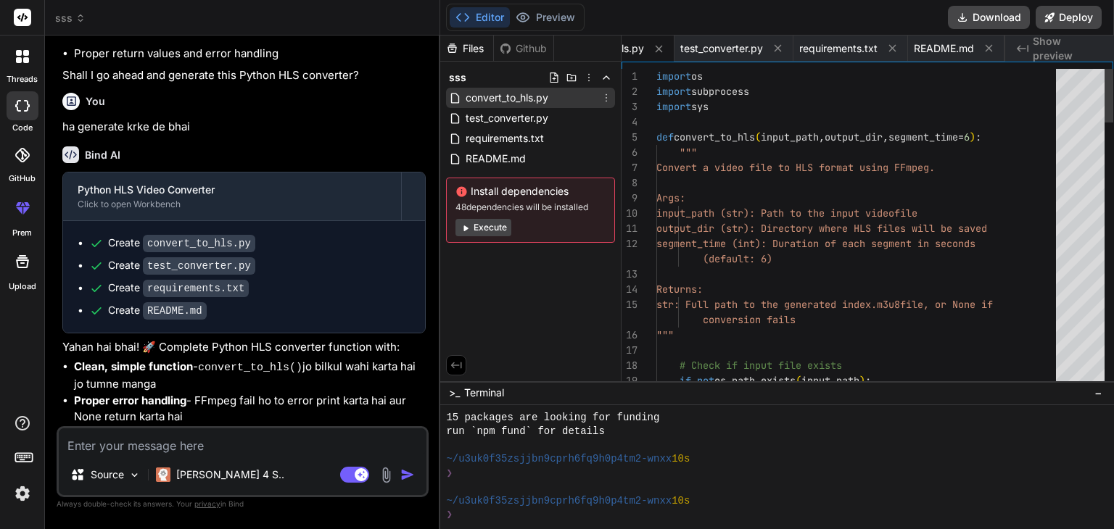
scroll to position [0, 0]
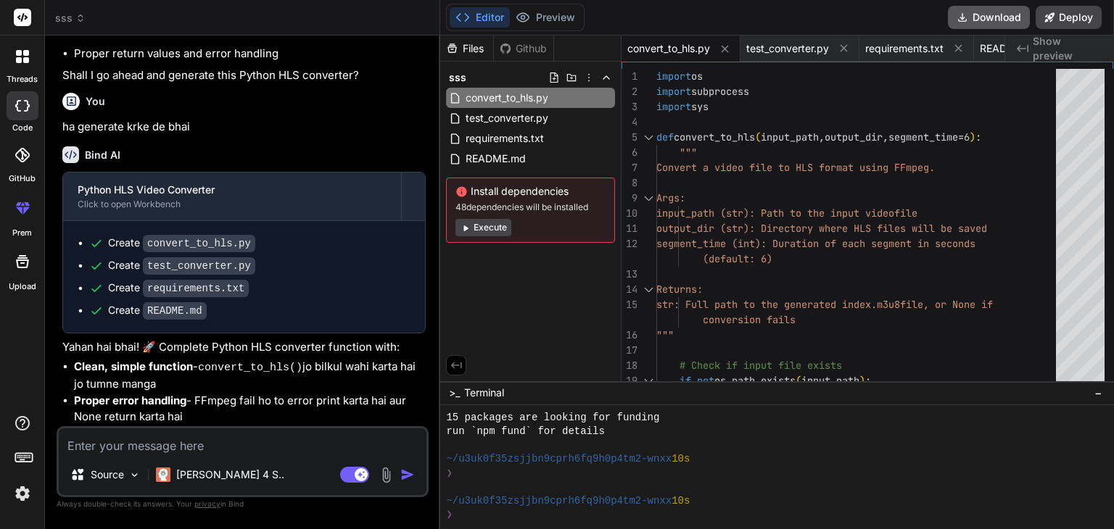
click at [977, 8] on button "Download" at bounding box center [989, 17] width 82 height 23
